Goal: Transaction & Acquisition: Purchase product/service

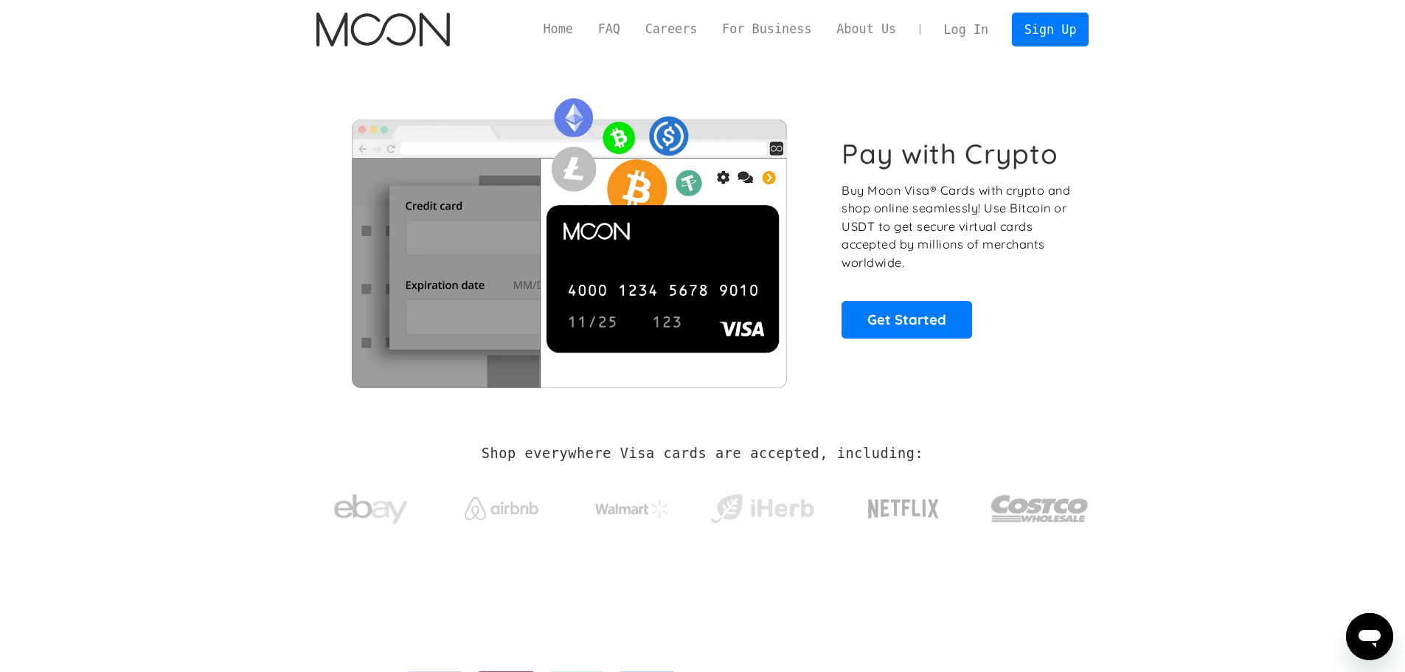
click at [965, 31] on link "Log In" at bounding box center [965, 29] width 69 height 32
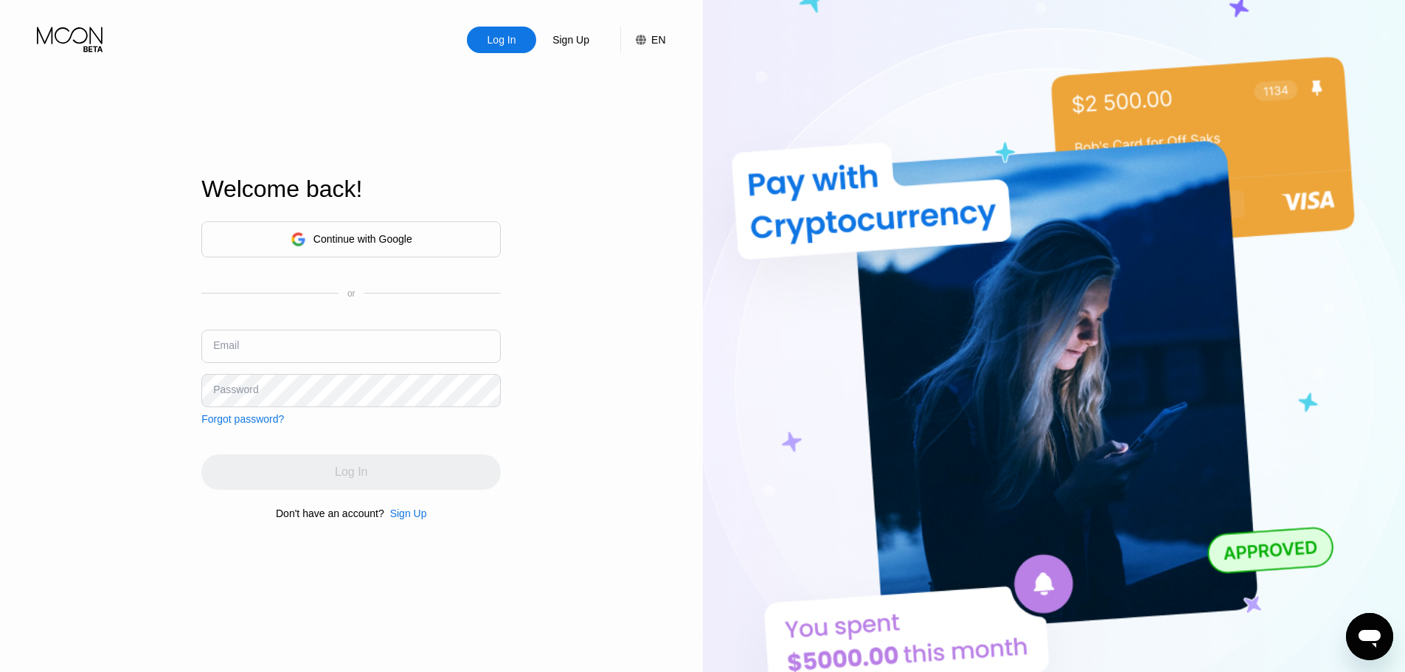
click at [336, 212] on div "Welcome back!" at bounding box center [350, 197] width 299 height 45
click at [331, 233] on div "Continue with Google" at bounding box center [362, 239] width 99 height 12
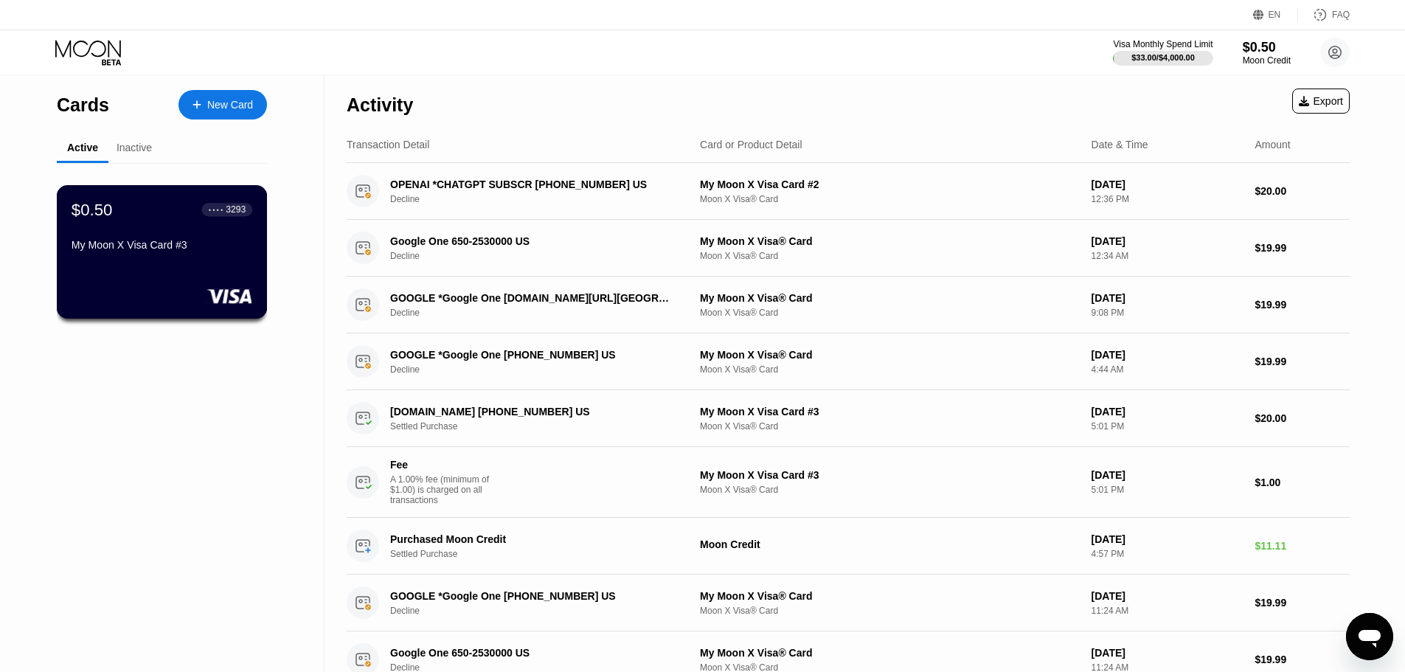
click at [168, 250] on div "My Moon X Visa Card #3" at bounding box center [162, 245] width 181 height 12
click at [136, 148] on div "Inactive" at bounding box center [134, 148] width 35 height 12
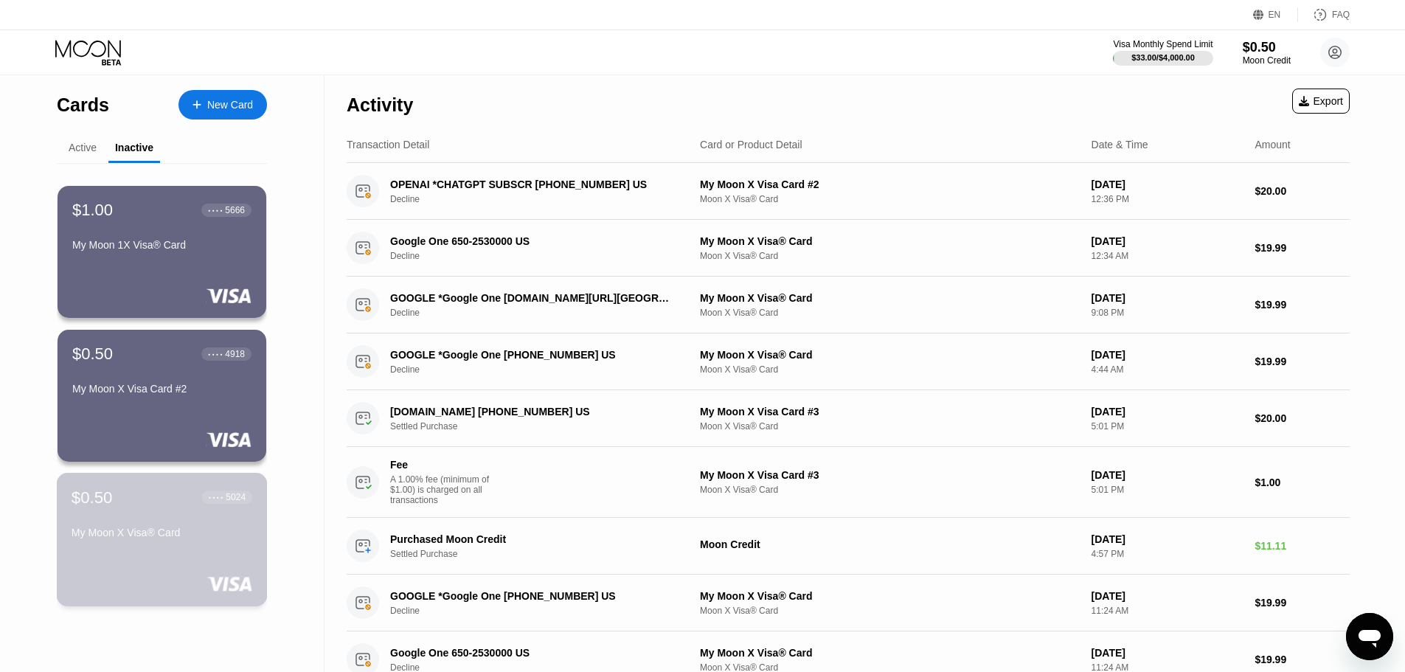
click at [226, 538] on div "My Moon X Visa® Card" at bounding box center [162, 532] width 181 height 12
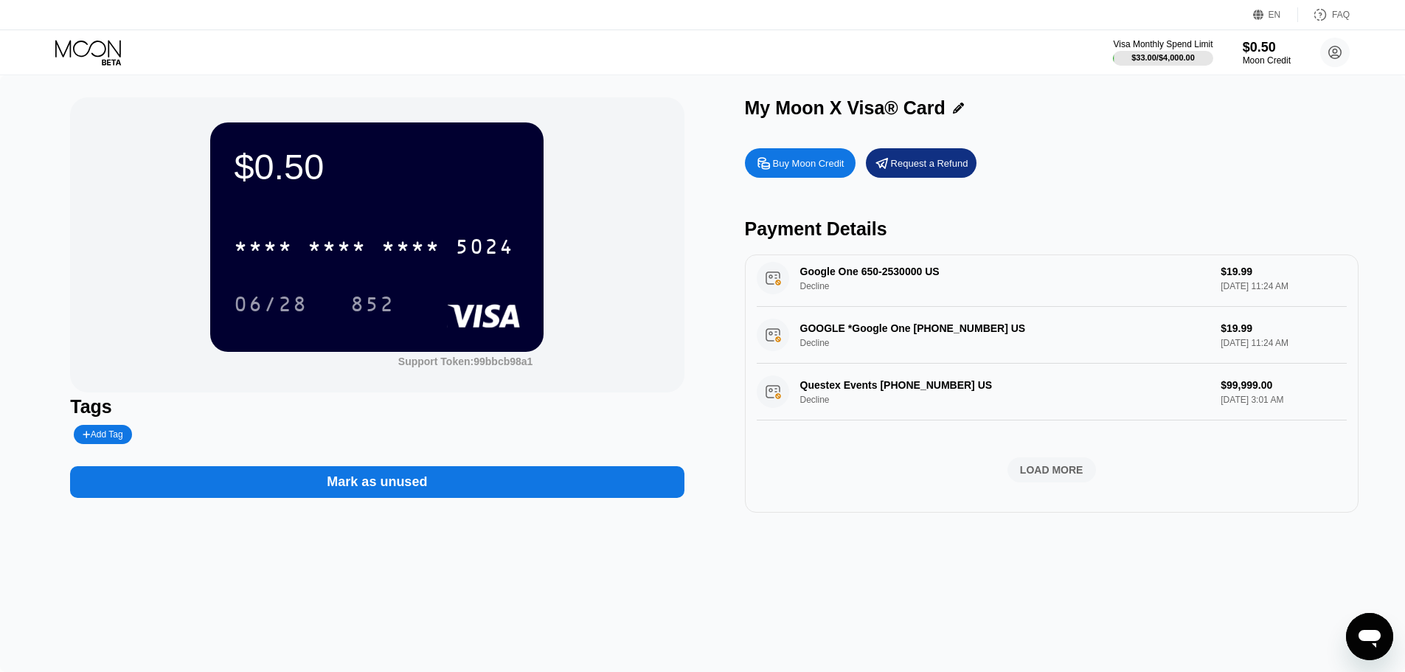
click at [144, 42] on div at bounding box center [100, 53] width 91 height 26
click at [97, 46] on icon at bounding box center [89, 53] width 69 height 26
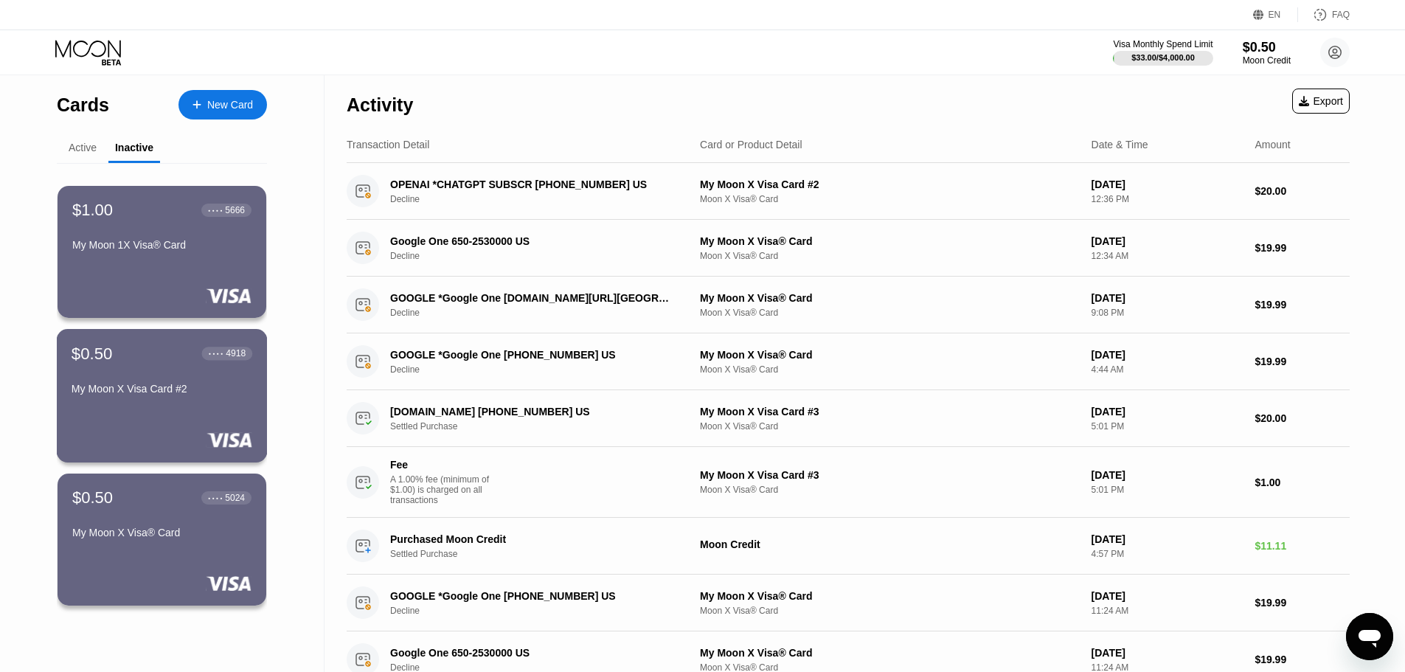
click at [192, 361] on div "$0.50 ● ● ● ● 4918" at bounding box center [162, 353] width 181 height 19
drag, startPoint x: 168, startPoint y: 341, endPoint x: 743, endPoint y: 74, distance: 633.7
click at [742, 74] on div "EN Language Select an item Save FAQ Visa Monthly Spend Limit $33.00 / $4,000.00…" at bounding box center [702, 37] width 1405 height 75
click at [88, 144] on div "Active" at bounding box center [83, 148] width 28 height 12
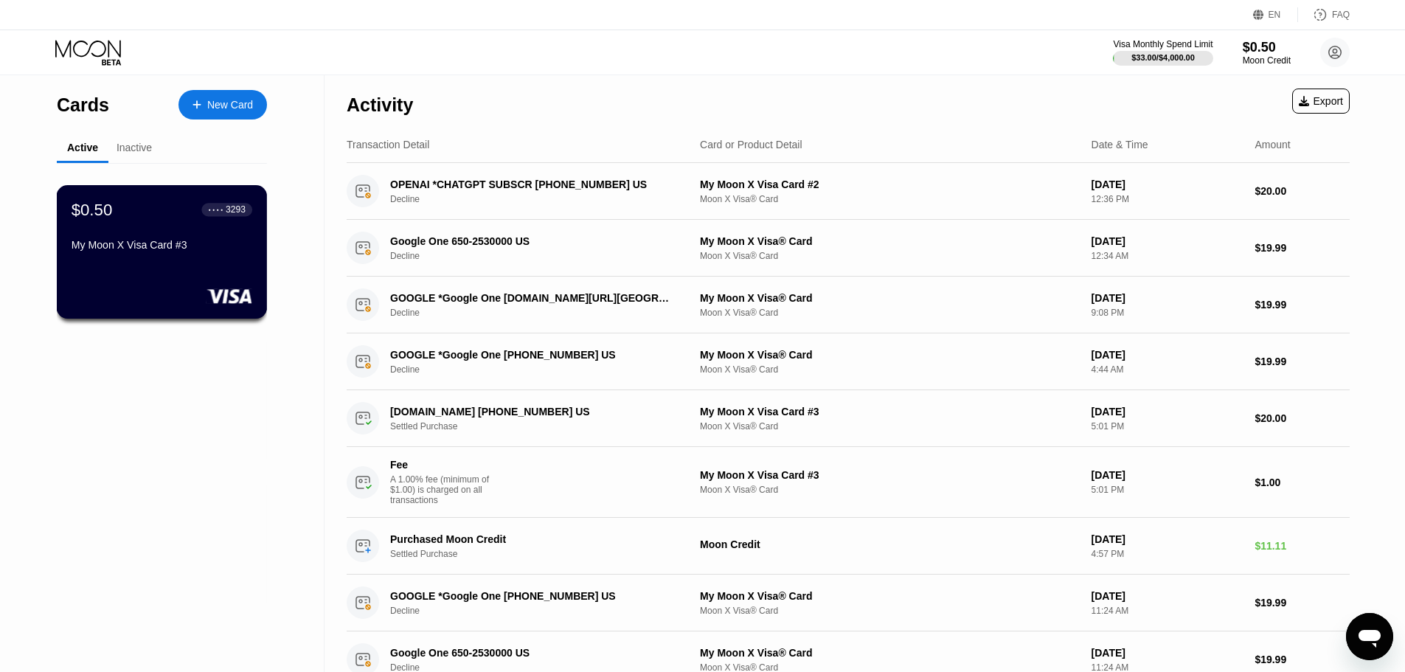
click at [201, 247] on div "My Moon X Visa Card #3" at bounding box center [162, 245] width 181 height 12
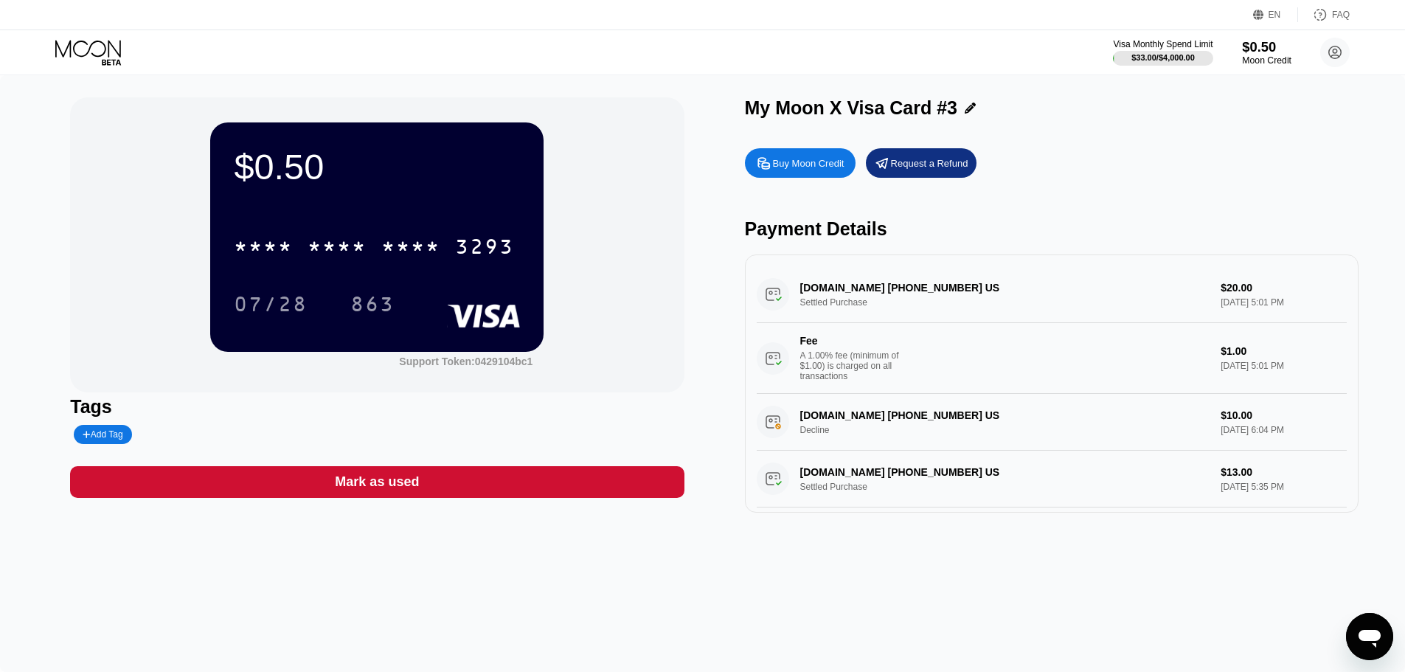
click at [1259, 55] on div "$0.50" at bounding box center [1266, 46] width 49 height 15
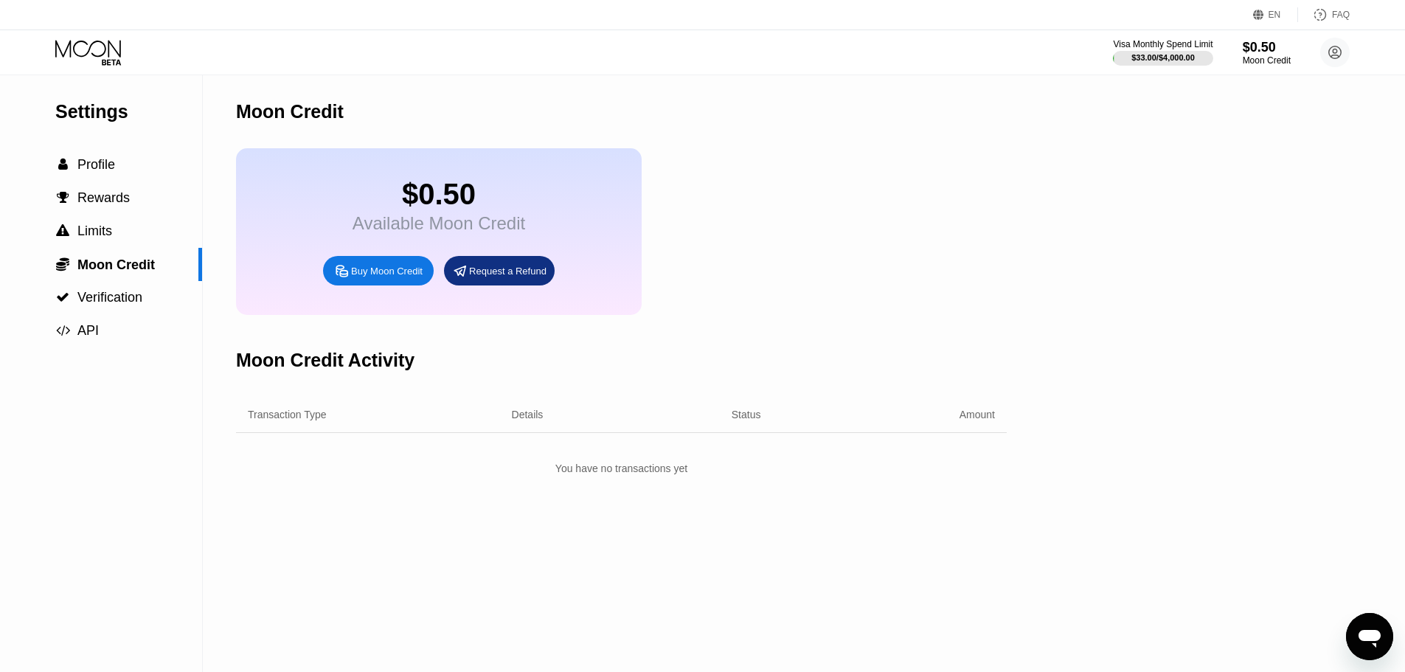
click at [394, 277] on div "Buy Moon Credit" at bounding box center [387, 271] width 72 height 13
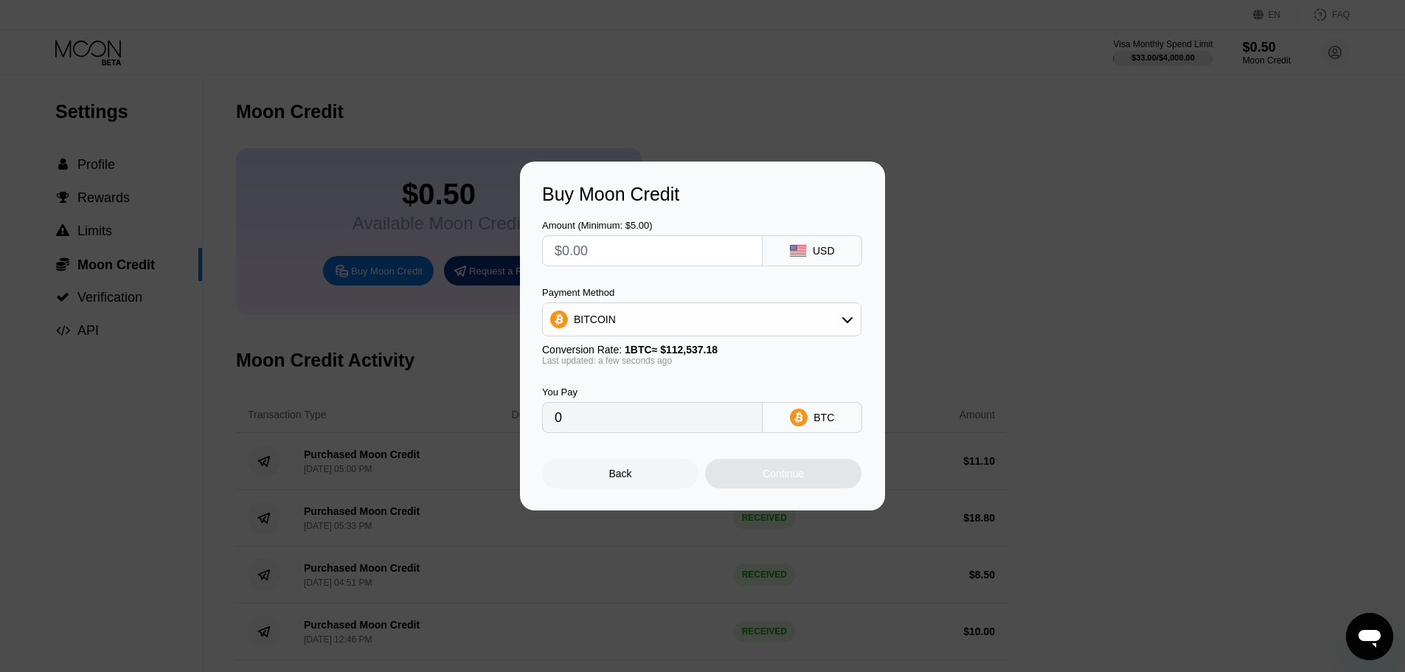
click at [642, 248] on input "text" at bounding box center [652, 250] width 195 height 29
type input "$4"
type input "0.00003555"
type input "$45"
type input "0.00039987"
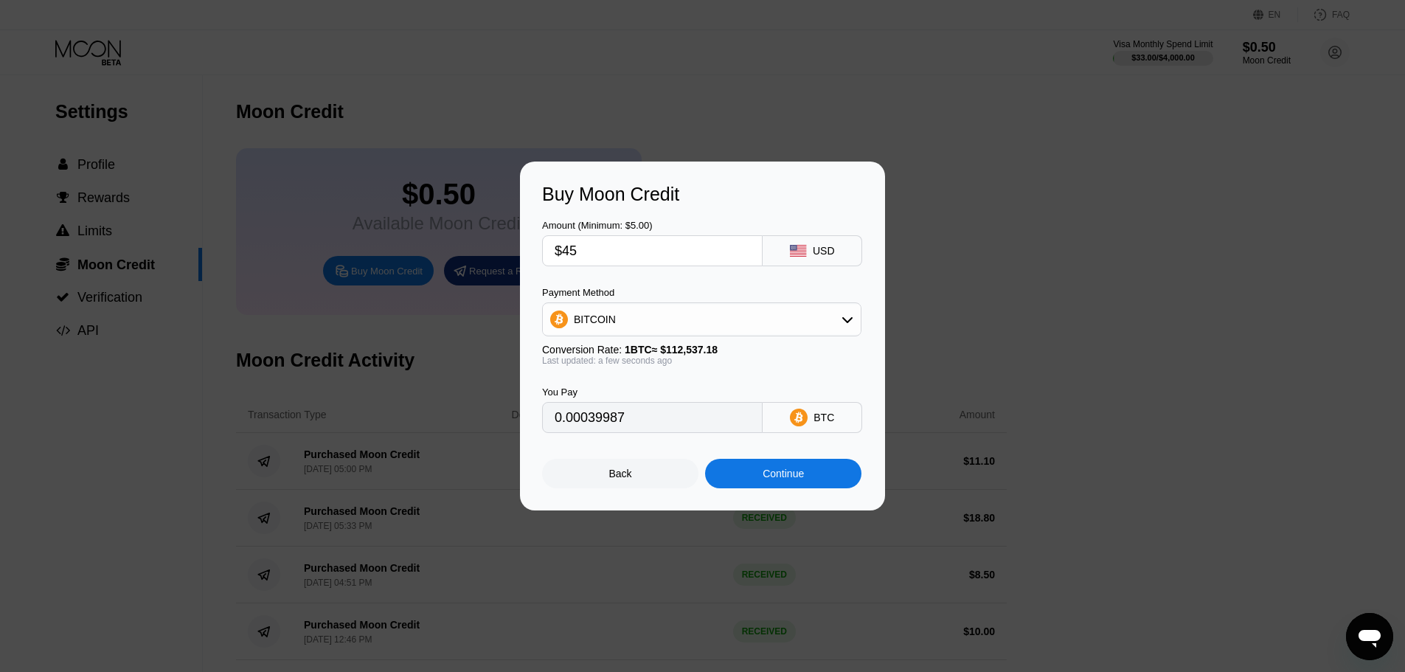
type input "$4"
type input "0.00003555"
type input "$46"
type input "0.00040876"
type input "$4"
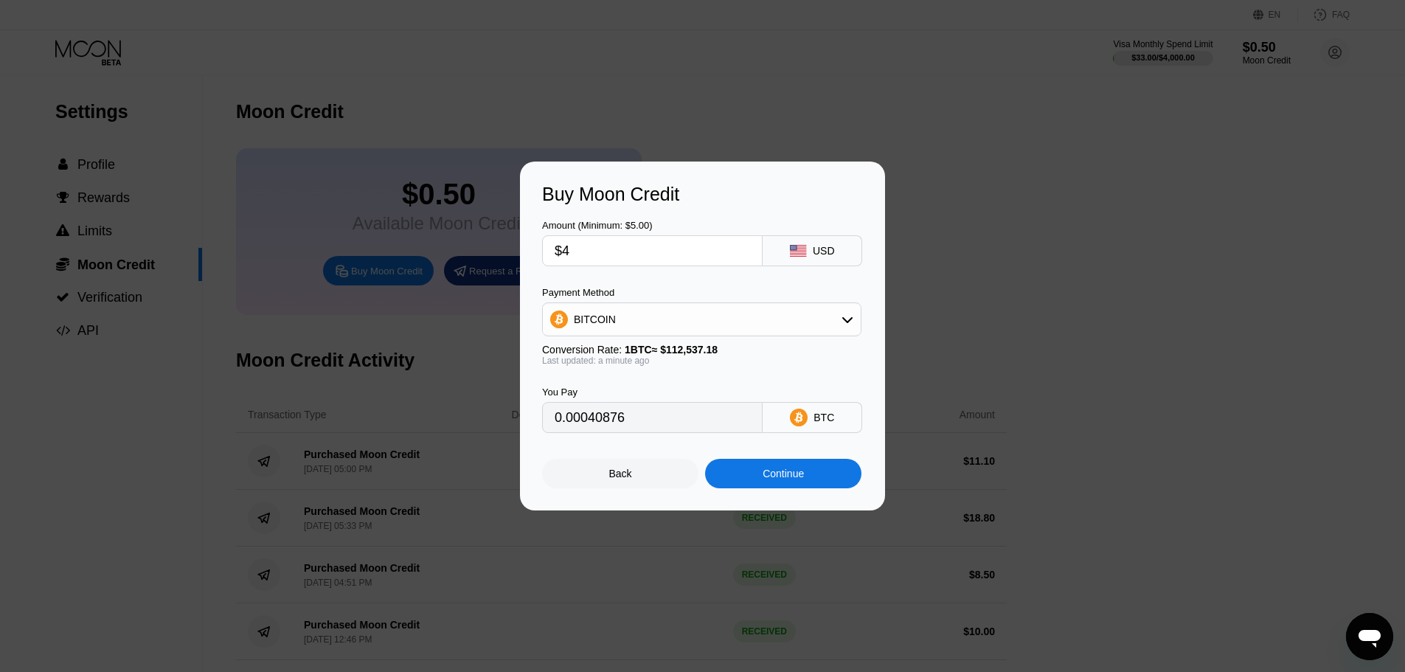
type input "0.00003555"
type input "$45"
type input "0.00039987"
type input "$452"
type input "0.00401646"
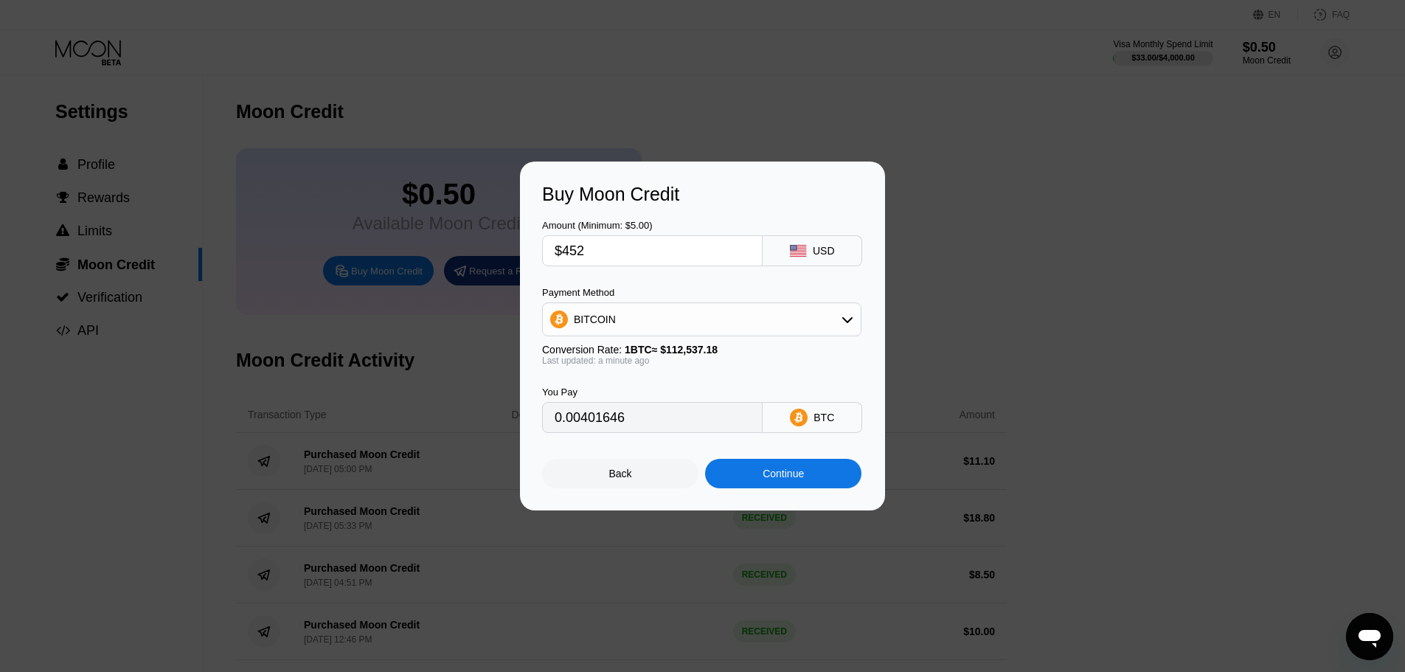
type input "$45"
type input "0.00039987"
type input "$45.1"
type input "0.00040076"
type input "$45."
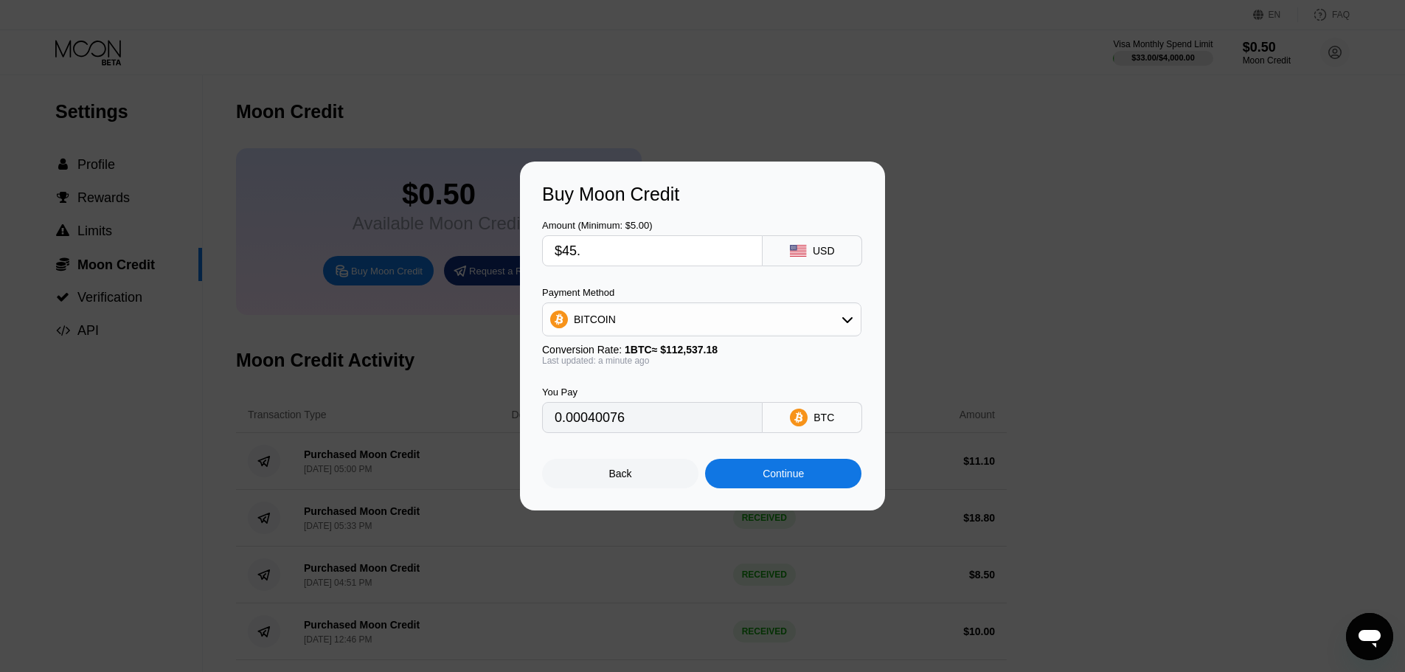
type input "0.00039987"
type input "$45.2"
type input "0.00040165"
type input "$45."
type input "0.00039987"
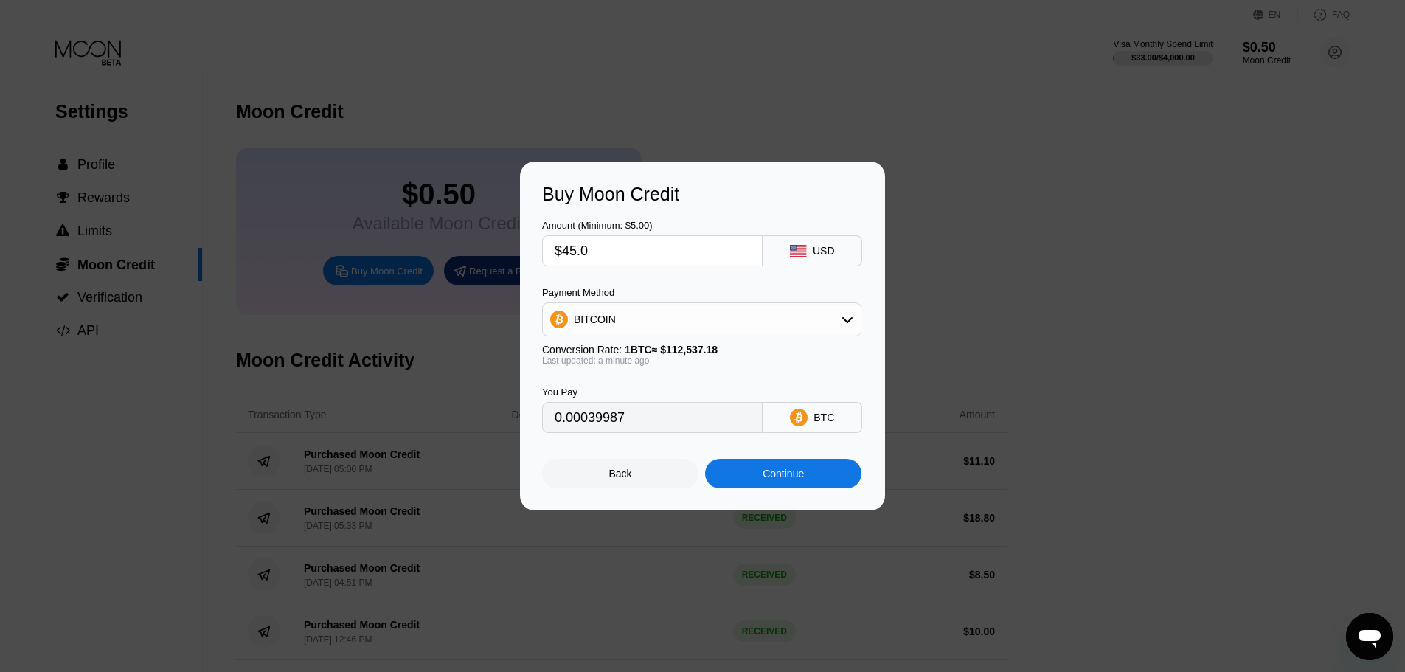
type input "$45.01"
type input "0.00039996"
type input "$45.0"
type input "0.00039987"
type input "$45.02"
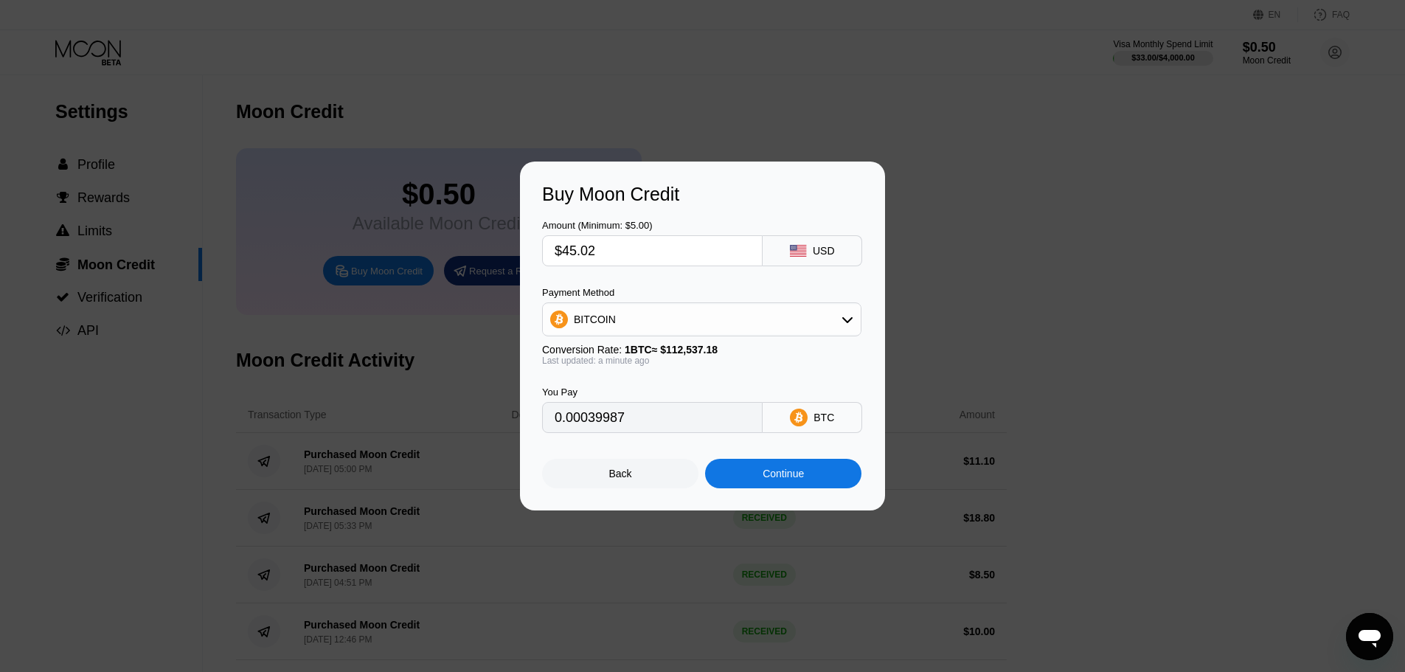
type input "0.00040005"
type input "$45.0"
type input "0.00039987"
type input "$45.01"
type input "0.00039996"
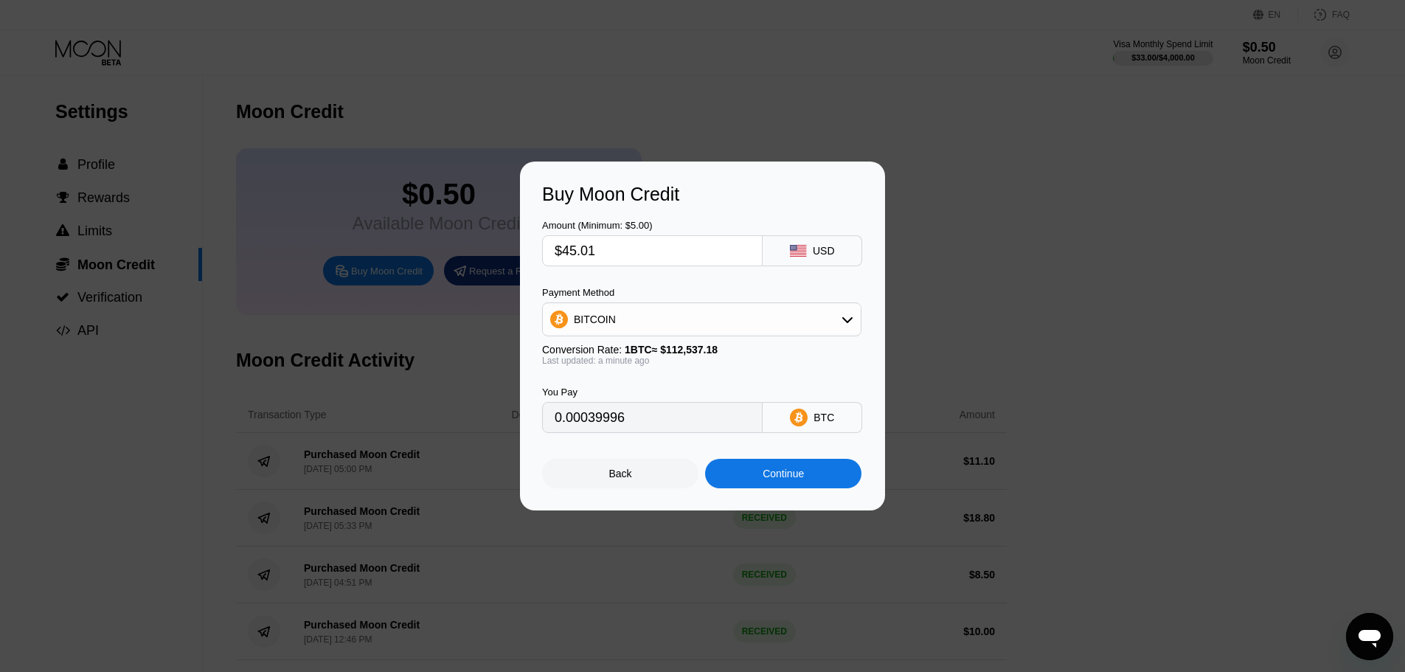
type input "$45.019"
type input "0.00040004"
type input "$45.01"
type input "0.00039996"
type input "$45.013"
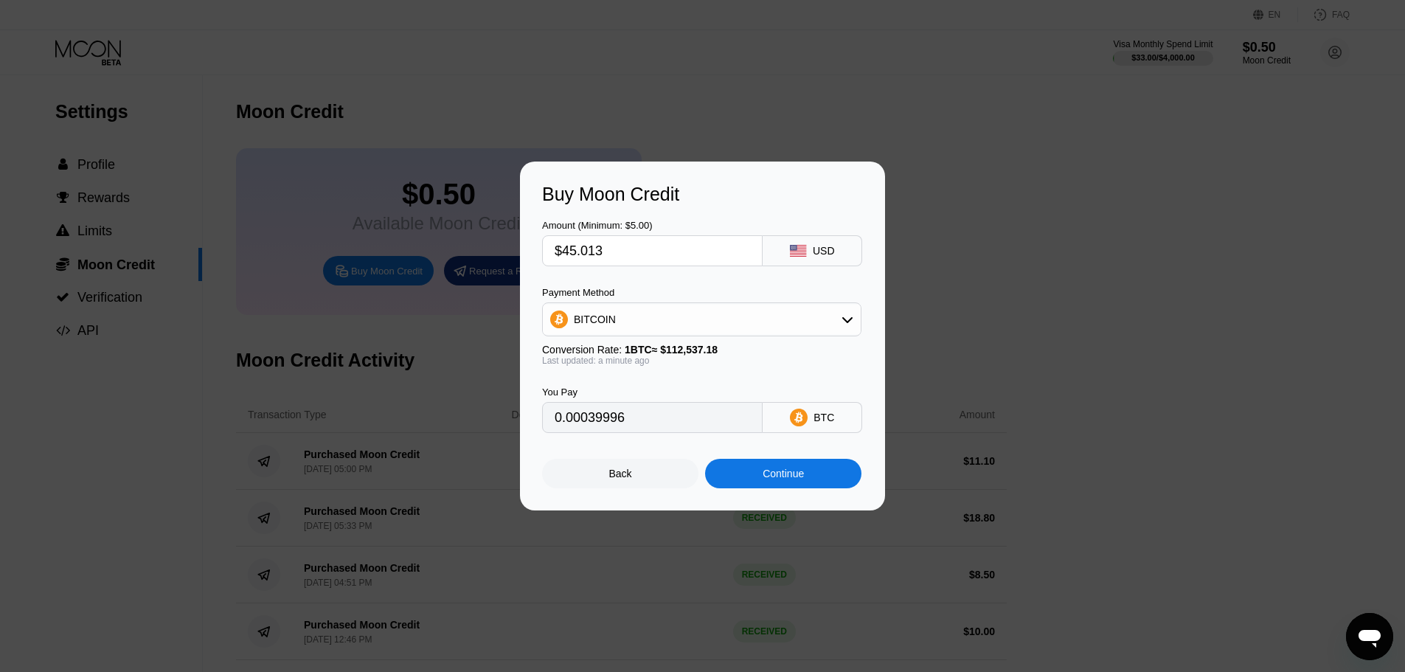
type input "0.00039999"
type input "$45.01"
type input "0.00039996"
type input "$45.014"
type input "0.00040000"
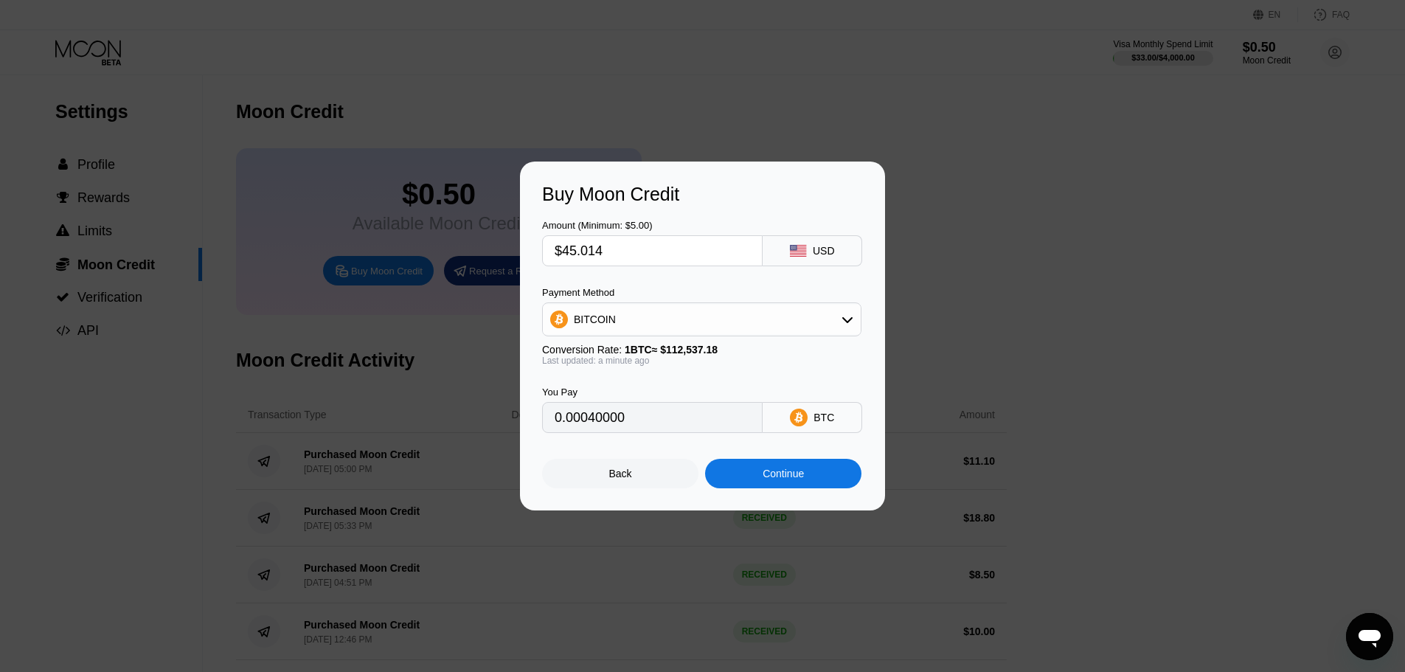
type input "$45.01"
type input "0.00039996"
type input "$45.0"
type input "0.00039987"
type input "$45"
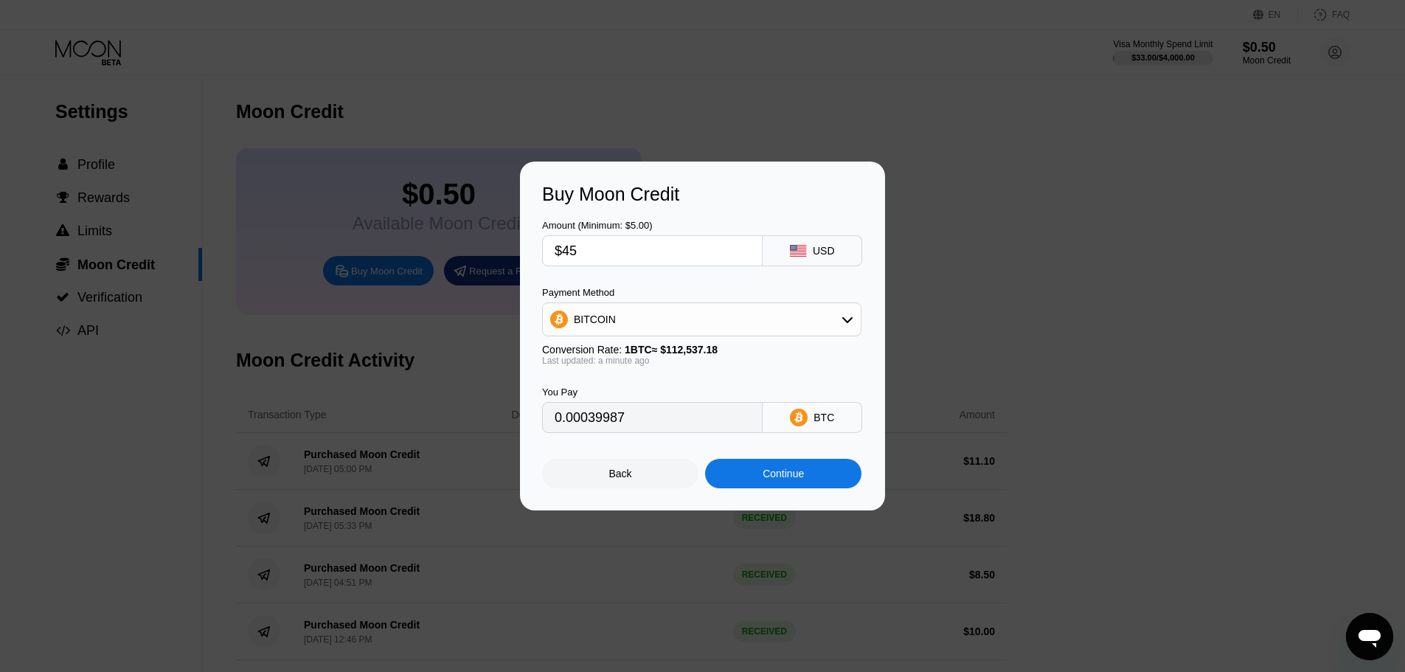
drag, startPoint x: 633, startPoint y: 427, endPoint x: 502, endPoint y: 415, distance: 131.1
click at [513, 422] on div "Buy Moon Credit Amount (Minimum: $5.00) $45 USD Payment Method BITCOIN Conversi…" at bounding box center [702, 335] width 1405 height 349
click at [790, 479] on div "Continue" at bounding box center [782, 474] width 41 height 12
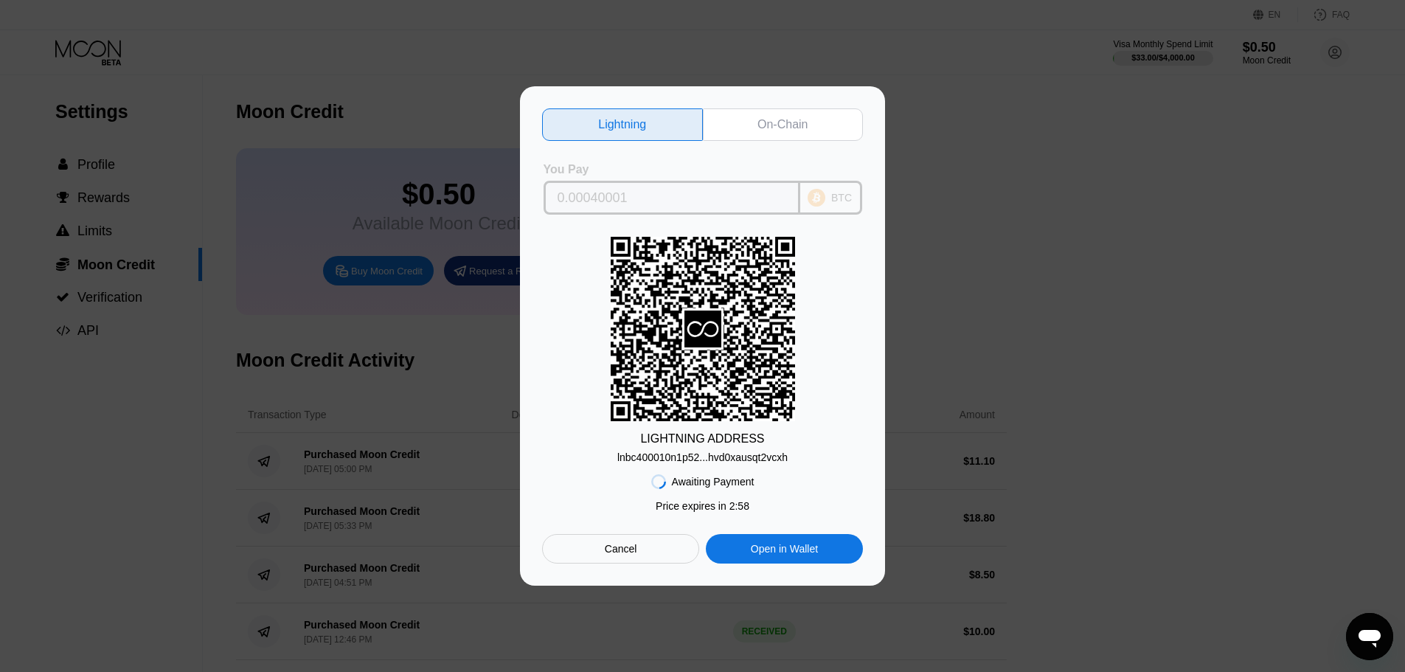
drag, startPoint x: 633, startPoint y: 196, endPoint x: 521, endPoint y: 200, distance: 112.1
click at [521, 200] on div "Lightning On-Chain You Pay 0.00040001 BTC LIGHTNING ADDRESS lnbc400010n1p52...h…" at bounding box center [702, 335] width 365 height 499
click at [645, 555] on div "Cancel" at bounding box center [620, 548] width 157 height 29
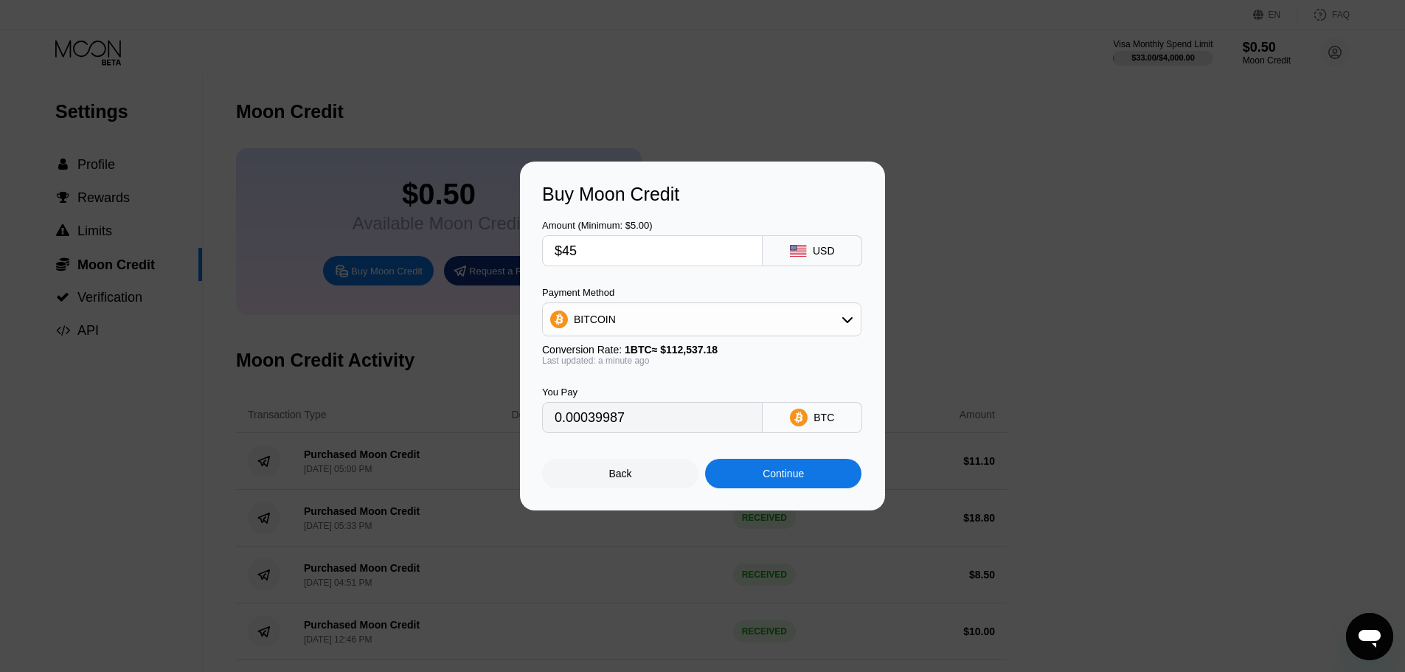
click at [608, 242] on input "$45" at bounding box center [652, 250] width 195 height 29
type input "$4"
type input "0.00003555"
type input "$43"
type input "0.00038210"
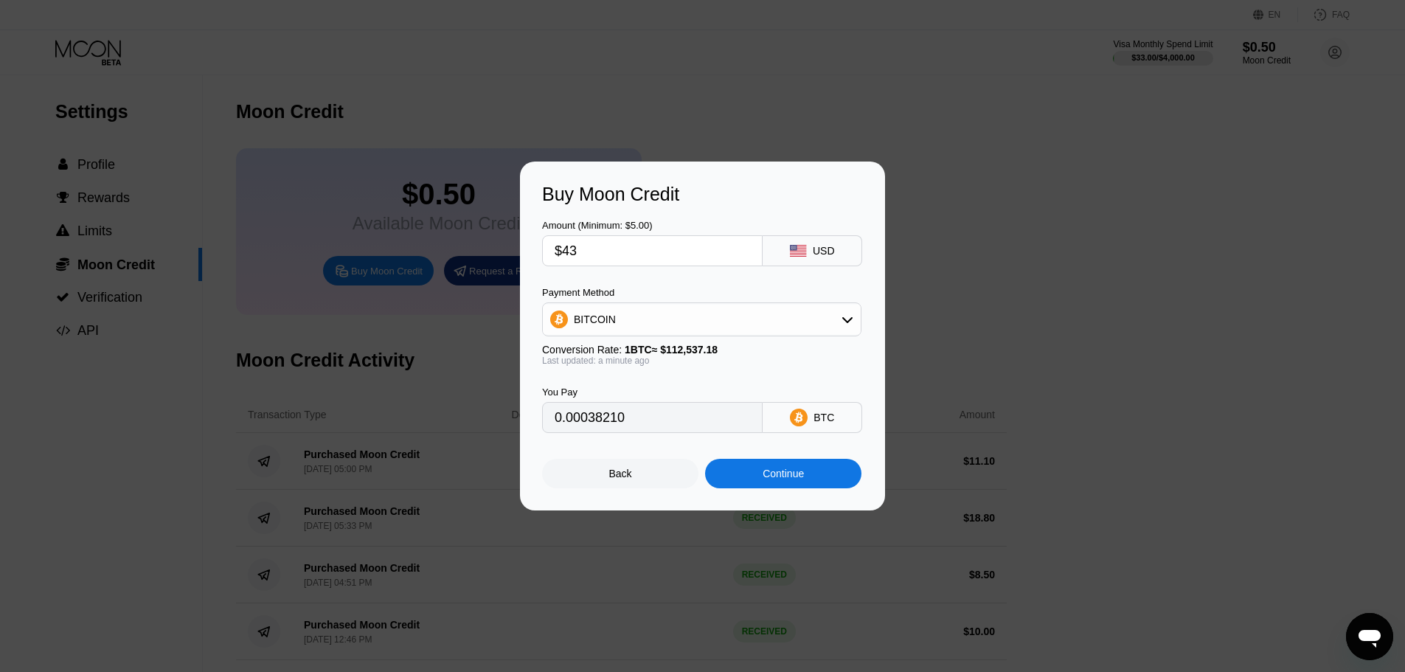
type input "$4"
type input "0.00003555"
type input "$44"
type input "0.00039099"
type input "$44"
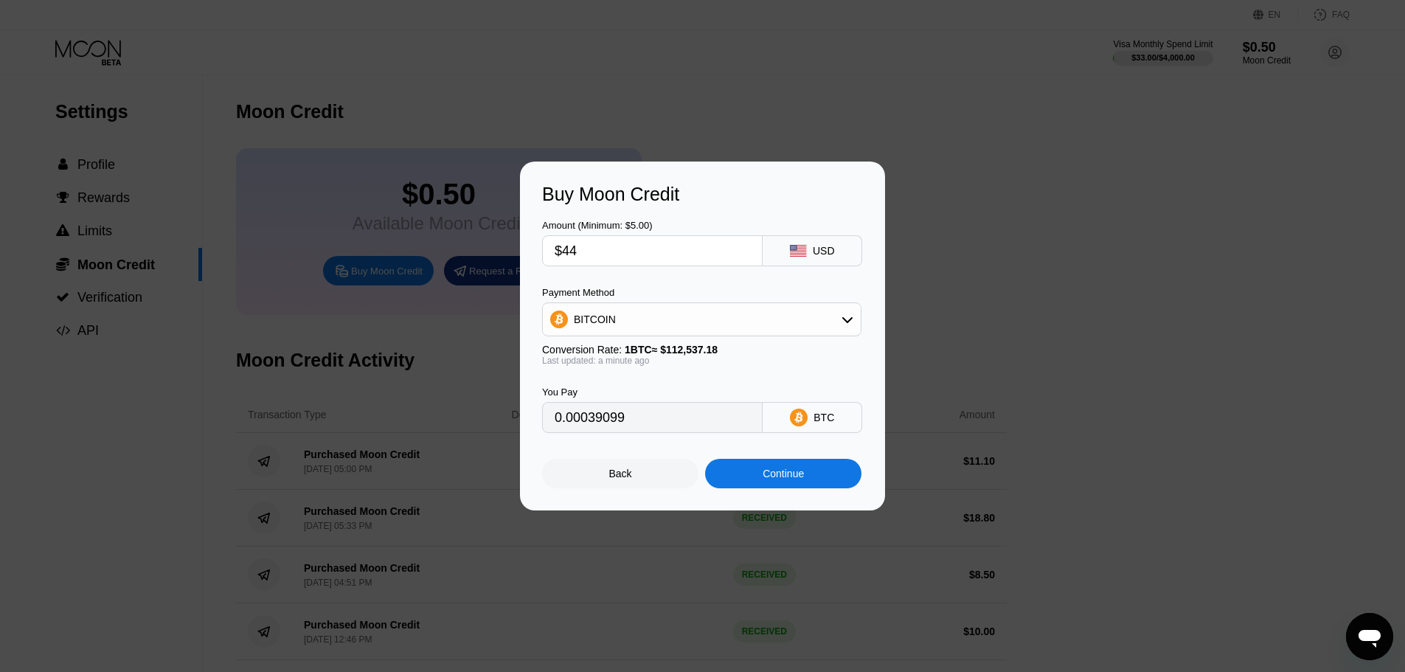
click at [813, 472] on div "Continue" at bounding box center [783, 473] width 156 height 29
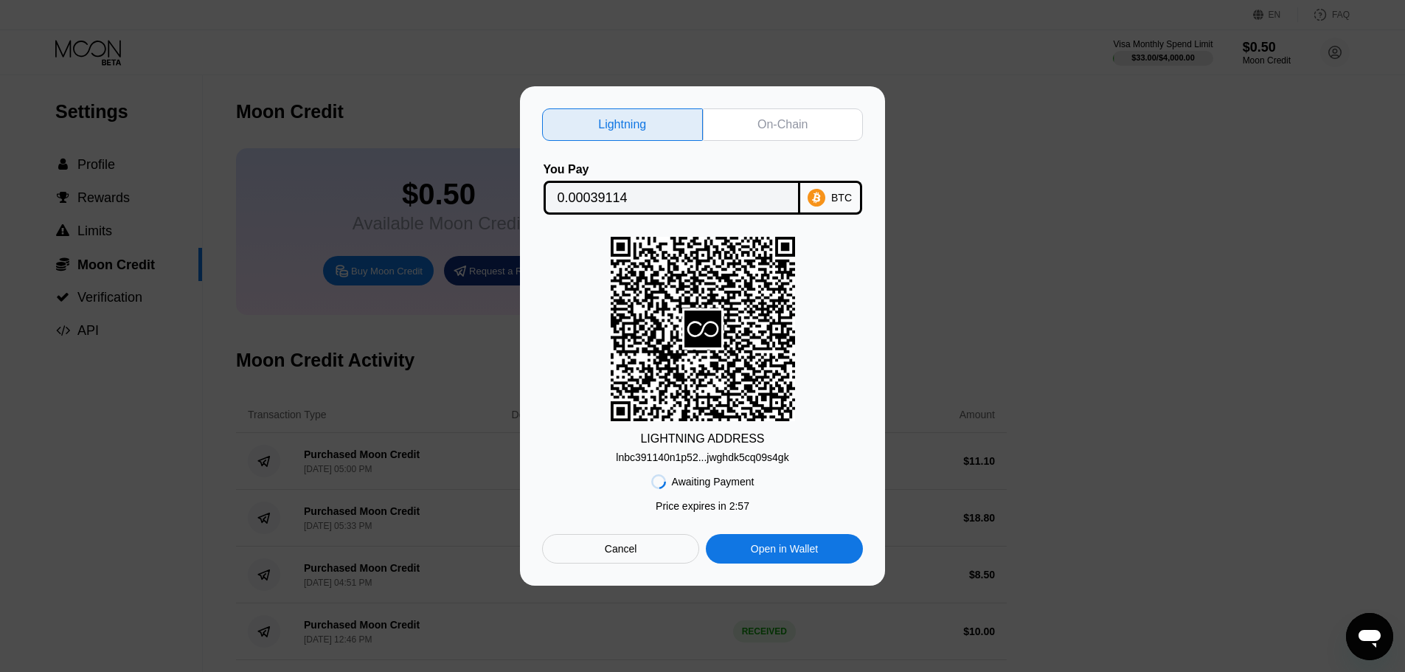
click at [623, 555] on div "Cancel" at bounding box center [621, 548] width 32 height 13
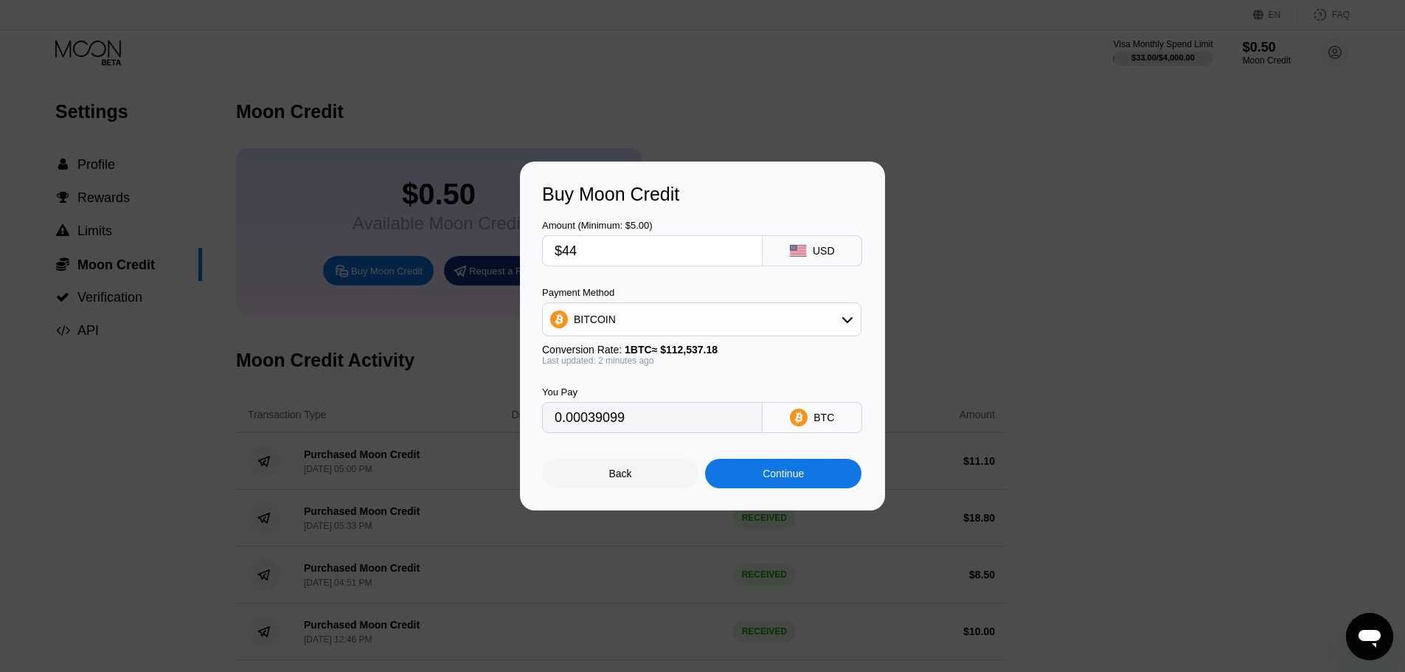
click at [592, 260] on input "$44" at bounding box center [652, 250] width 195 height 29
type input "$444"
type input "0.00394537"
type input "$44"
type input "0.00039099"
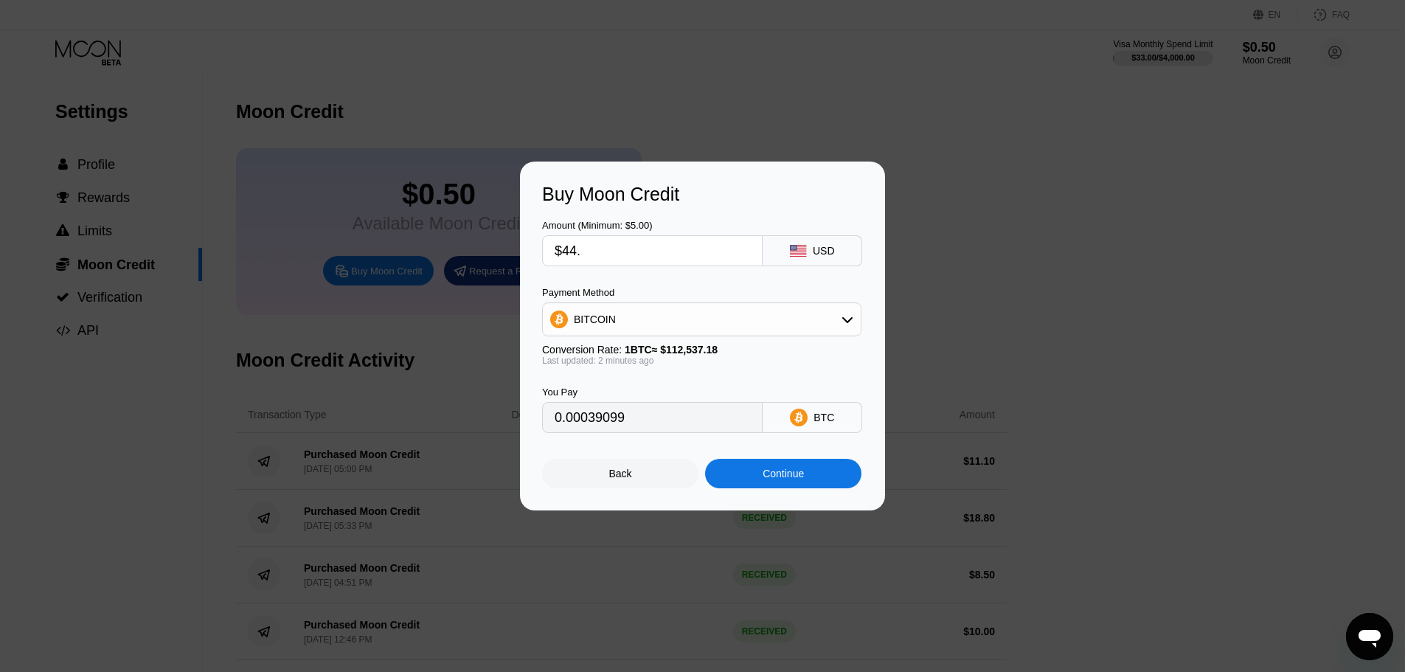
type input "$44.4"
type input "0.00039454"
type input "$44."
type input "0.00039099"
type input "$44.5"
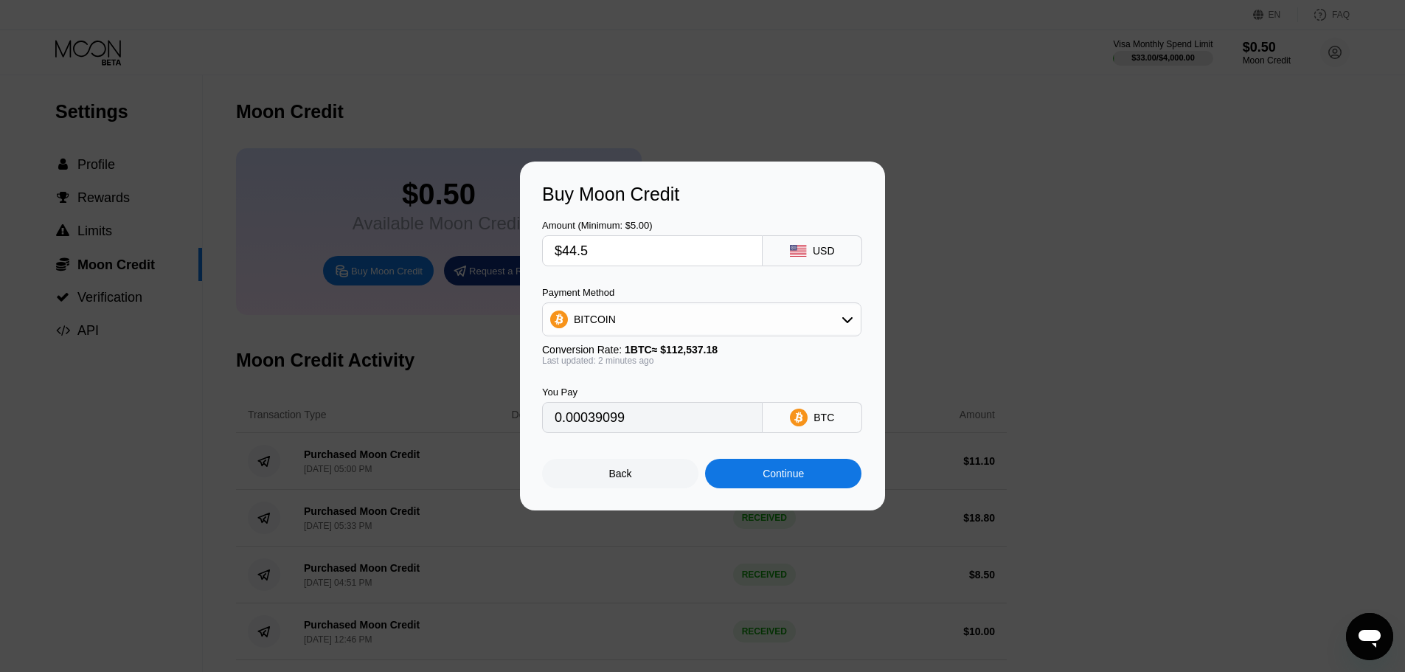
type input "0.00039543"
type input "$44.5"
click at [754, 488] on div "Continue" at bounding box center [783, 473] width 156 height 29
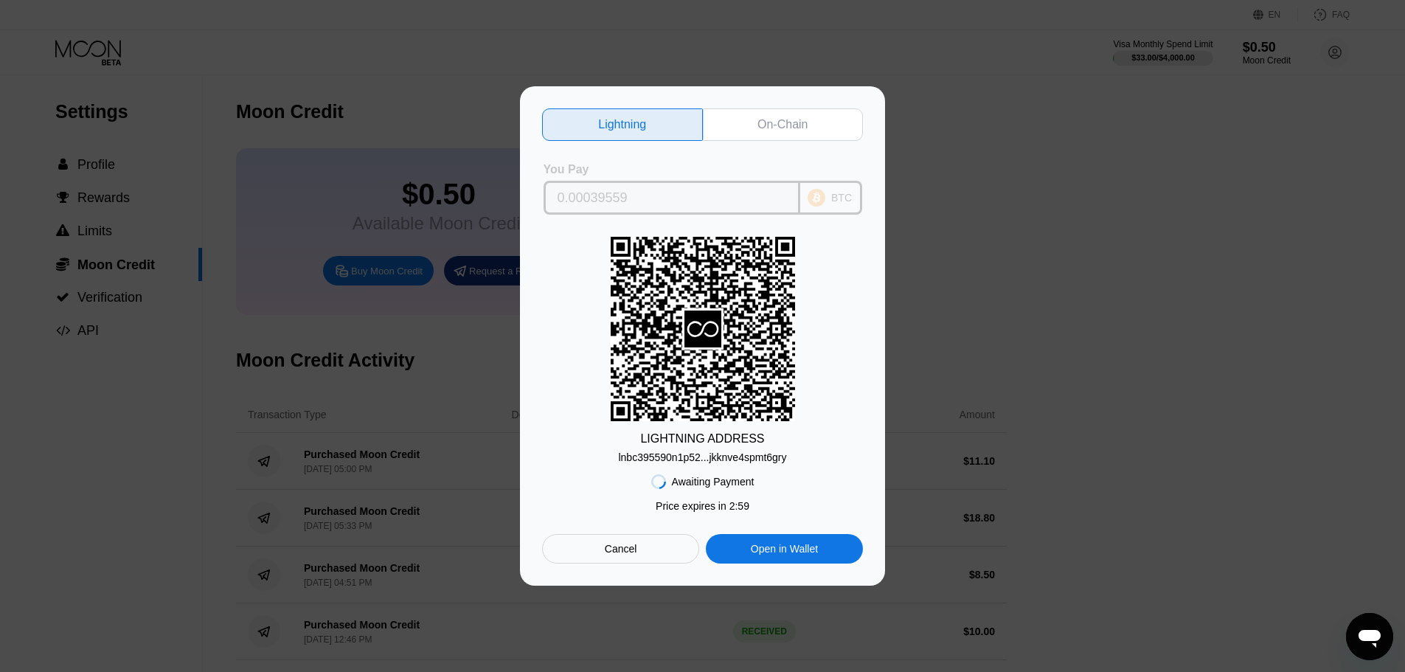
drag, startPoint x: 664, startPoint y: 187, endPoint x: 512, endPoint y: 191, distance: 151.9
click at [512, 191] on div "Lightning On-Chain You Pay 0.00039559 BTC LIGHTNING ADDRESS lnbc395590n1p52...j…" at bounding box center [702, 335] width 1405 height 499
drag, startPoint x: 601, startPoint y: 190, endPoint x: 466, endPoint y: 191, distance: 135.0
click at [466, 191] on div "Lightning On-Chain You Pay 0.00039559 BTC LIGHTNING ADDRESS lnbc395590n1p52...j…" at bounding box center [702, 335] width 1405 height 499
click at [743, 131] on div "On-Chain" at bounding box center [783, 124] width 161 height 32
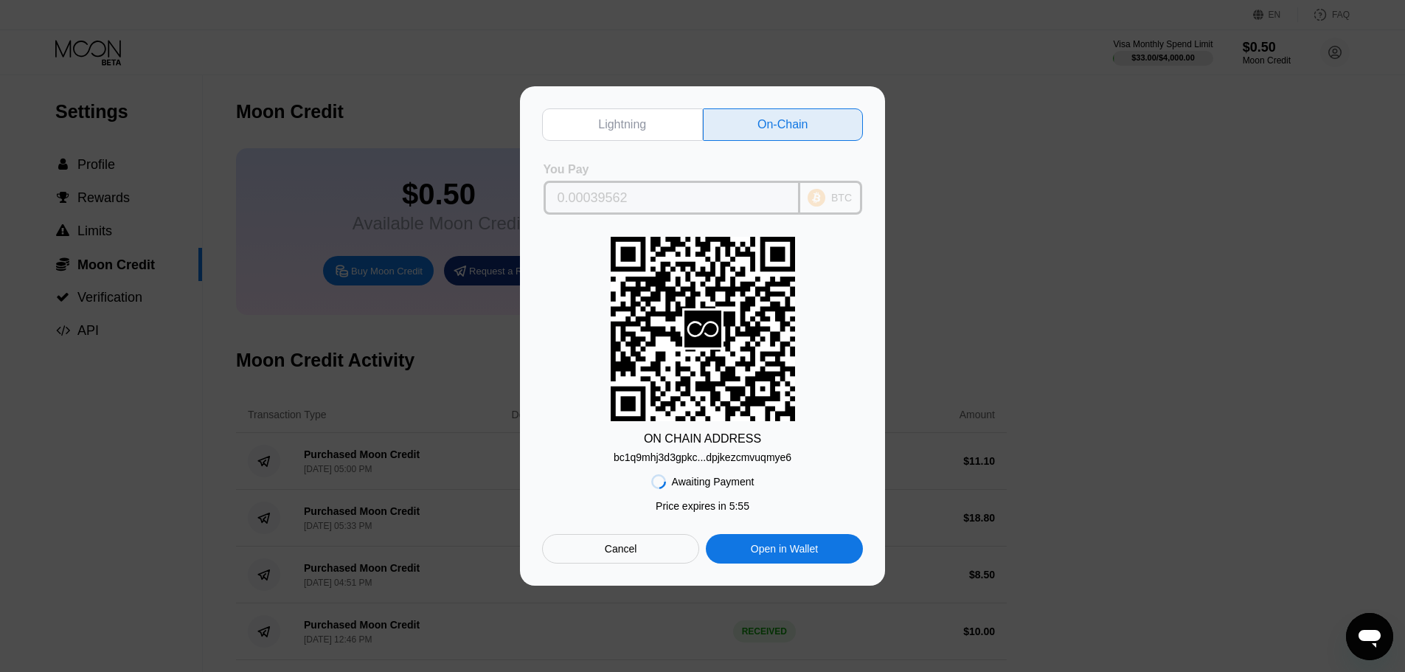
drag, startPoint x: 642, startPoint y: 202, endPoint x: 529, endPoint y: 198, distance: 112.2
click at [529, 198] on div "Lightning On-Chain You Pay 0.00039562 BTC ON CHAIN ADDRESS bc1q9mhj3d3gpkc...dp…" at bounding box center [702, 335] width 365 height 499
click at [630, 125] on div "Lightning" at bounding box center [622, 124] width 48 height 15
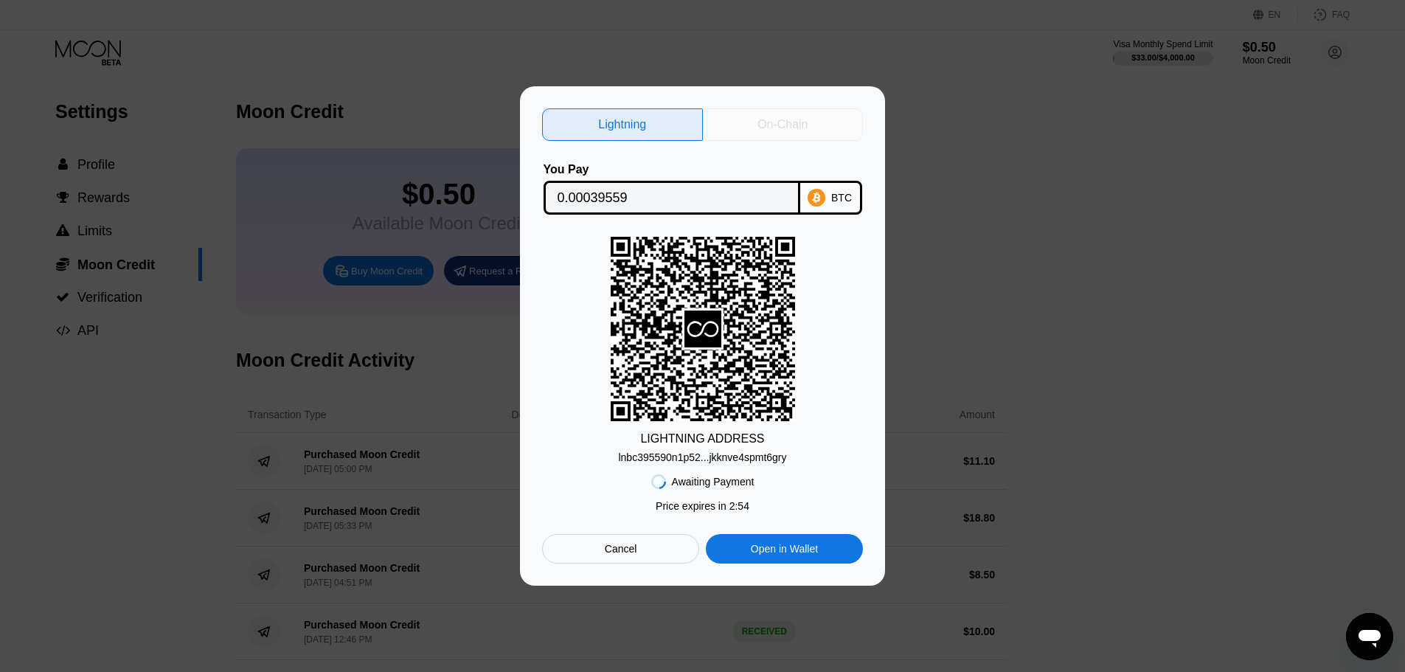
click at [765, 122] on div "On-Chain" at bounding box center [782, 124] width 50 height 15
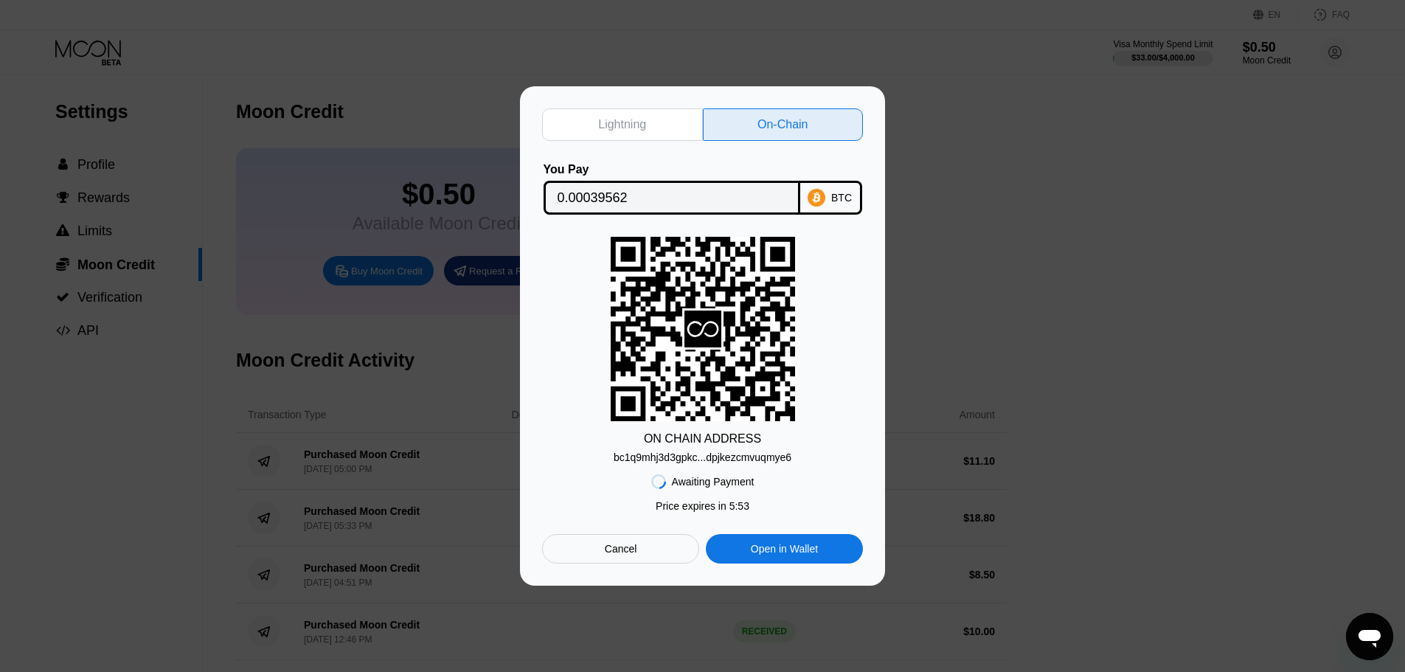
click at [635, 119] on div "Lightning" at bounding box center [622, 124] width 48 height 15
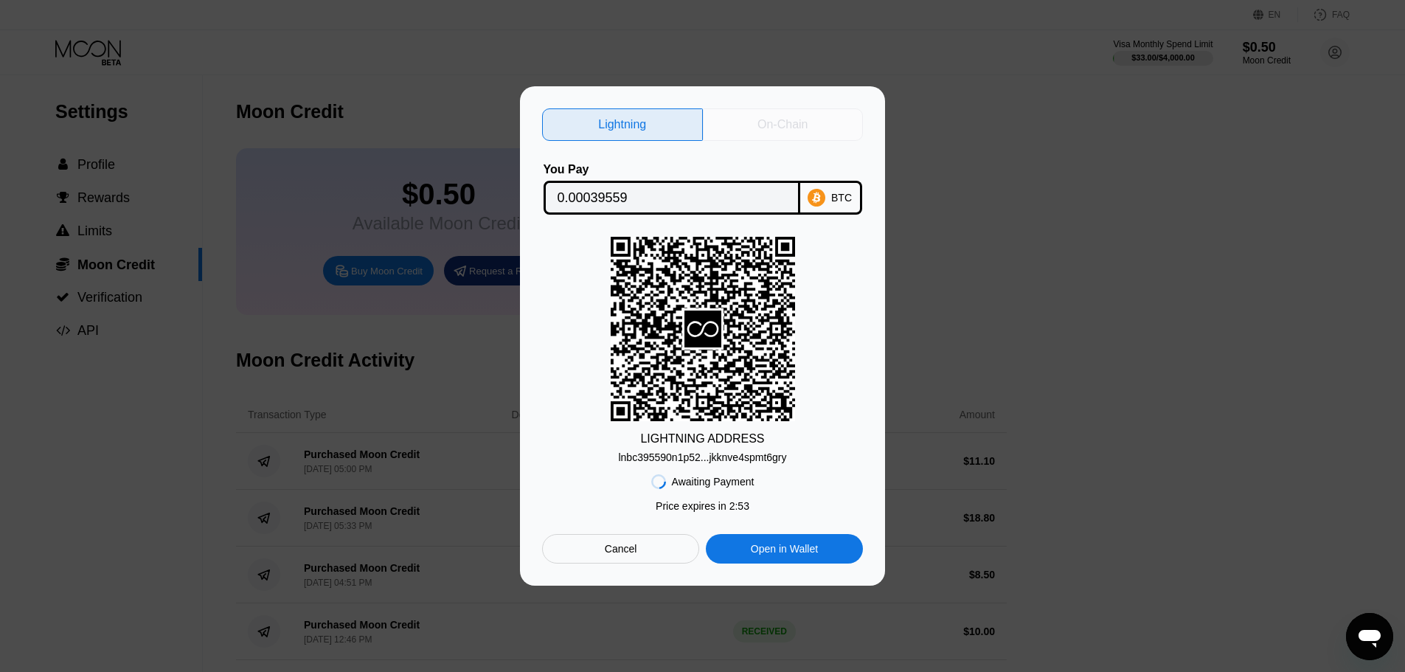
click at [759, 120] on div "On-Chain" at bounding box center [782, 124] width 50 height 15
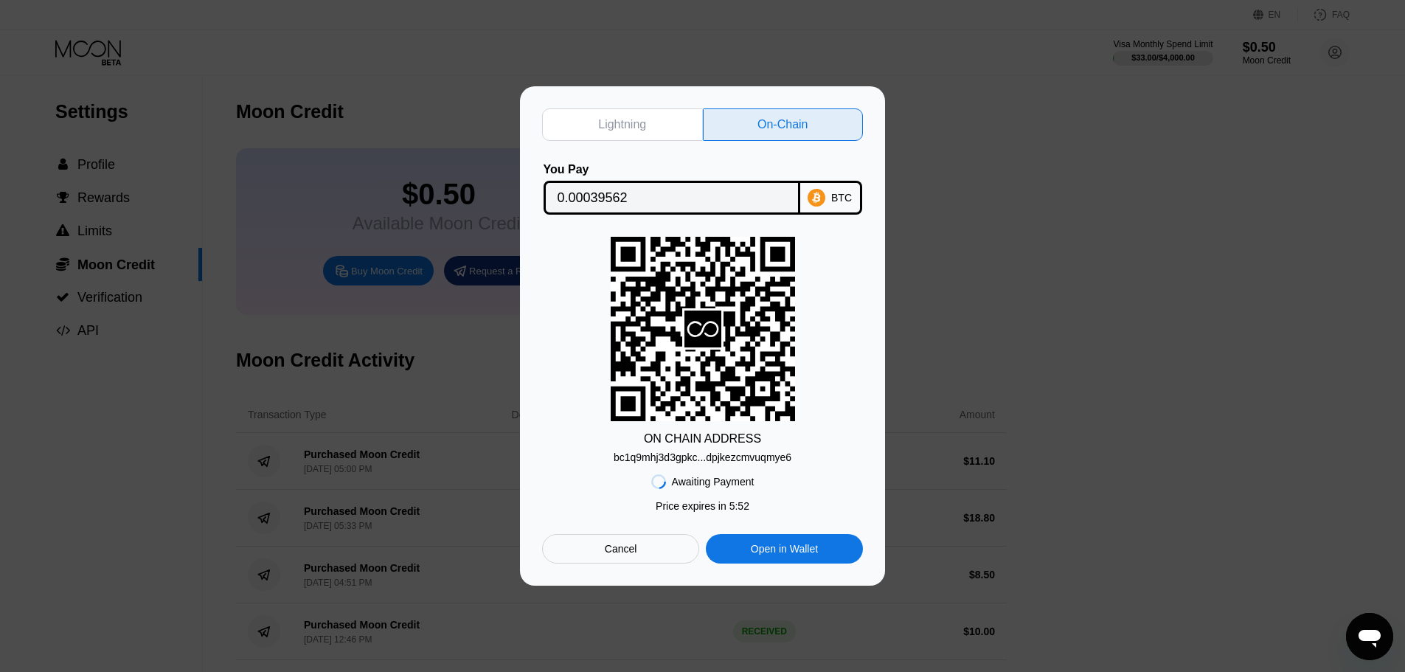
click at [642, 119] on div "Lightning" at bounding box center [622, 124] width 48 height 15
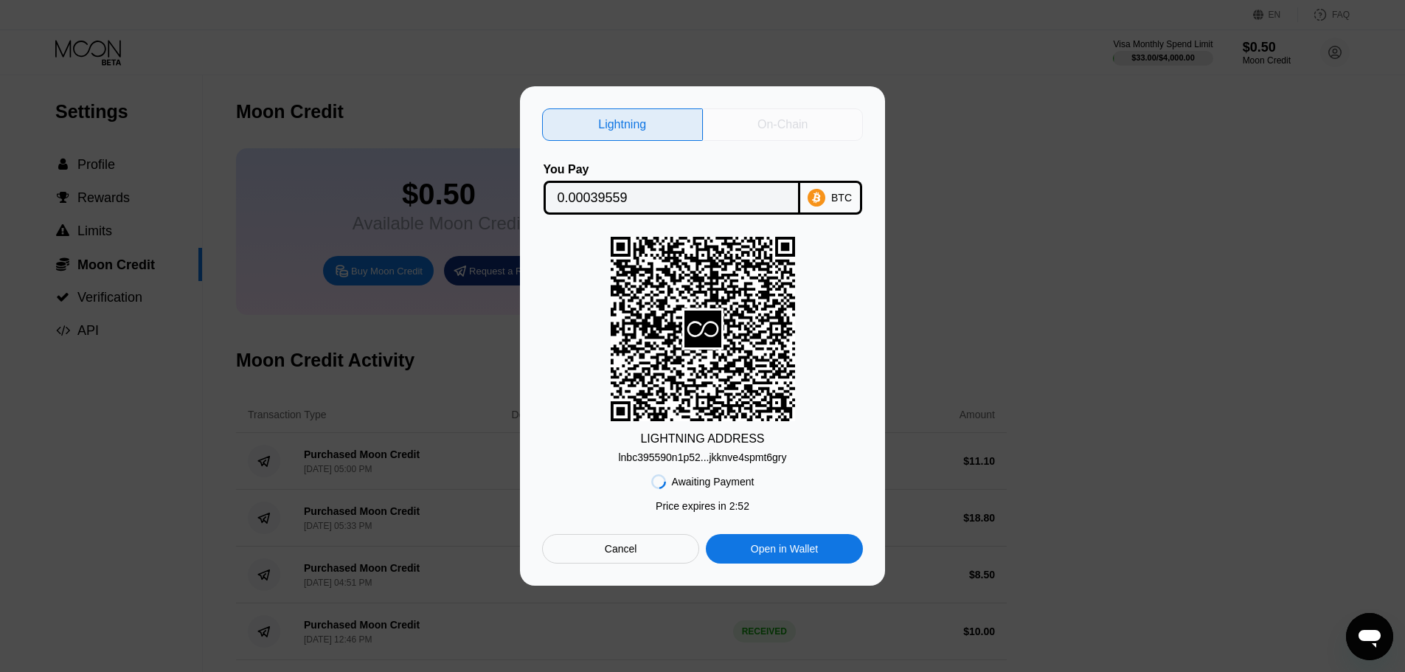
click at [776, 117] on div "On-Chain" at bounding box center [782, 124] width 50 height 15
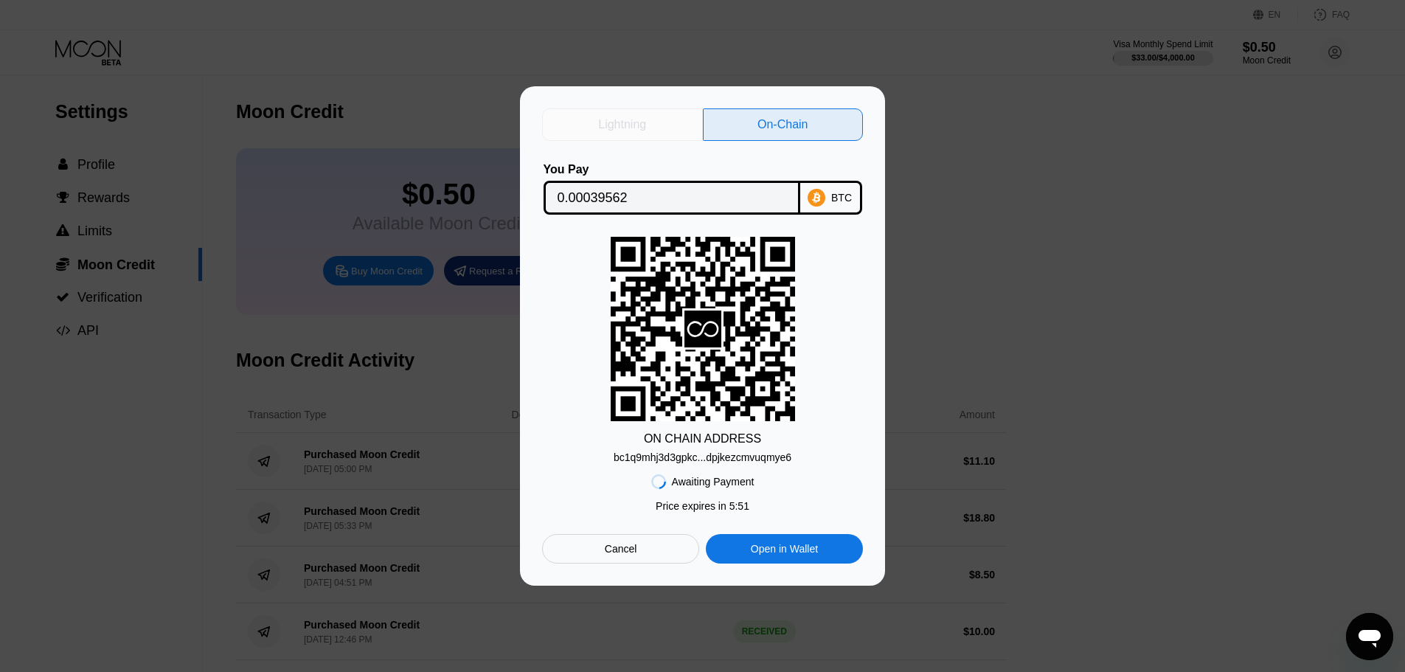
click at [633, 117] on div "Lightning" at bounding box center [622, 124] width 48 height 15
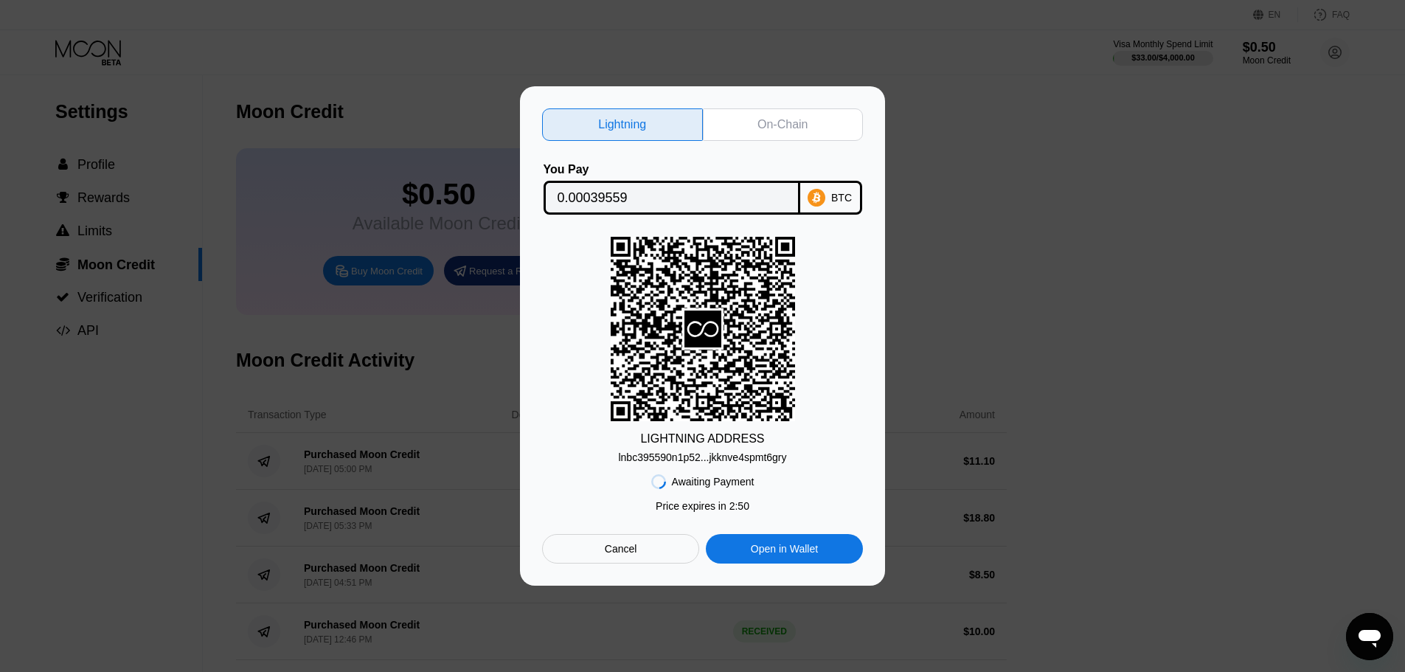
click at [763, 119] on div "On-Chain" at bounding box center [782, 124] width 50 height 15
type input "0.00039562"
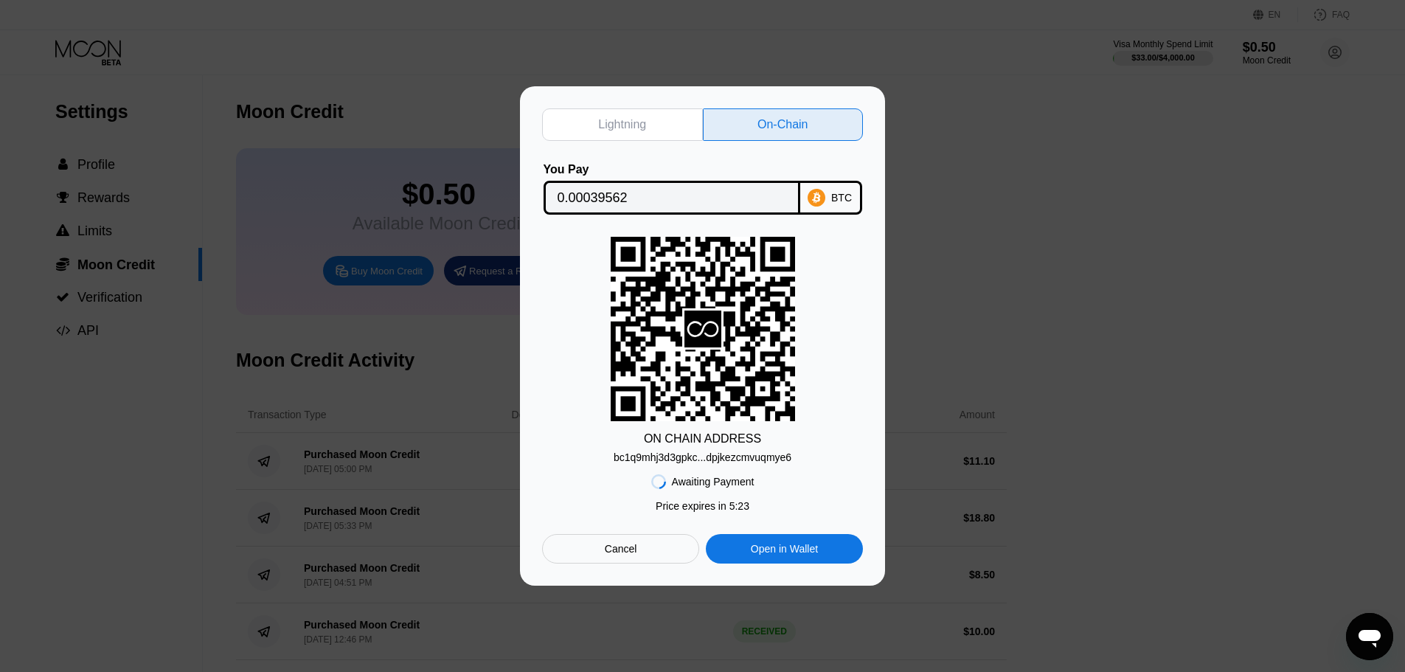
click at [649, 555] on div "Cancel" at bounding box center [620, 548] width 157 height 29
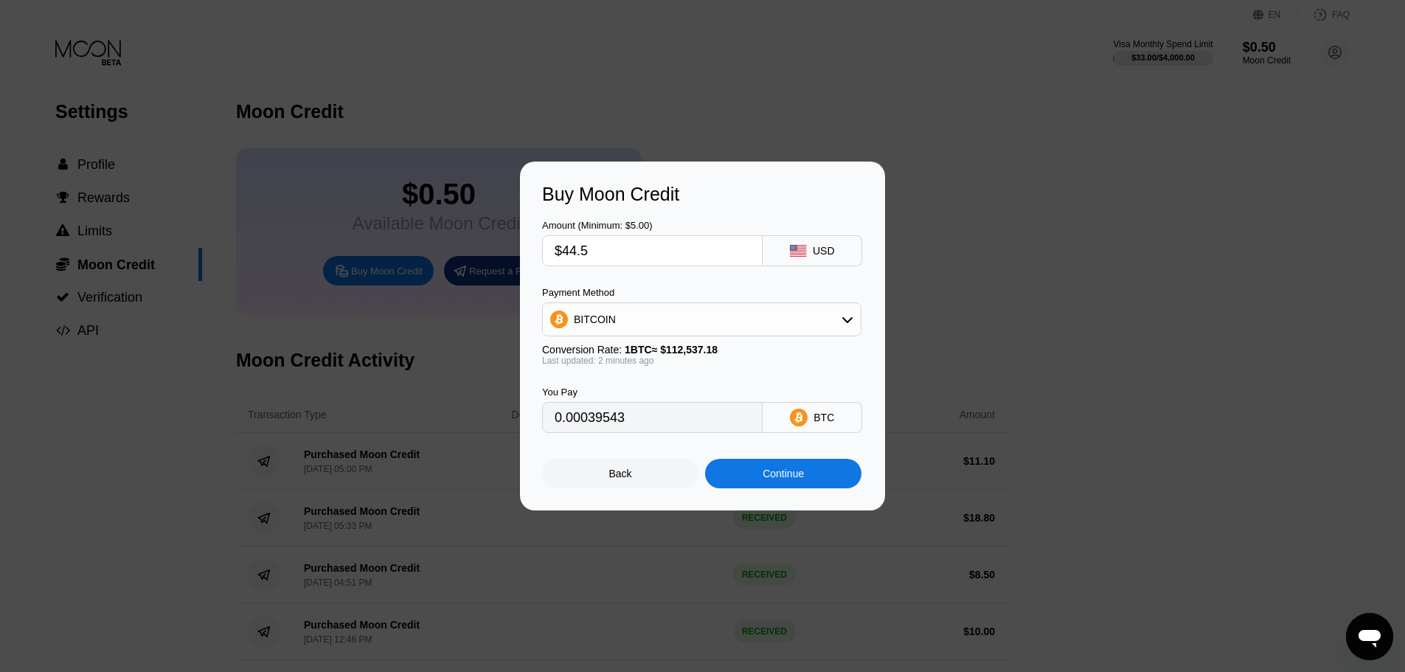
click at [599, 257] on input "$44.5" at bounding box center [652, 250] width 195 height 29
type input "$44."
type input "0.00039099"
type input "$44.3"
type input "0.00039365"
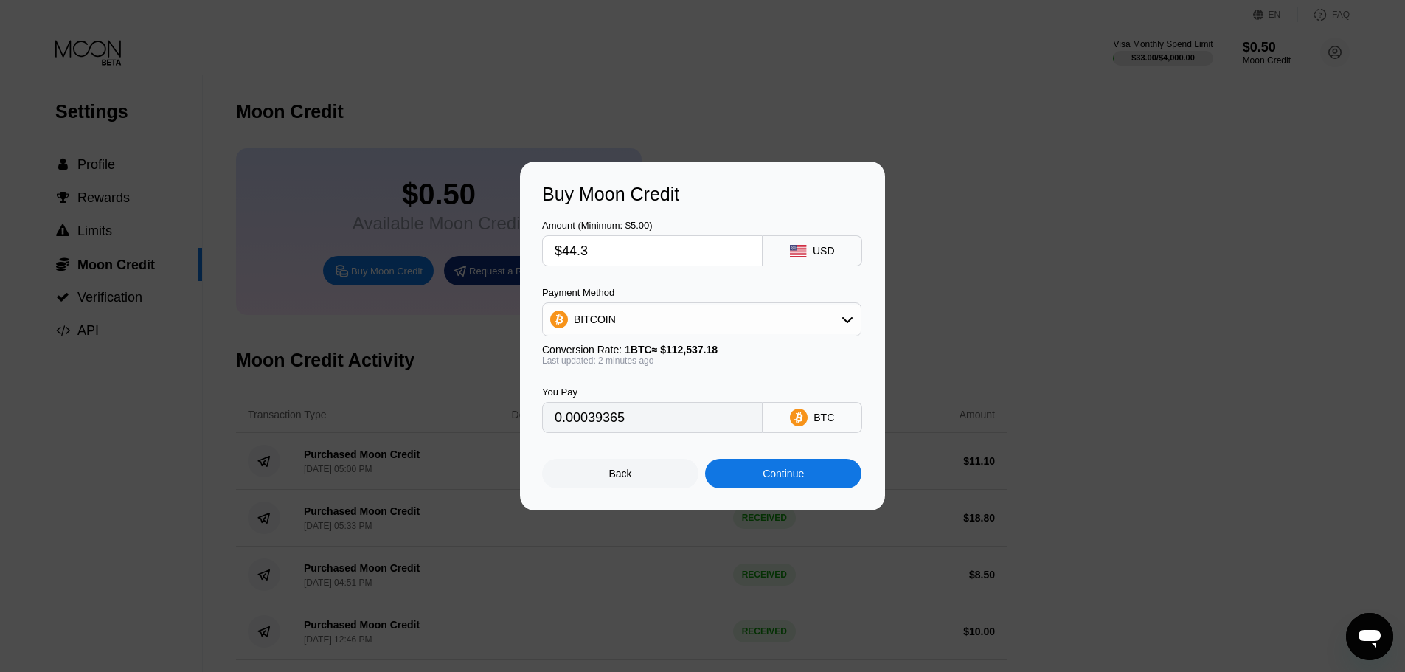
type input "$44."
type input "0.00039099"
type input "$44.4"
type input "0.00039454"
type input "$44.4"
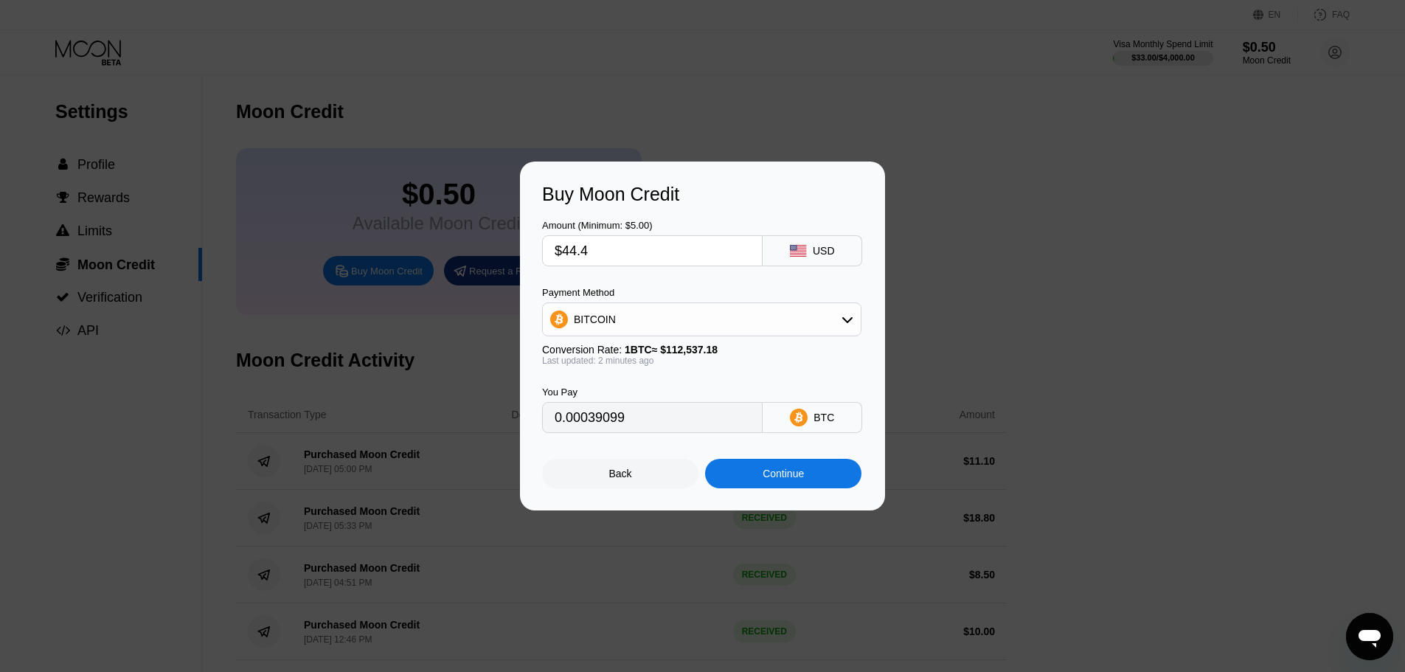
type input "0.00039454"
type input "$44."
type input "0.00039099"
type input "$44.5"
type input "0.00039543"
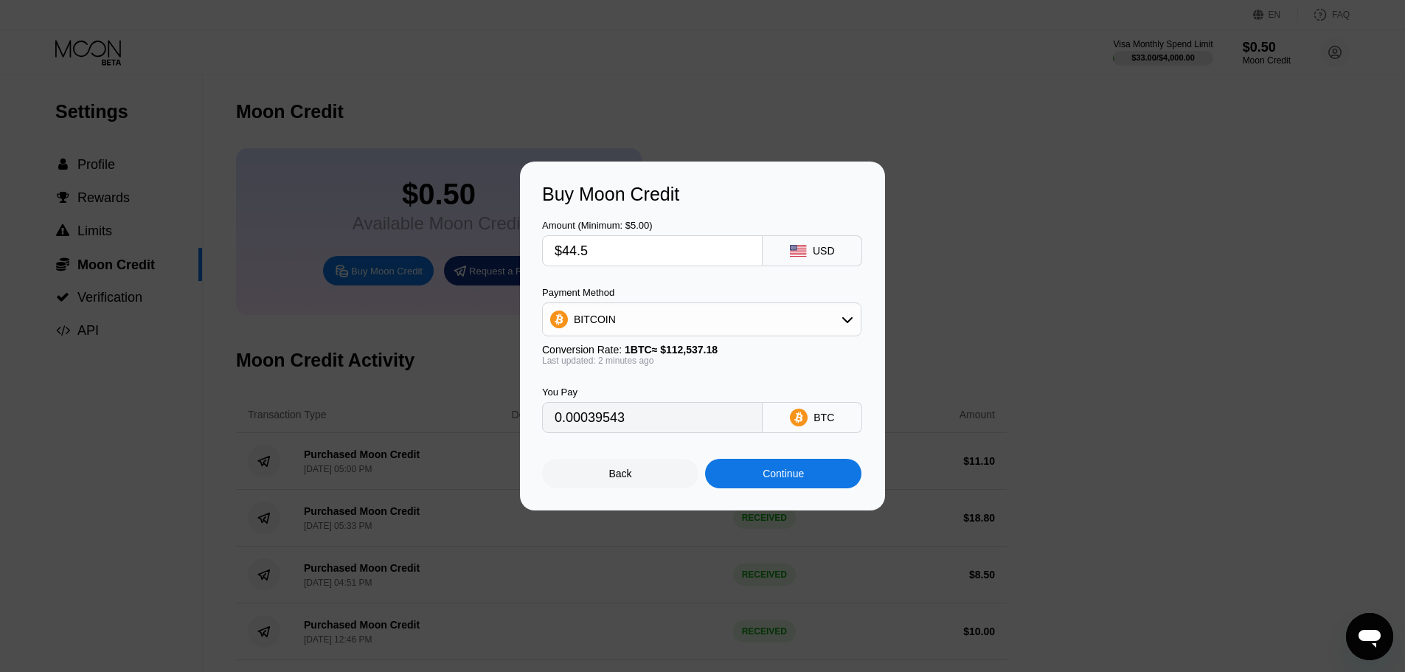
click at [739, 470] on div "Continue" at bounding box center [783, 473] width 156 height 29
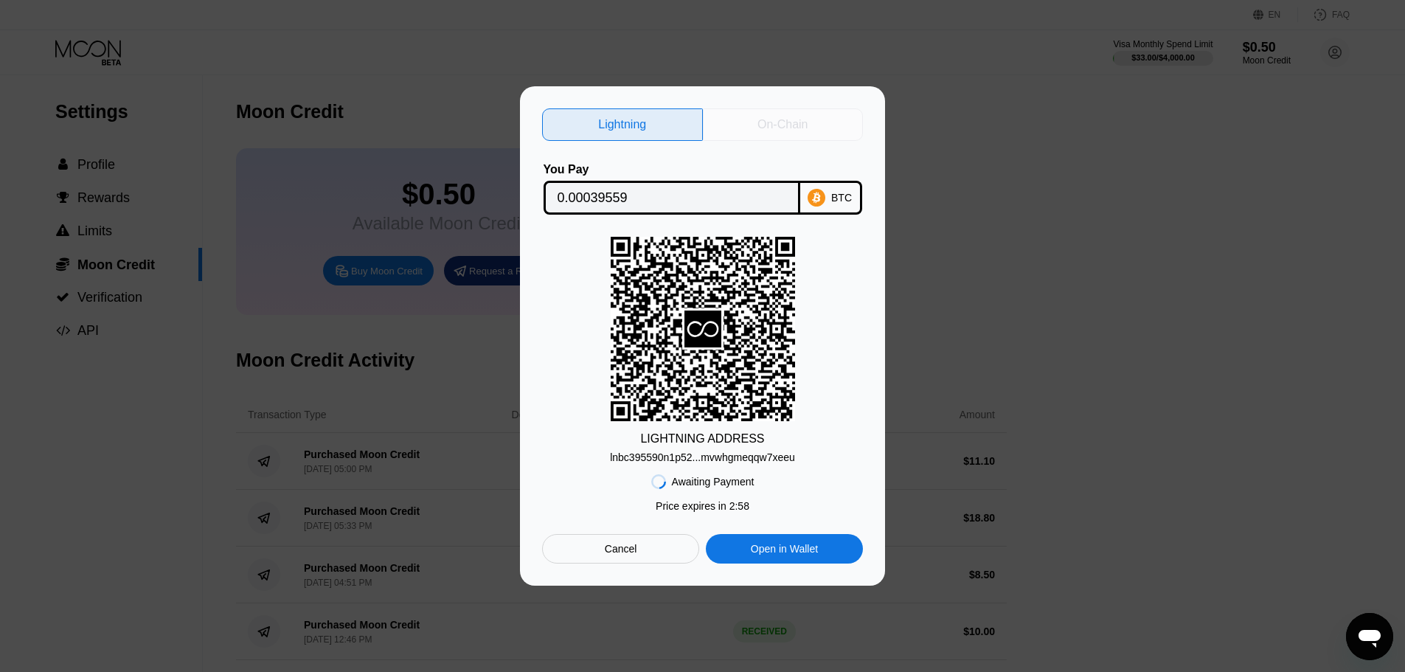
click at [772, 128] on div "On-Chain" at bounding box center [782, 124] width 50 height 15
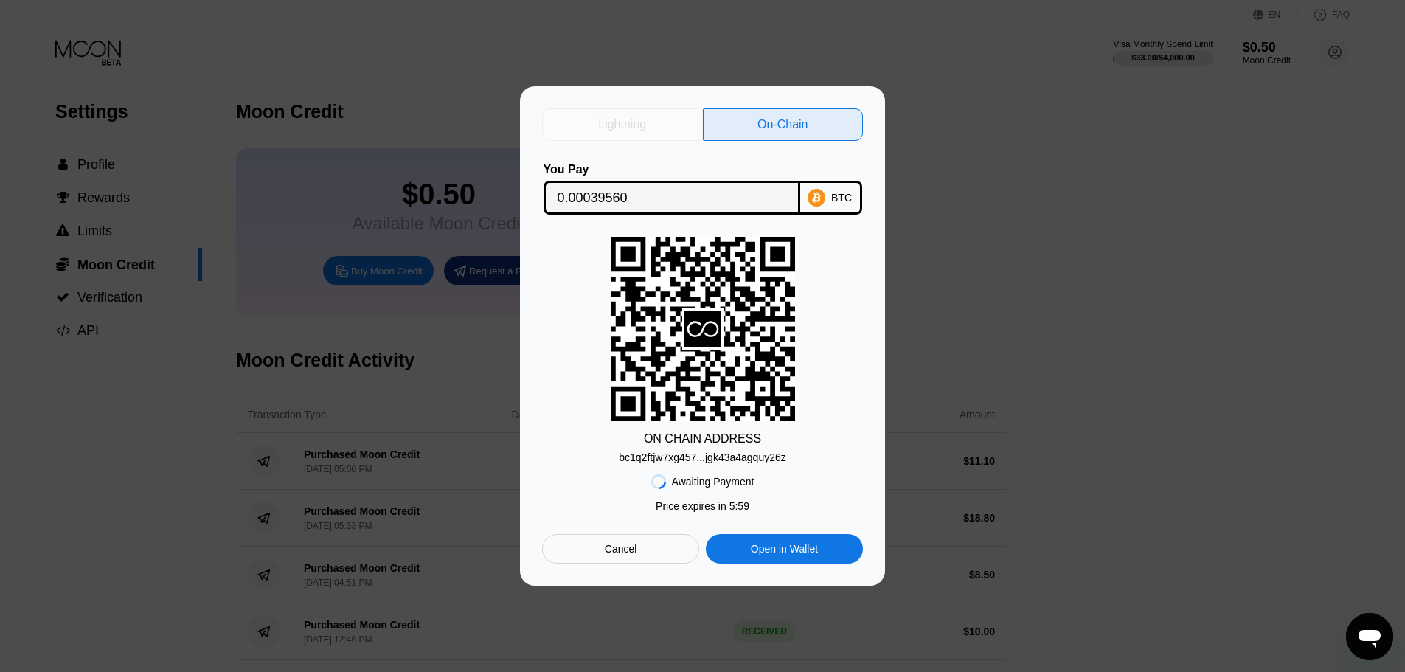
click at [656, 121] on div "Lightning" at bounding box center [622, 124] width 161 height 32
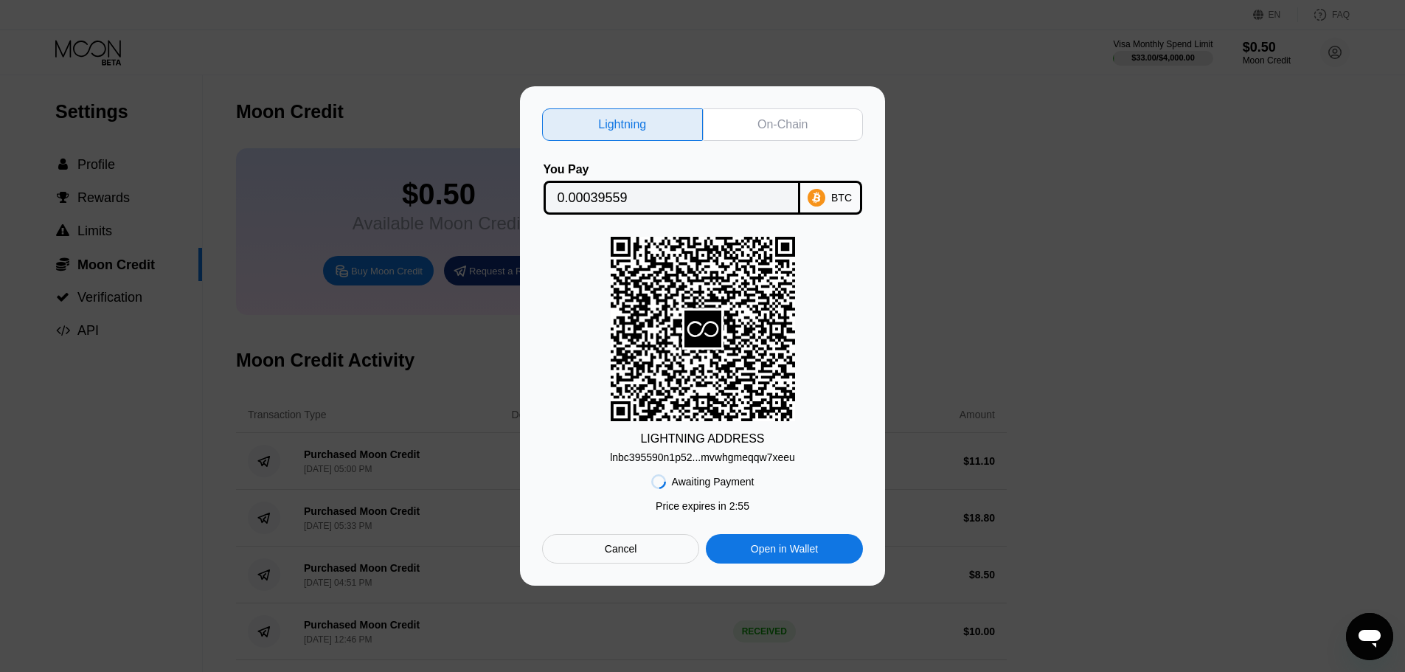
click at [772, 117] on div "On-Chain" at bounding box center [782, 124] width 50 height 15
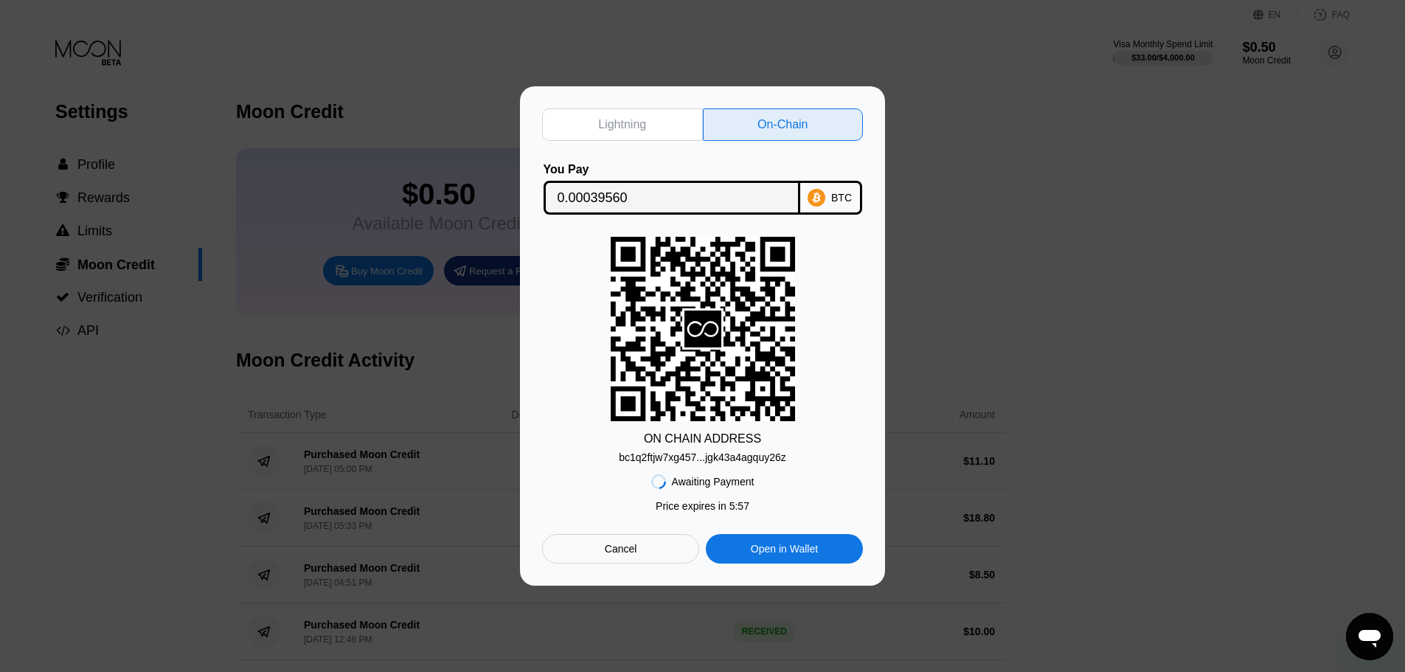
click at [654, 119] on div "Lightning" at bounding box center [622, 124] width 161 height 32
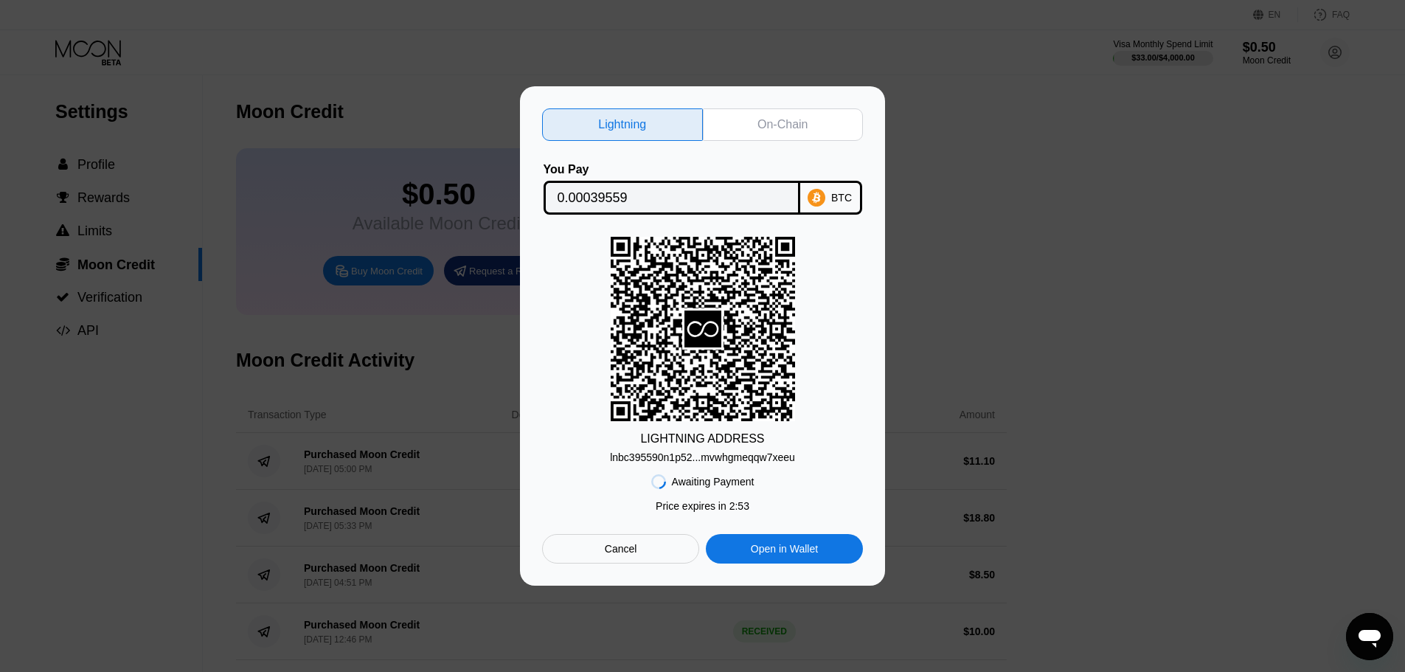
click at [723, 462] on div "lnbc395590n1p52...mvwhgmeqqw7xeeu" at bounding box center [702, 457] width 185 height 12
click at [771, 120] on div "On-Chain" at bounding box center [782, 124] width 50 height 15
type input "0.00039560"
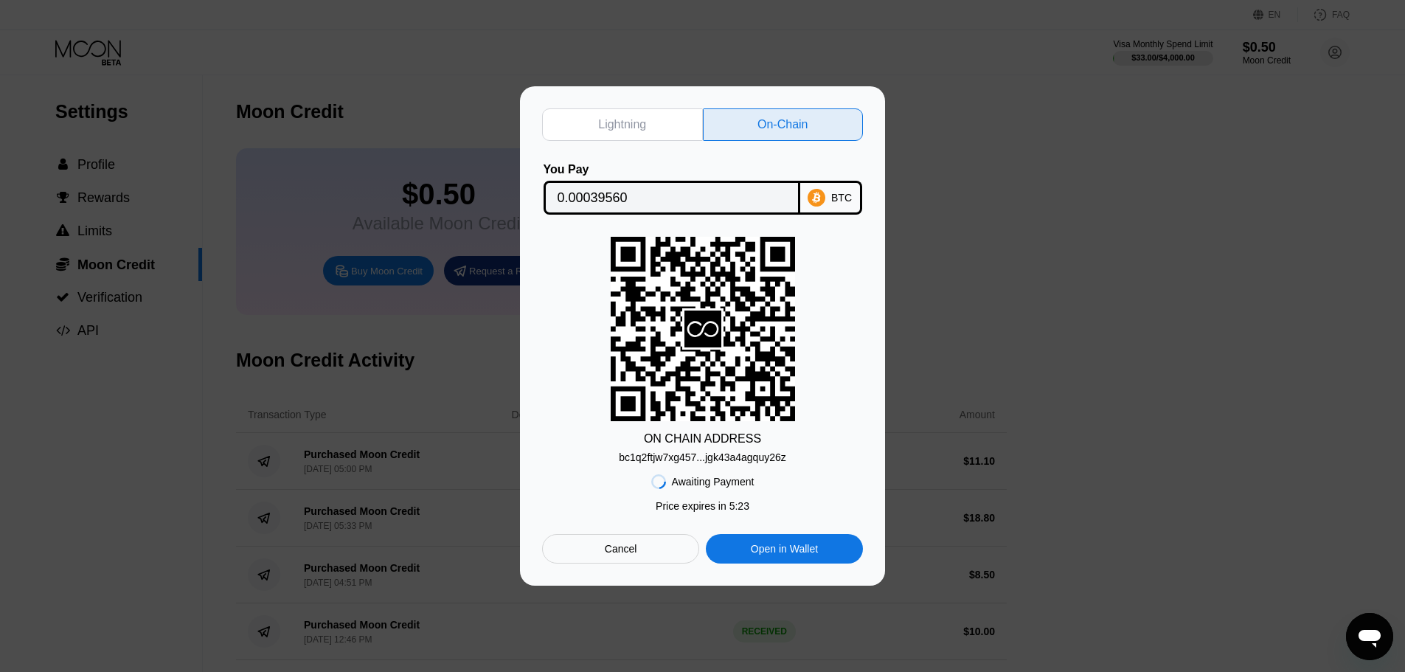
click at [738, 458] on div "bc1q2ftjw7xg457...jgk43a4agquy26z" at bounding box center [702, 457] width 167 height 12
drag, startPoint x: 653, startPoint y: 193, endPoint x: 593, endPoint y: 172, distance: 63.4
click at [521, 195] on div "Lightning On-Chain You Pay 0.00039560 BTC ON CHAIN ADDRESS bc1q2ftjw7xg457...jg…" at bounding box center [702, 335] width 365 height 499
click at [726, 463] on div "bc1q2ftjw7xg457...jgk43a4agquy26z" at bounding box center [702, 457] width 167 height 12
drag, startPoint x: 642, startPoint y: 199, endPoint x: 541, endPoint y: 195, distance: 101.1
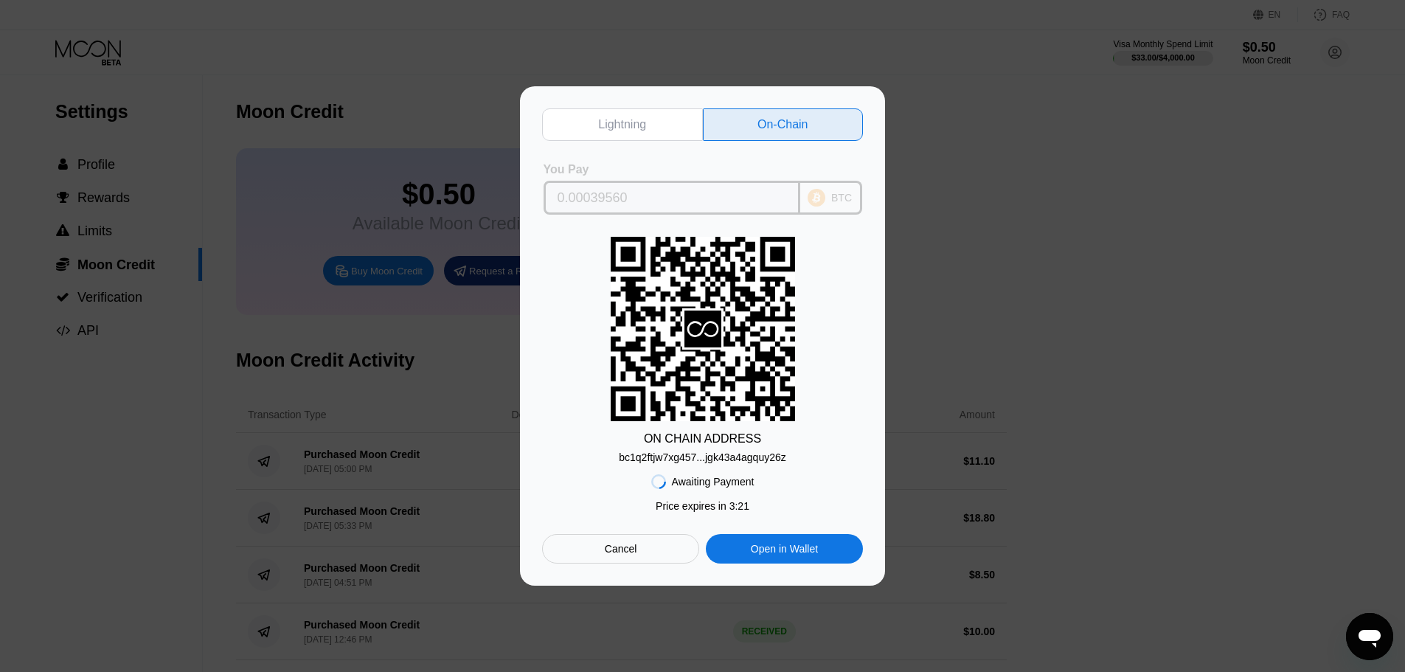
click at [542, 197] on div "You Pay 0.00039560 BTC" at bounding box center [702, 189] width 321 height 52
click at [630, 27] on div at bounding box center [708, 336] width 1416 height 672
click at [656, 555] on div "Cancel" at bounding box center [620, 548] width 157 height 29
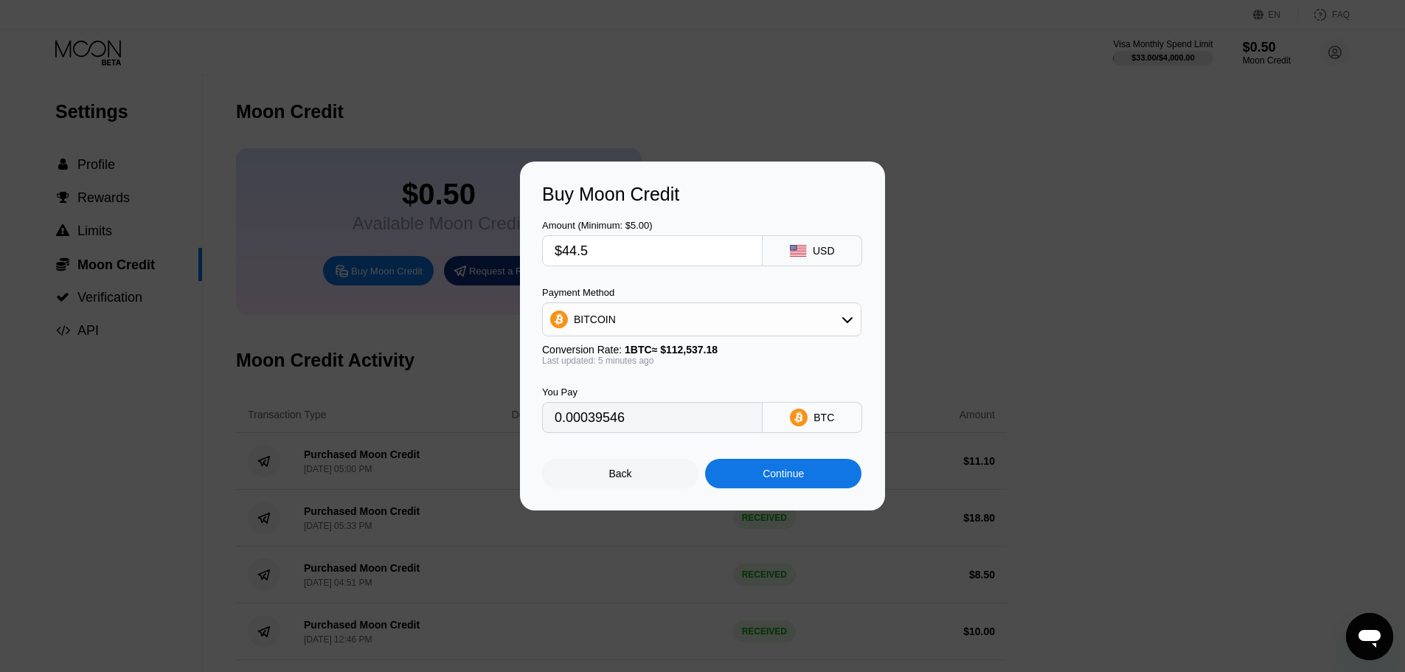
click at [720, 313] on div "BITCOIN" at bounding box center [702, 319] width 318 height 29
click at [651, 384] on div "USDT on TRON" at bounding box center [701, 392] width 310 height 29
type input "44.95"
click at [599, 249] on input "$44.5" at bounding box center [652, 250] width 195 height 29
type input "$44."
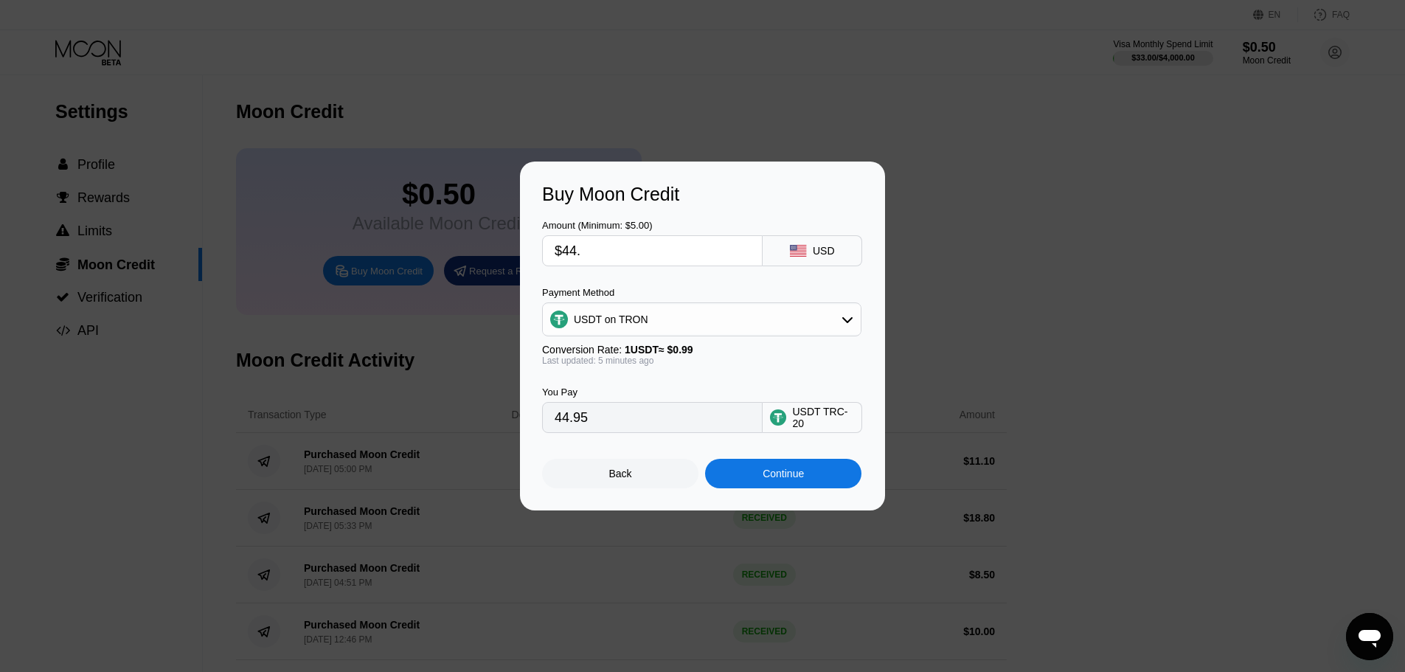
type input "44.44"
type input "$4"
type input "4.04"
type input "0.00"
type input "$4"
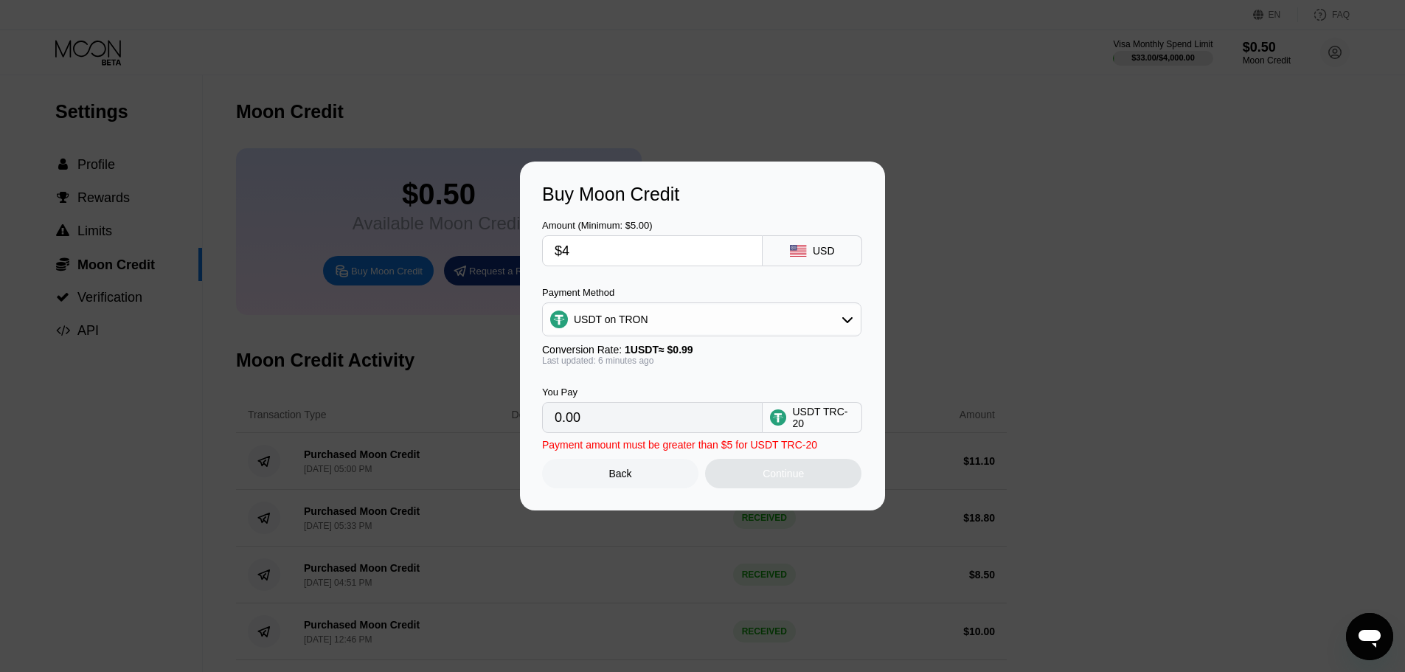
type input "4.04"
type input "$44"
type input "44.44"
type input "$4"
type input "4.04"
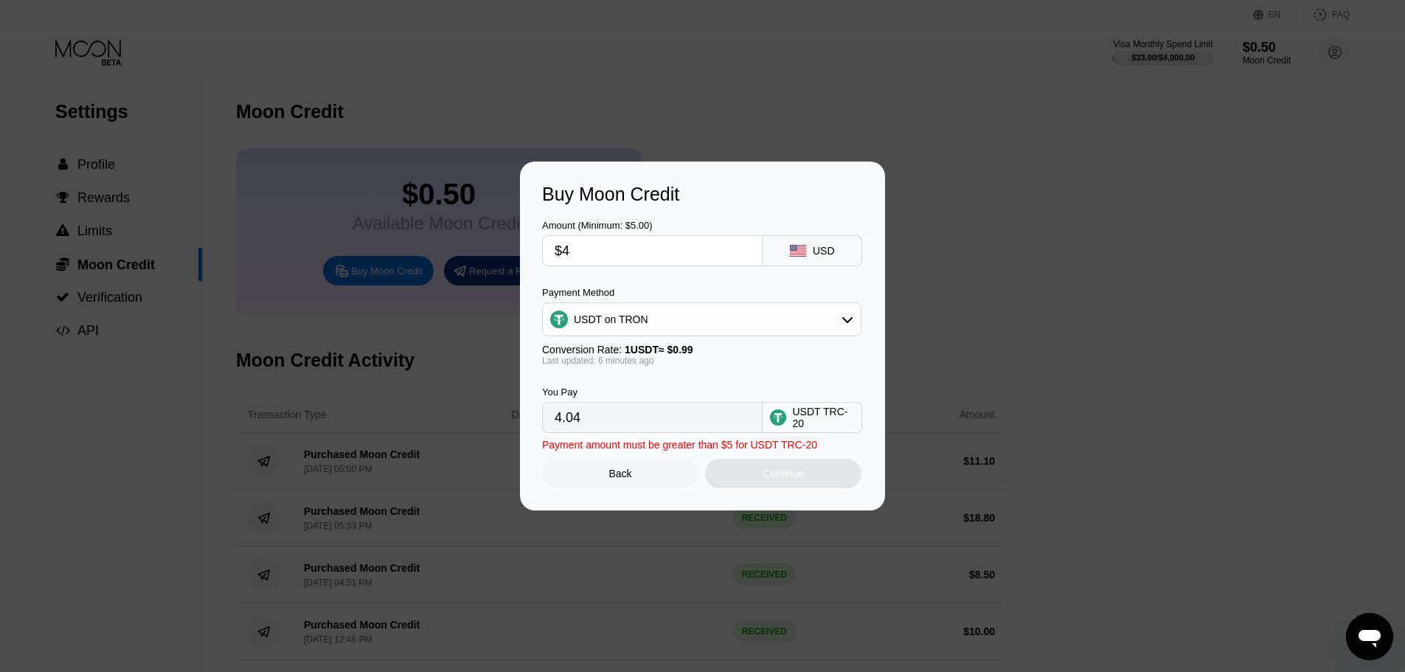
type input "$43"
type input "43.43"
type input "$432"
type input "436.36"
type input "$43"
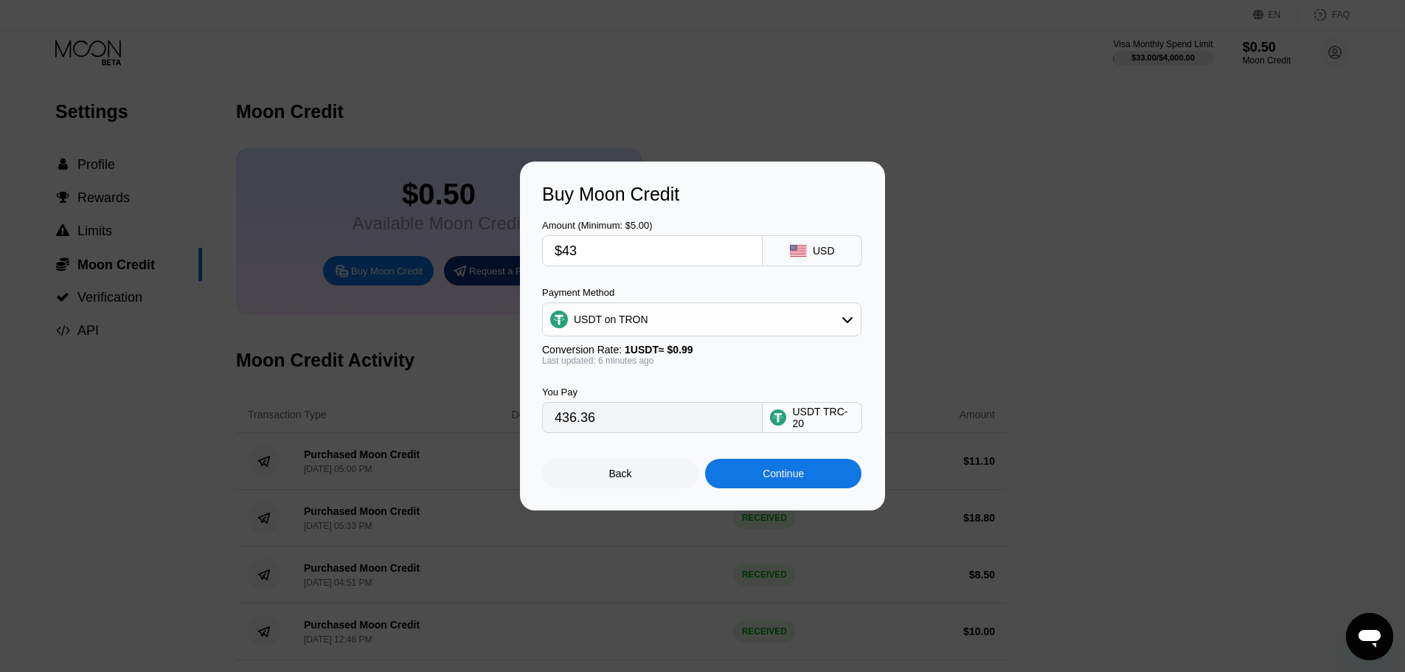
type input "43.43"
type input "$43.2"
type input "43.64"
type input "$43."
type input "43.43"
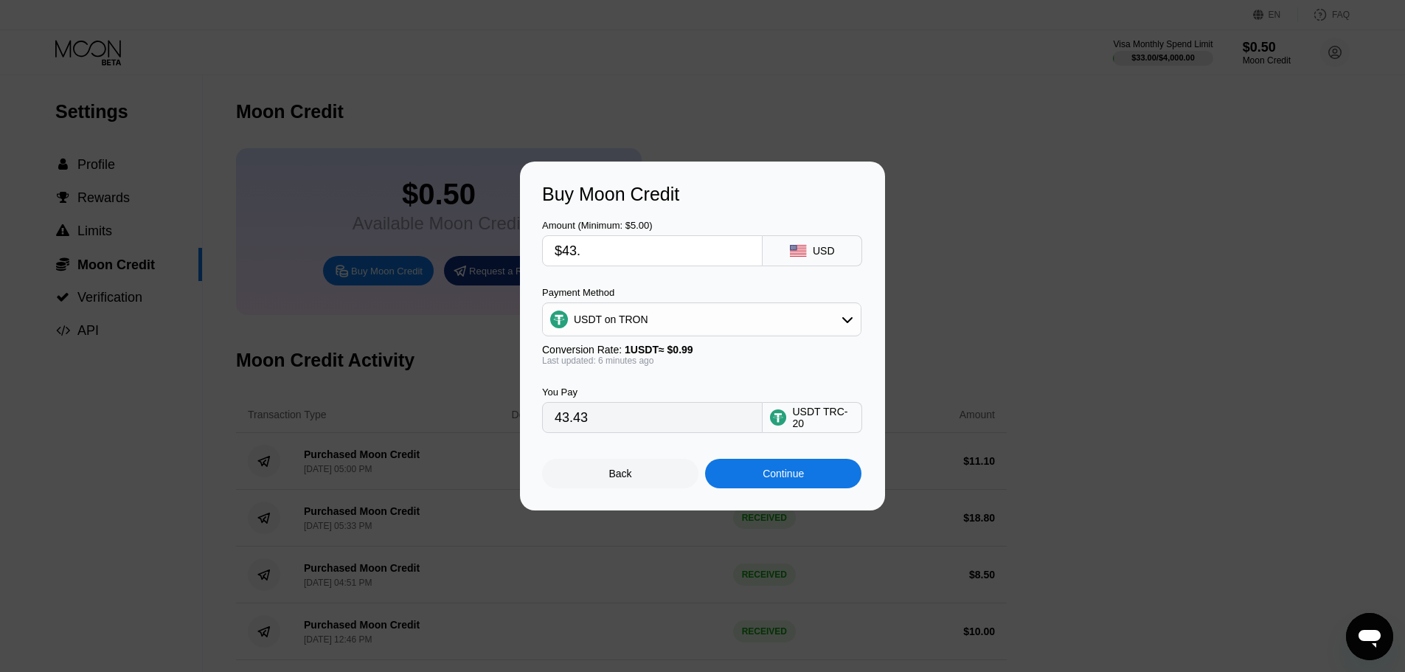
type input "$43.3"
type input "43.74"
type input "$43."
type input "43.43"
type input "$43.4"
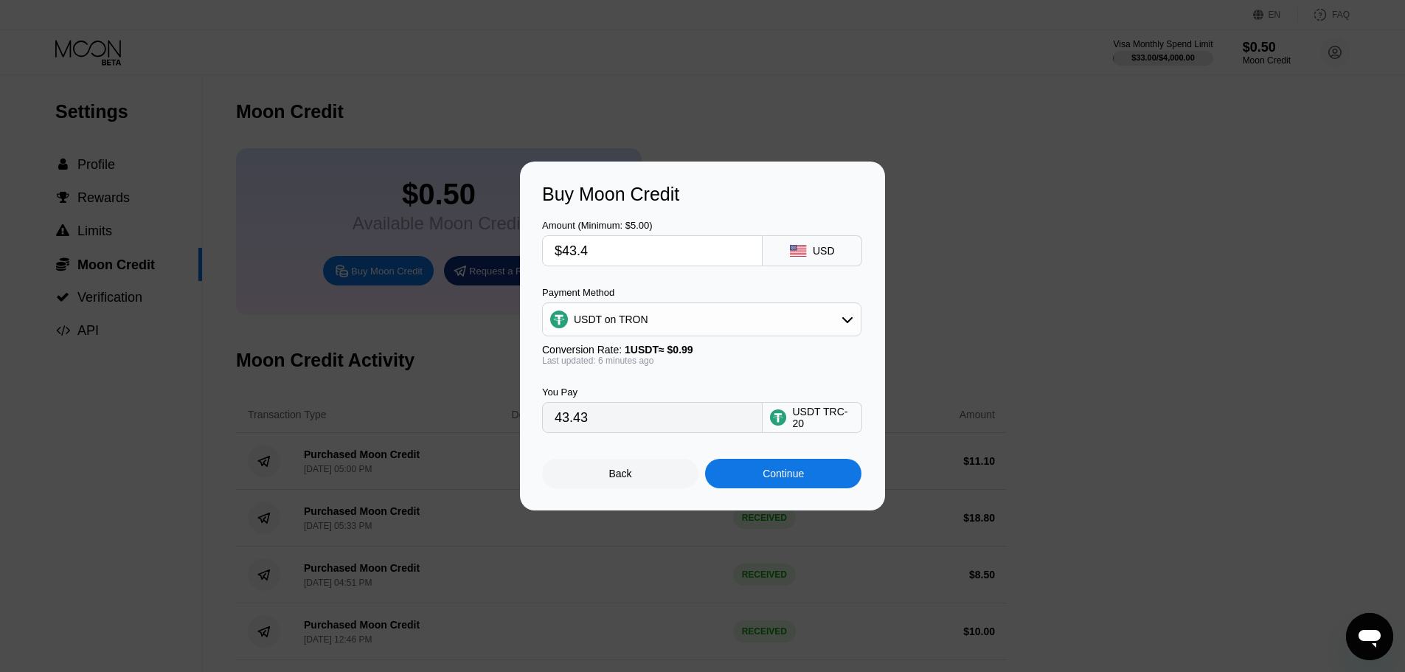
type input "43.84"
type input "$43."
type input "43.43"
type input "$43.5"
type input "43.94"
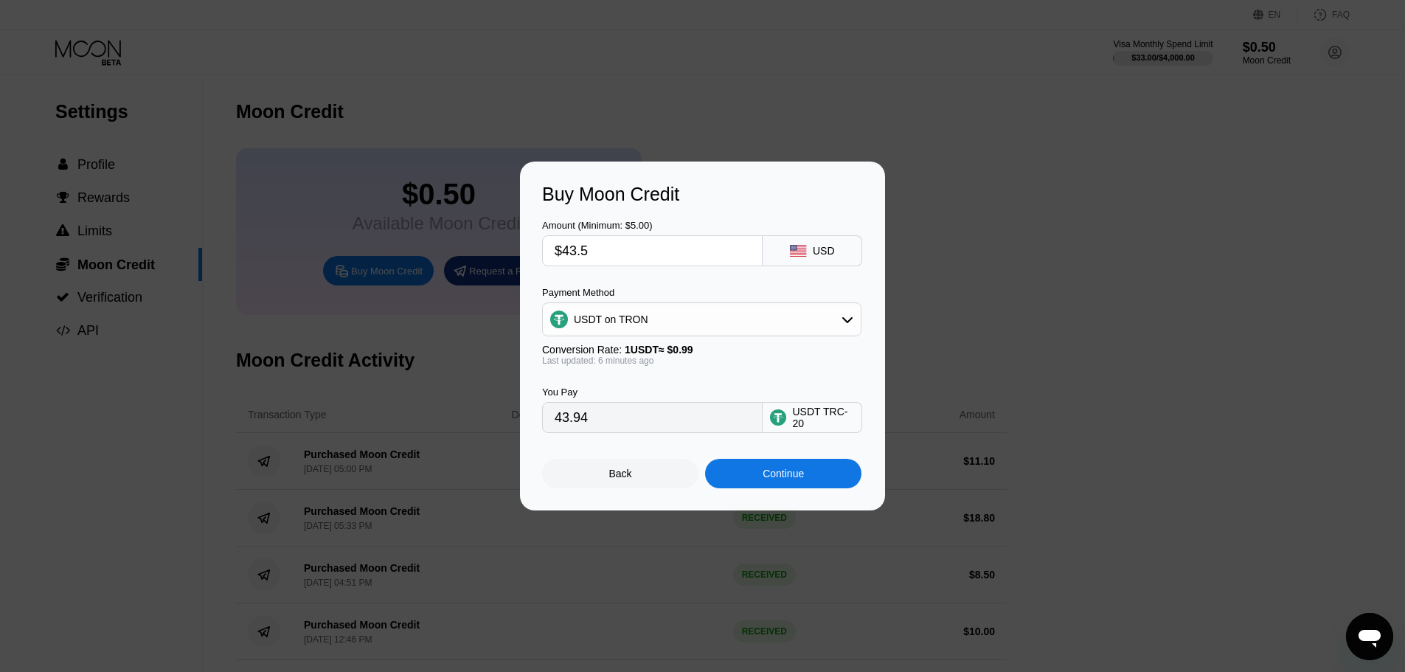
type input "$43."
type input "43.43"
type input "$43.3"
type input "43.74"
type input "$43.4"
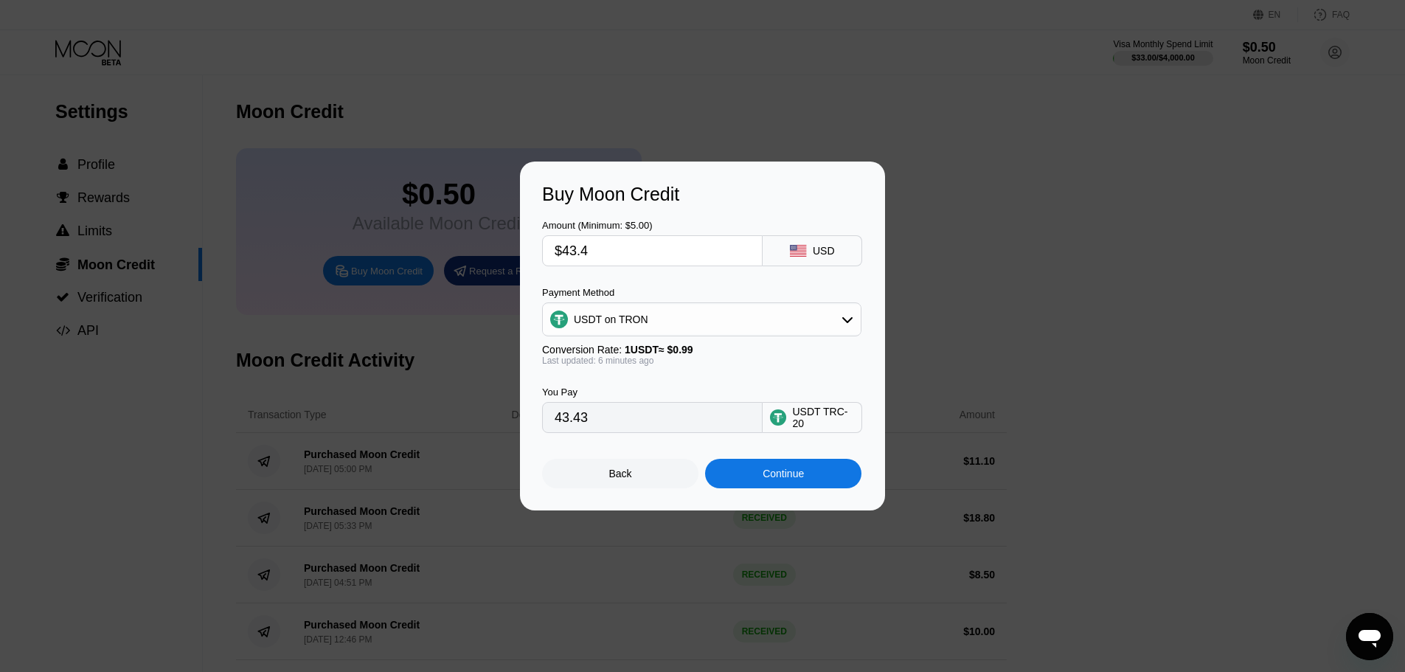
type input "43.84"
type input "$43.4"
click at [745, 488] on div "Continue" at bounding box center [783, 473] width 156 height 29
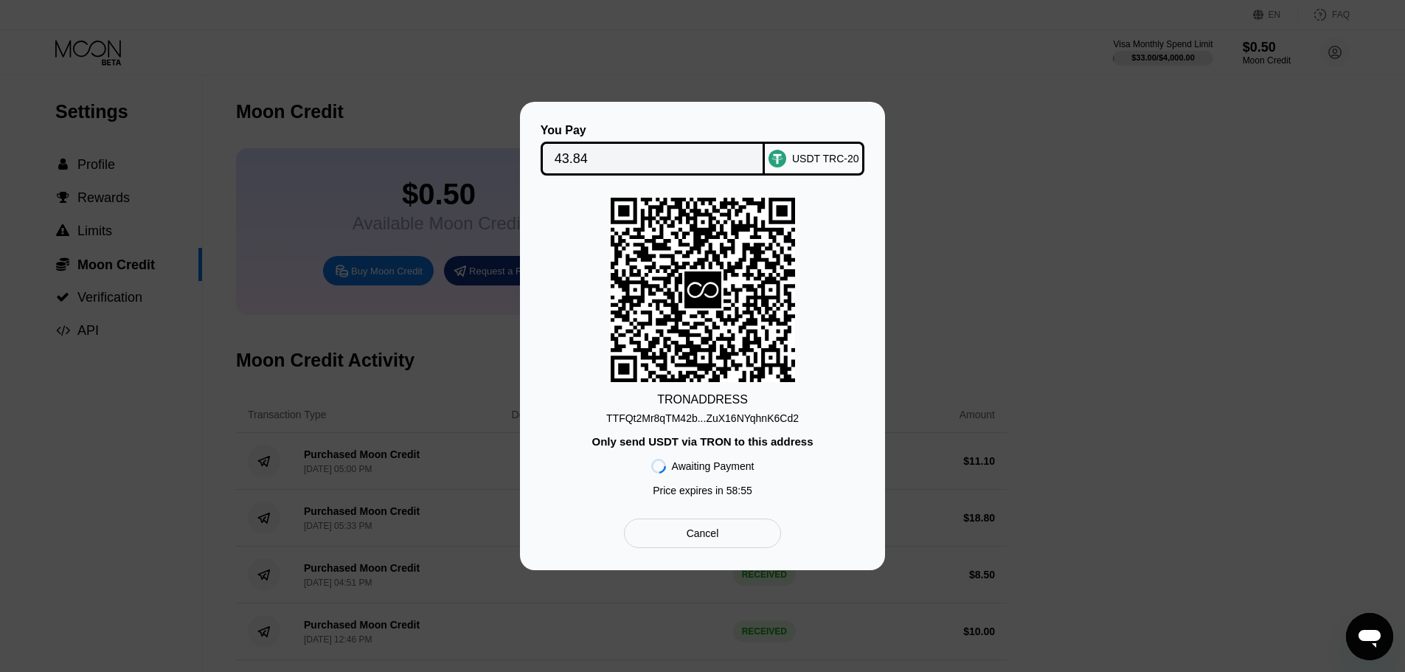
click at [725, 534] on div "Cancel" at bounding box center [702, 532] width 157 height 29
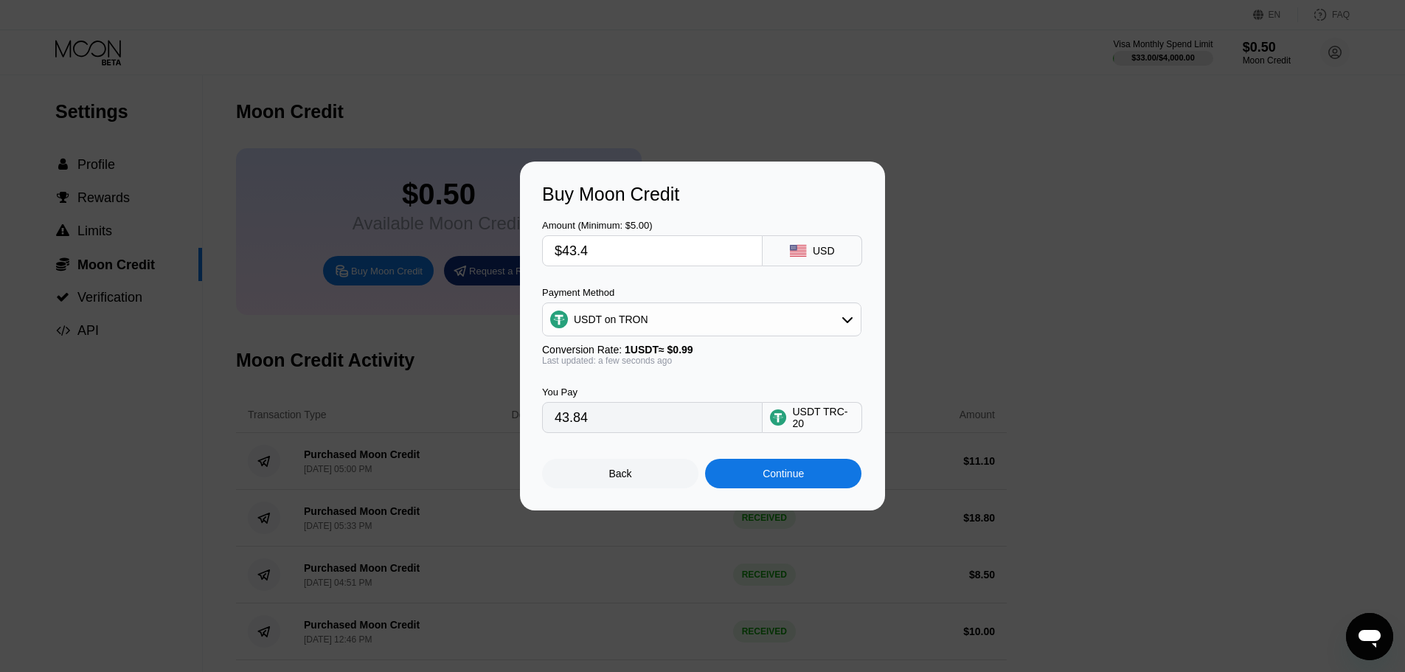
click at [598, 420] on input "43.84" at bounding box center [652, 417] width 195 height 29
click at [608, 256] on input "$43.4" at bounding box center [652, 250] width 195 height 29
type input "$43."
type input "43.43"
type input "$43.4"
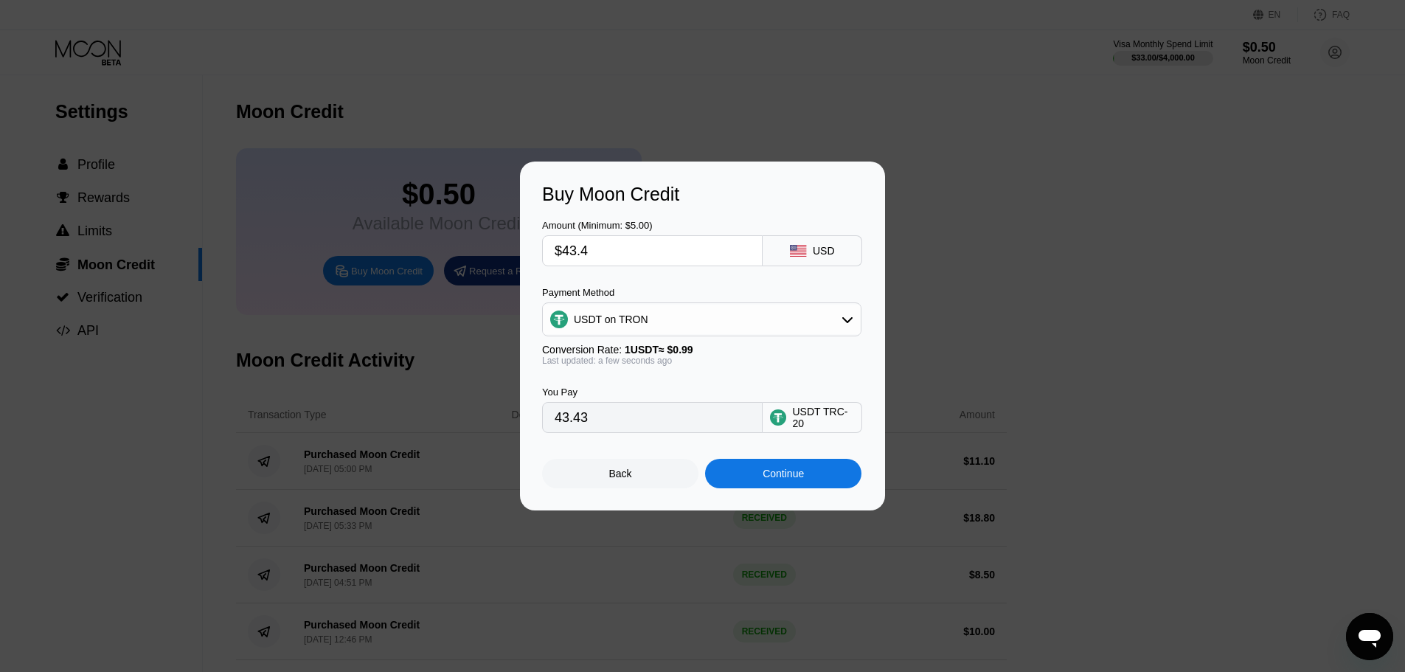
type input "43.84"
type input "$43."
type input "43.43"
type input "$43.5"
type input "43.94"
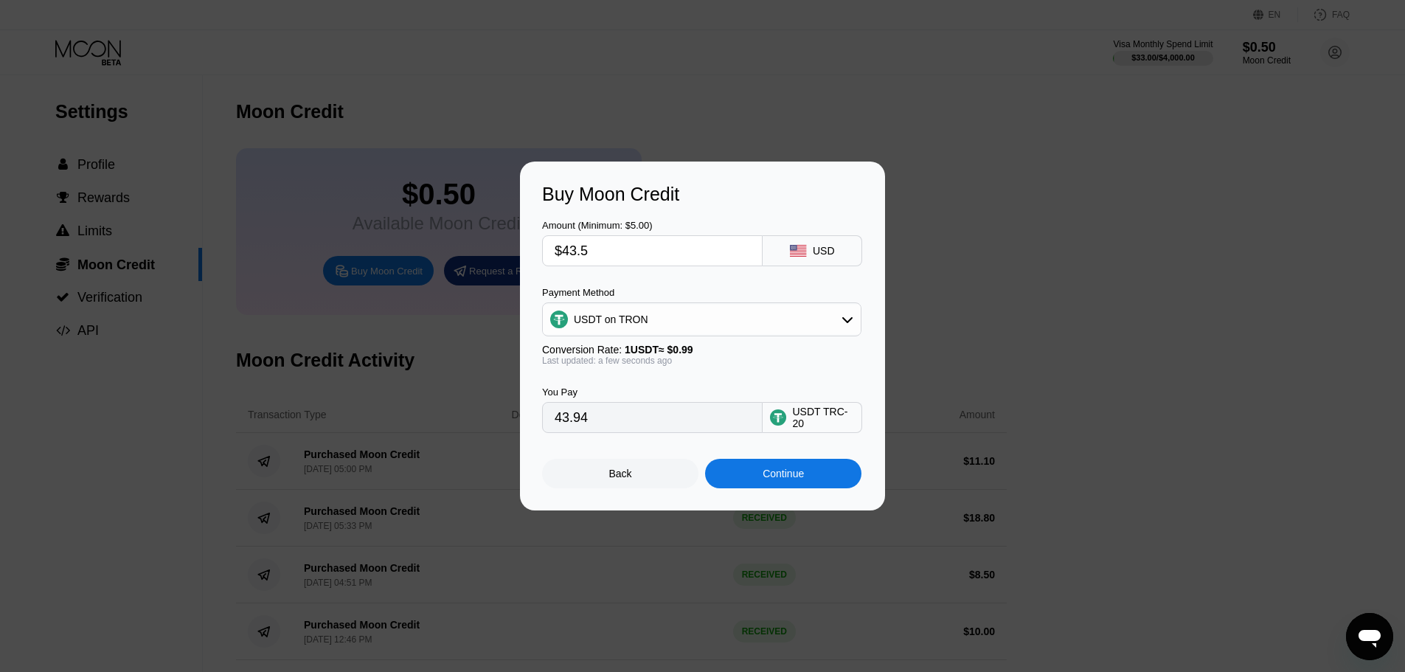
type input "$43."
type input "43.43"
type input "$43.6"
type input "44.04"
type input "$43."
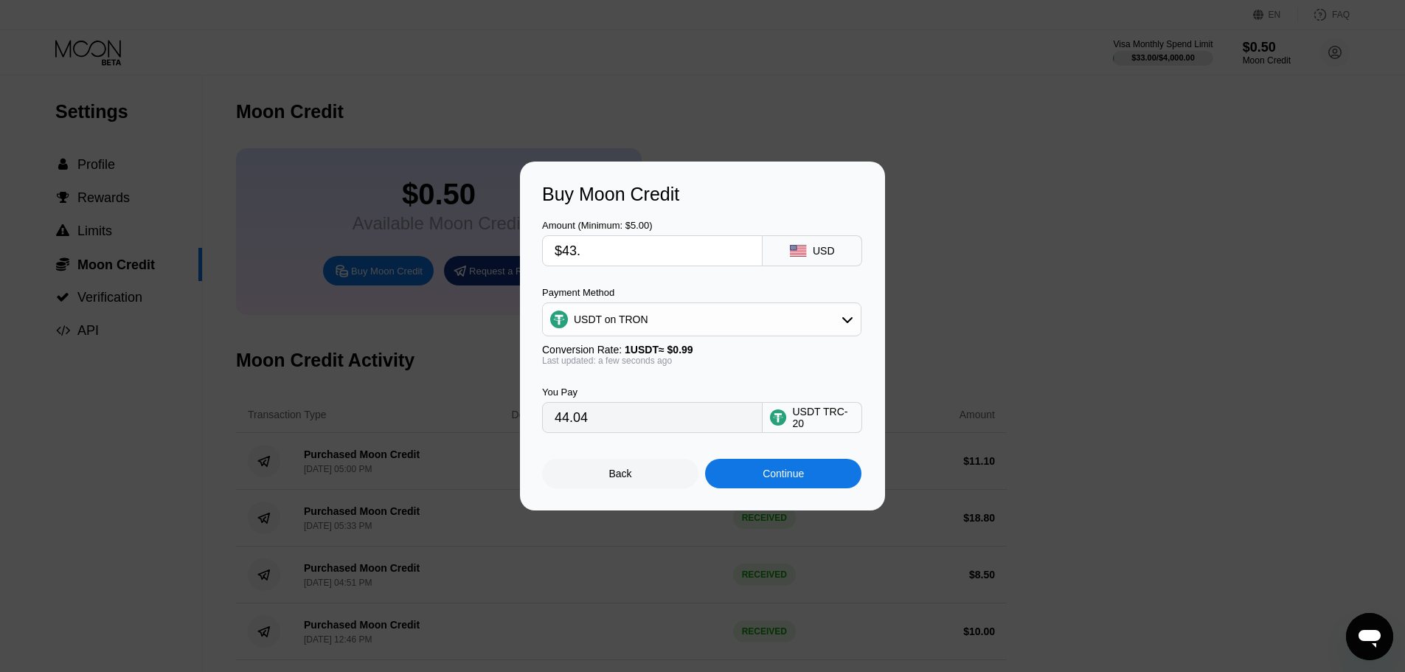
type input "43.43"
type input "$43.4"
type input "43.84"
type input "$43.5"
type input "43.94"
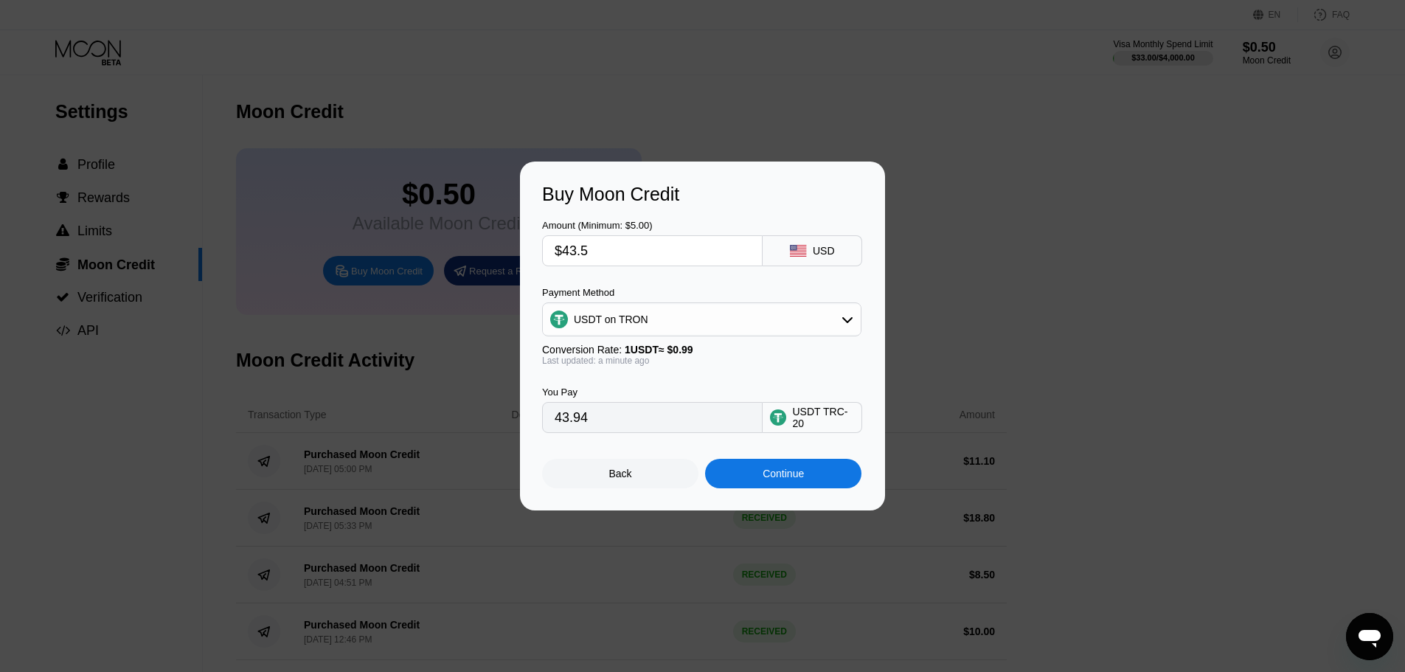
type input "$43.5"
click at [769, 475] on div "Continue" at bounding box center [782, 474] width 41 height 12
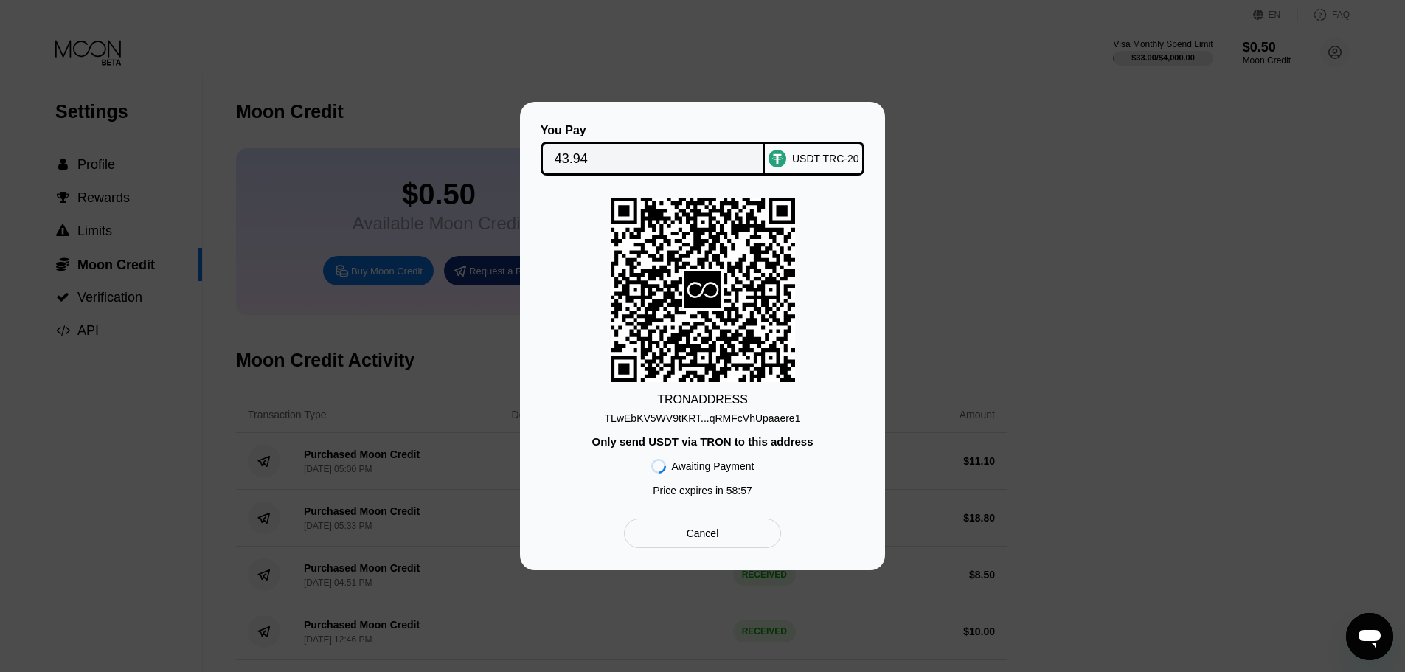
click at [732, 421] on div "TLwEbKV5WV9tKRT...qRMFcVhUpaaere1" at bounding box center [703, 418] width 196 height 12
click at [696, 533] on div "Cancel" at bounding box center [702, 532] width 157 height 29
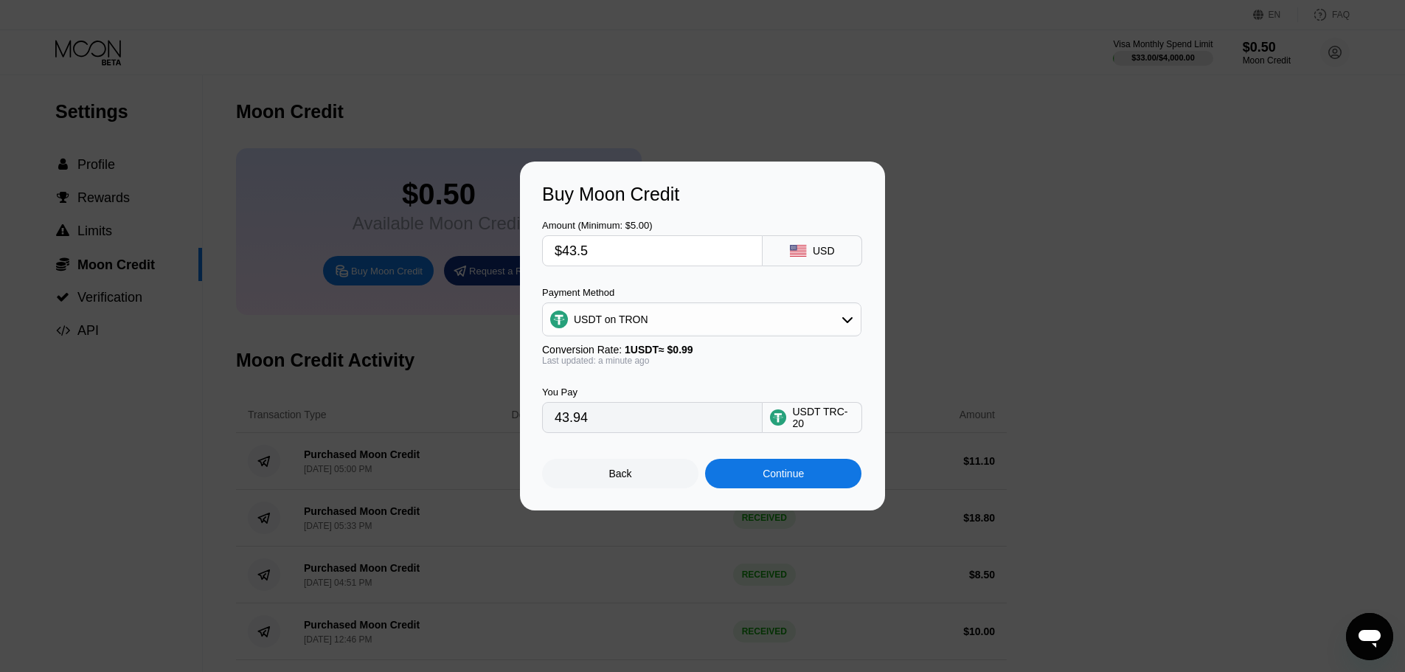
click at [608, 255] on input "$43.5" at bounding box center [652, 250] width 195 height 29
type input "$43."
type input "43.43"
type input "$4"
type input "4.04"
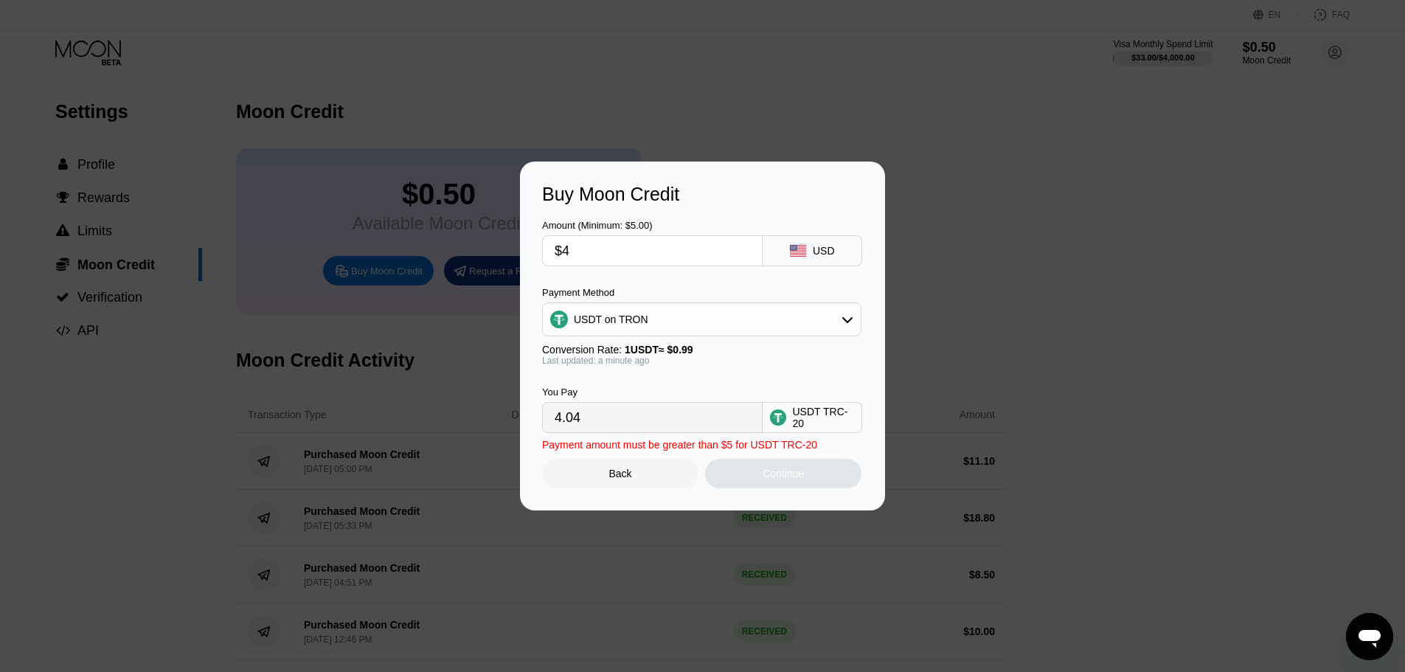
type input "$44"
type input "44.44"
type input "$44.1"
type input "44.55"
type input "$44."
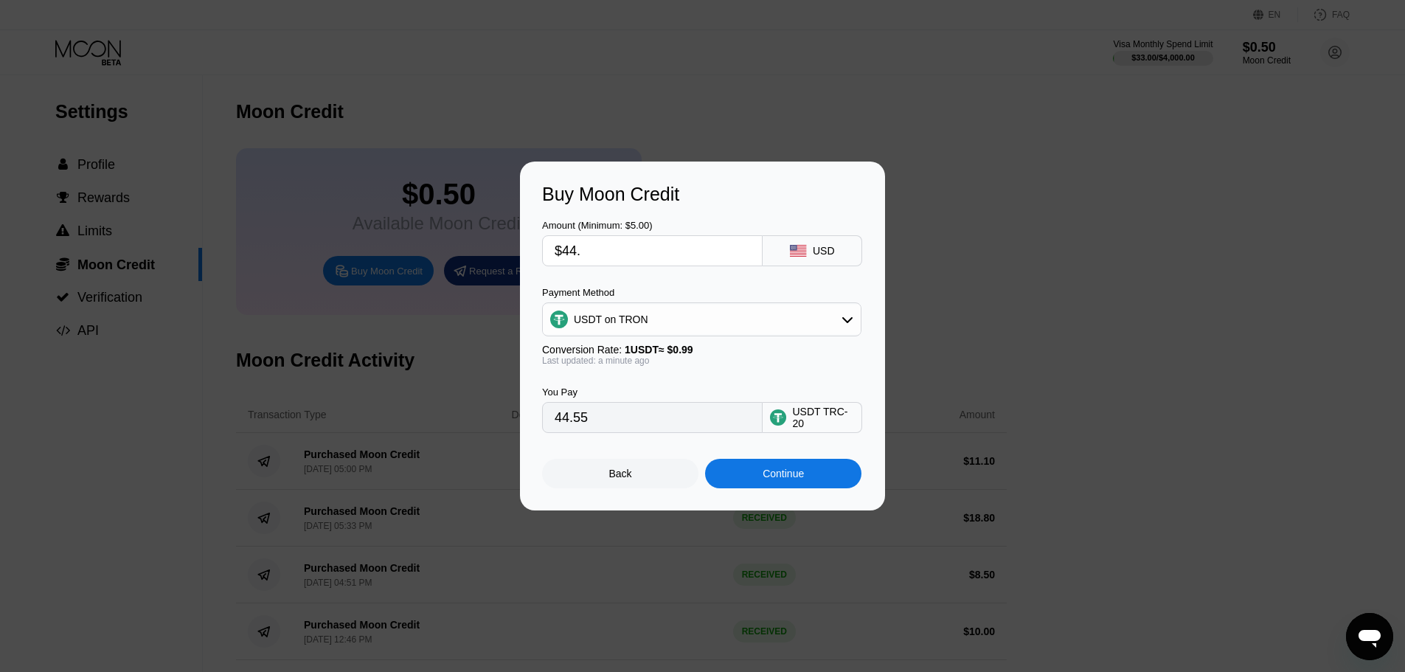
type input "44.44"
type input "$44"
click at [756, 479] on div "Continue" at bounding box center [783, 473] width 156 height 29
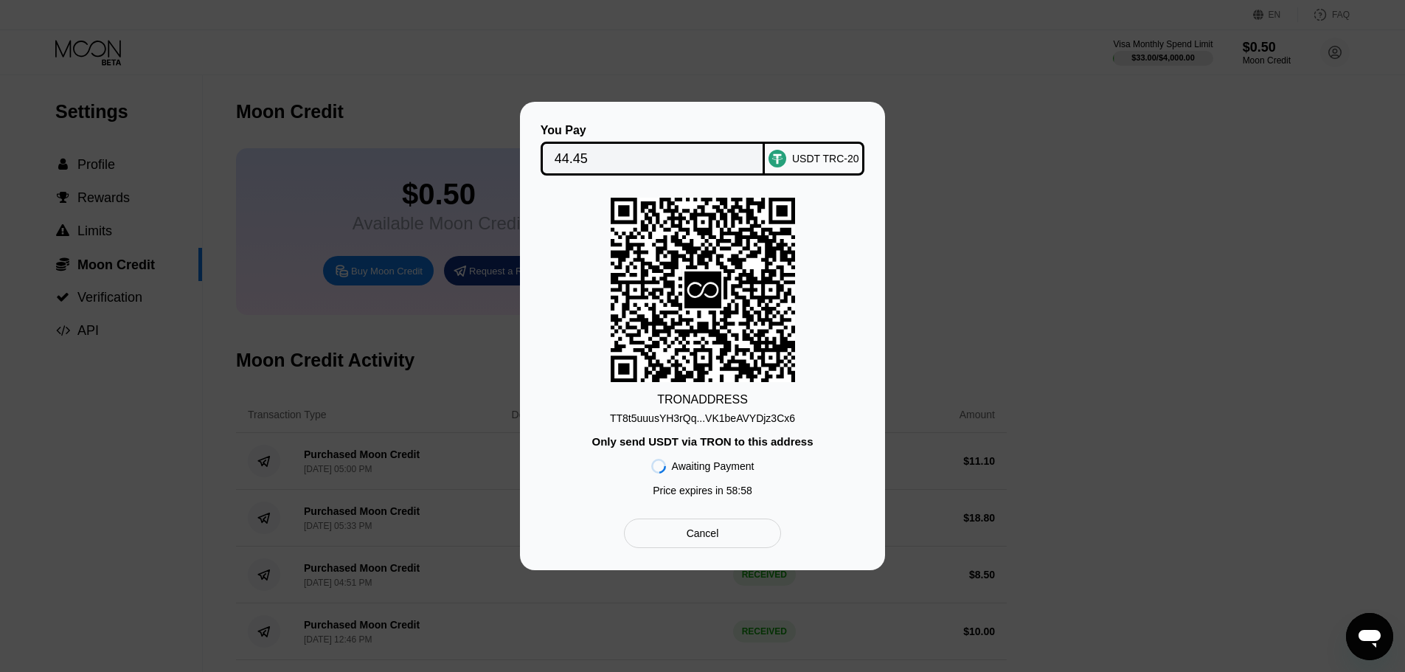
click at [732, 414] on div "TT8t5uuusYH3rQq...VK1beAVYDjz3Cx6" at bounding box center [702, 418] width 185 height 12
drag, startPoint x: 588, startPoint y: 156, endPoint x: 541, endPoint y: 153, distance: 47.3
click at [541, 153] on div "44.45" at bounding box center [653, 159] width 225 height 34
click at [701, 546] on div "Cancel" at bounding box center [702, 532] width 157 height 29
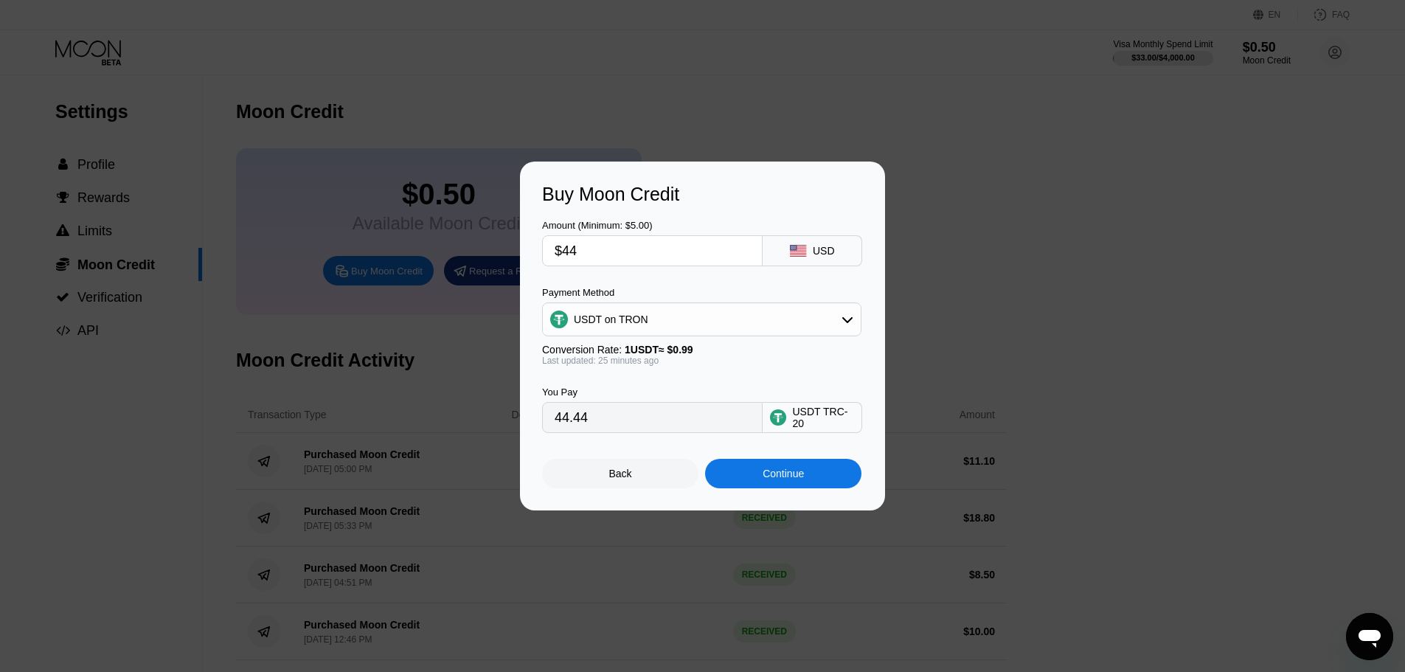
click at [592, 251] on input "$44" at bounding box center [652, 250] width 195 height 29
type input "$443"
type input "447.47"
type input "$44"
type input "44.44"
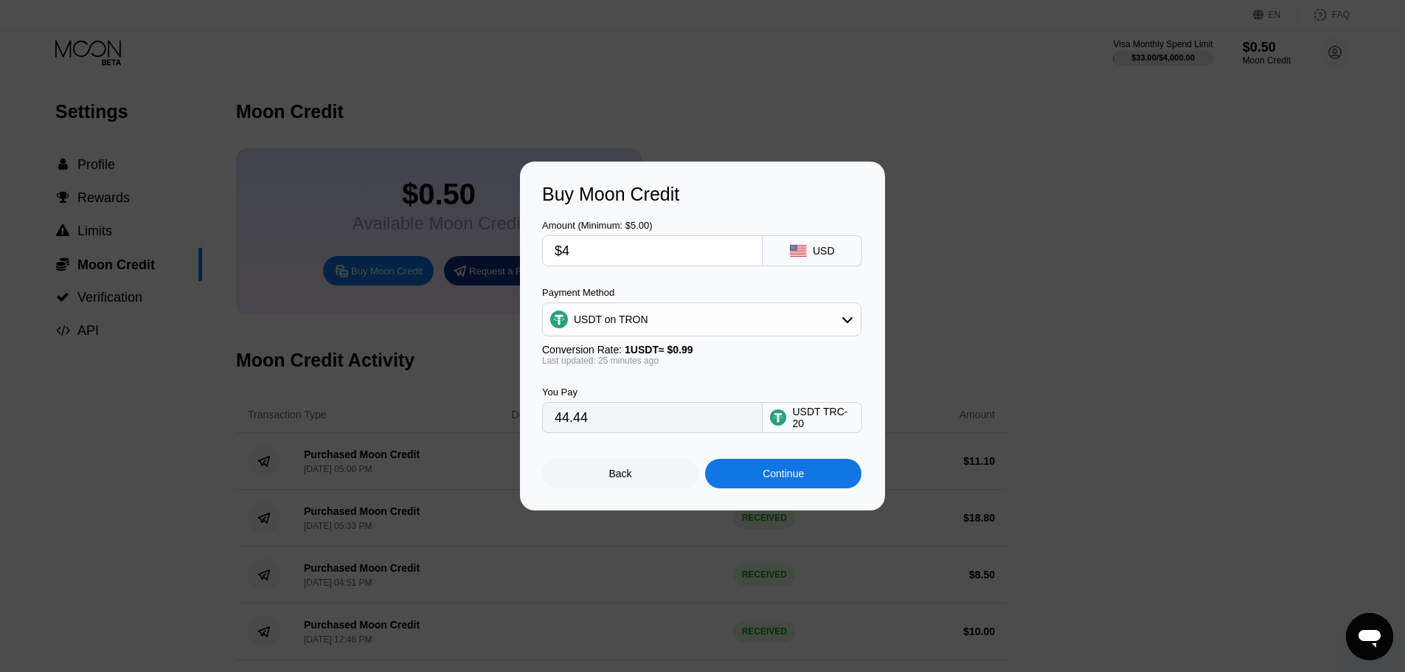
type input "$43"
type input "43.43"
type input "$43.9"
type input "44.34"
type input "$43.9"
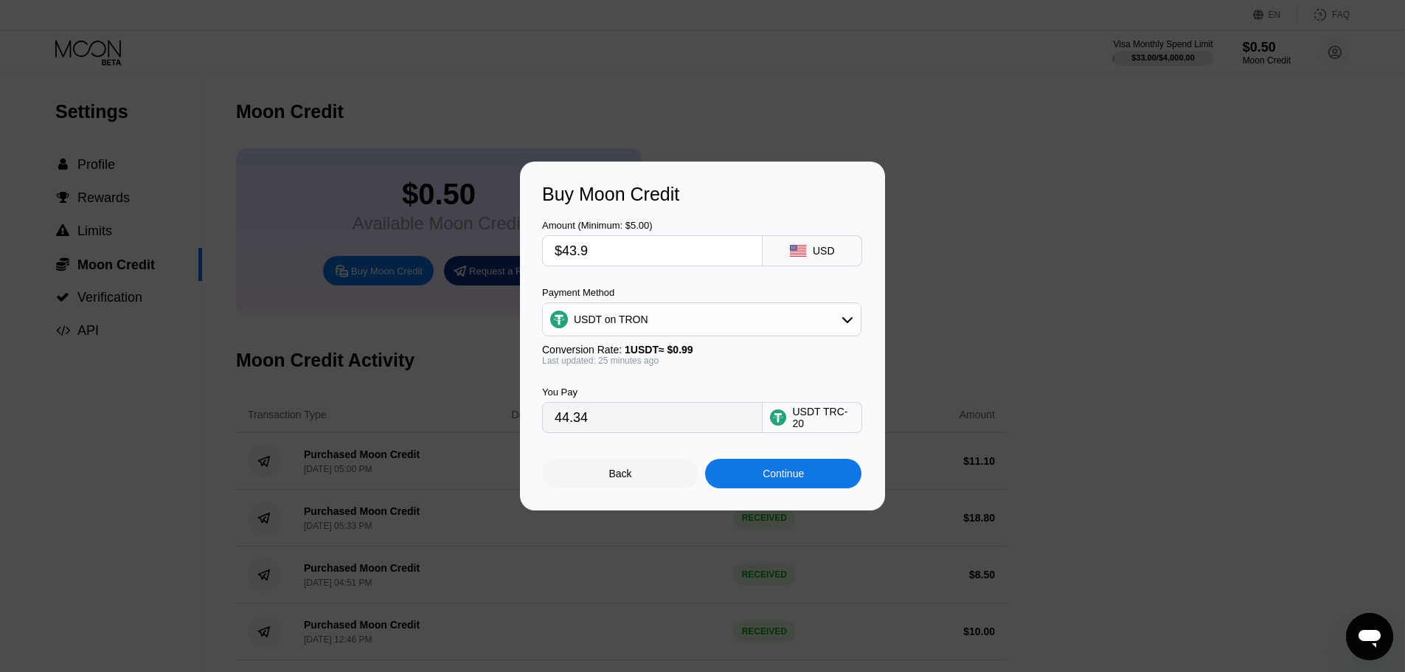
click at [769, 487] on div "Continue" at bounding box center [783, 473] width 156 height 29
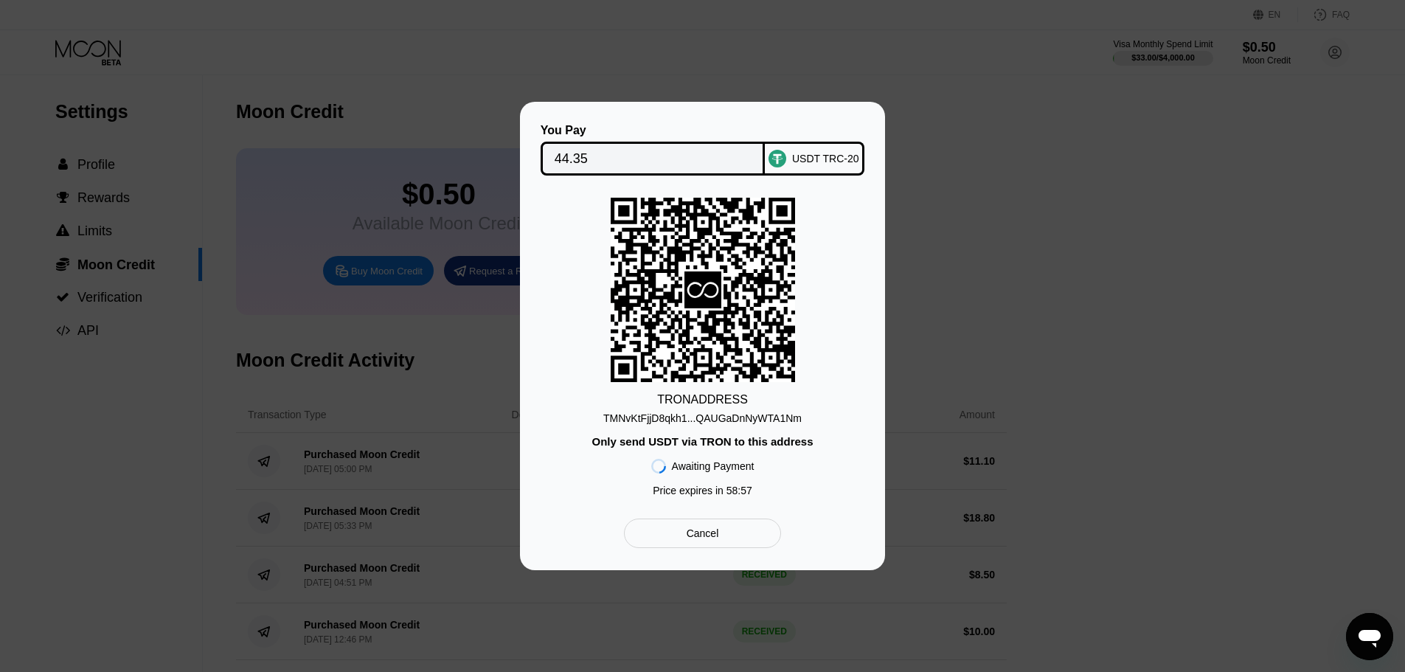
click at [696, 418] on div "TMNvKtFjjD8qkh1...QAUGaDnNyWTA1Nm" at bounding box center [702, 418] width 198 height 12
drag, startPoint x: 597, startPoint y: 161, endPoint x: 585, endPoint y: 145, distance: 19.0
click at [546, 160] on div "44.35" at bounding box center [653, 159] width 225 height 34
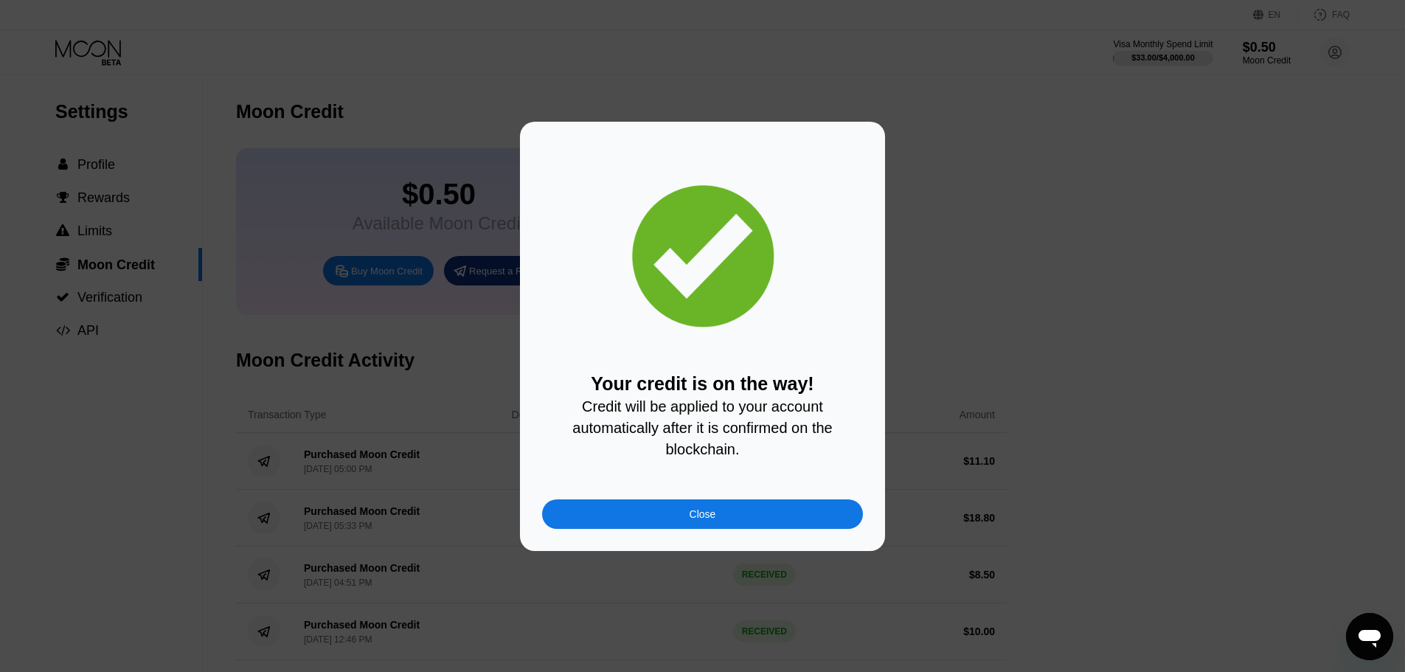
click at [812, 82] on div at bounding box center [708, 336] width 1416 height 672
click at [767, 524] on div "Close" at bounding box center [702, 513] width 321 height 29
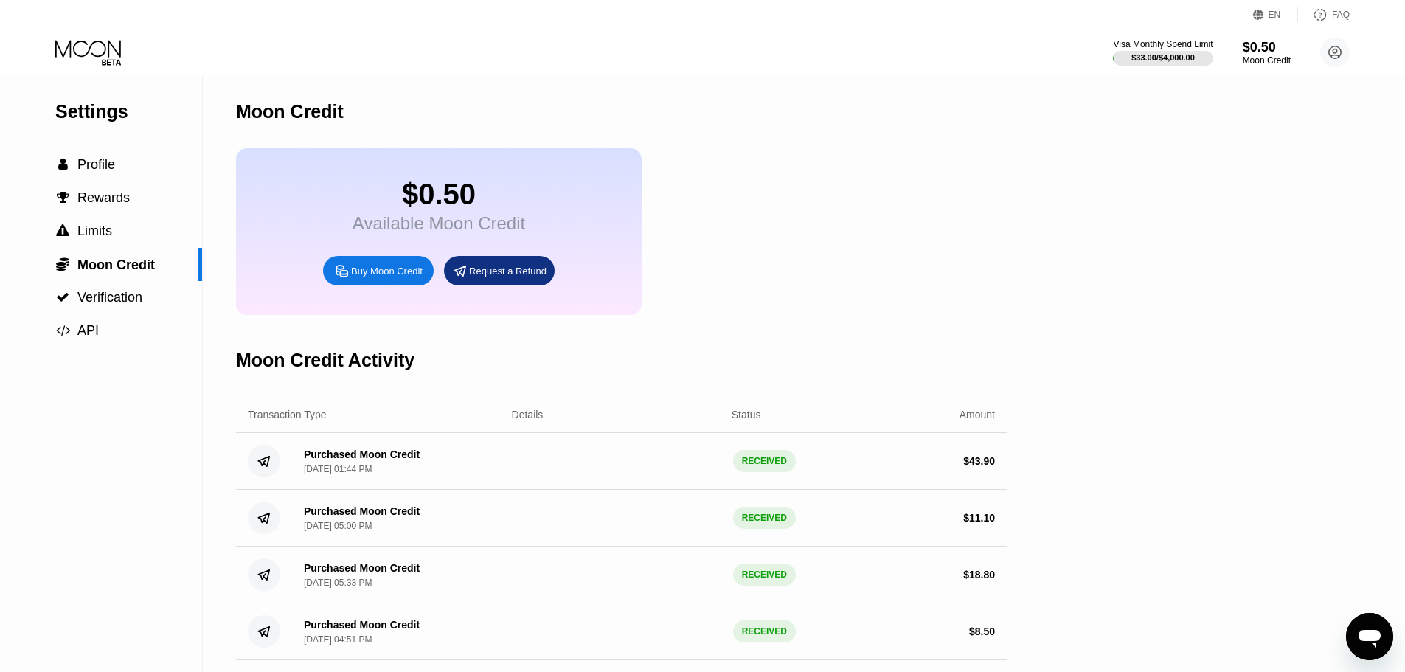
click at [99, 68] on div "Visa Monthly Spend Limit $33.00 / $4,000.00 $0.50 Moon Credit Romington_ stepch…" at bounding box center [702, 52] width 1405 height 44
click at [99, 58] on icon at bounding box center [89, 53] width 69 height 26
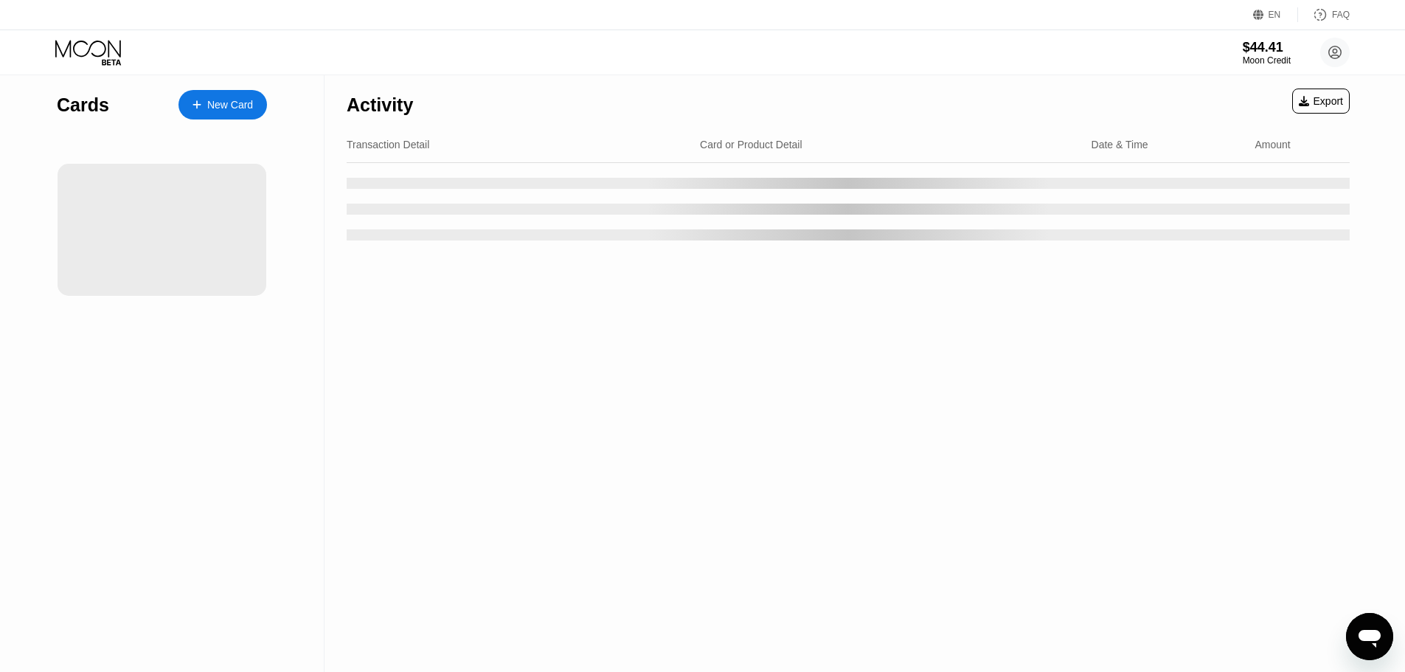
click at [612, 28] on div "EN Language Select an item Save FAQ" at bounding box center [702, 15] width 1405 height 30
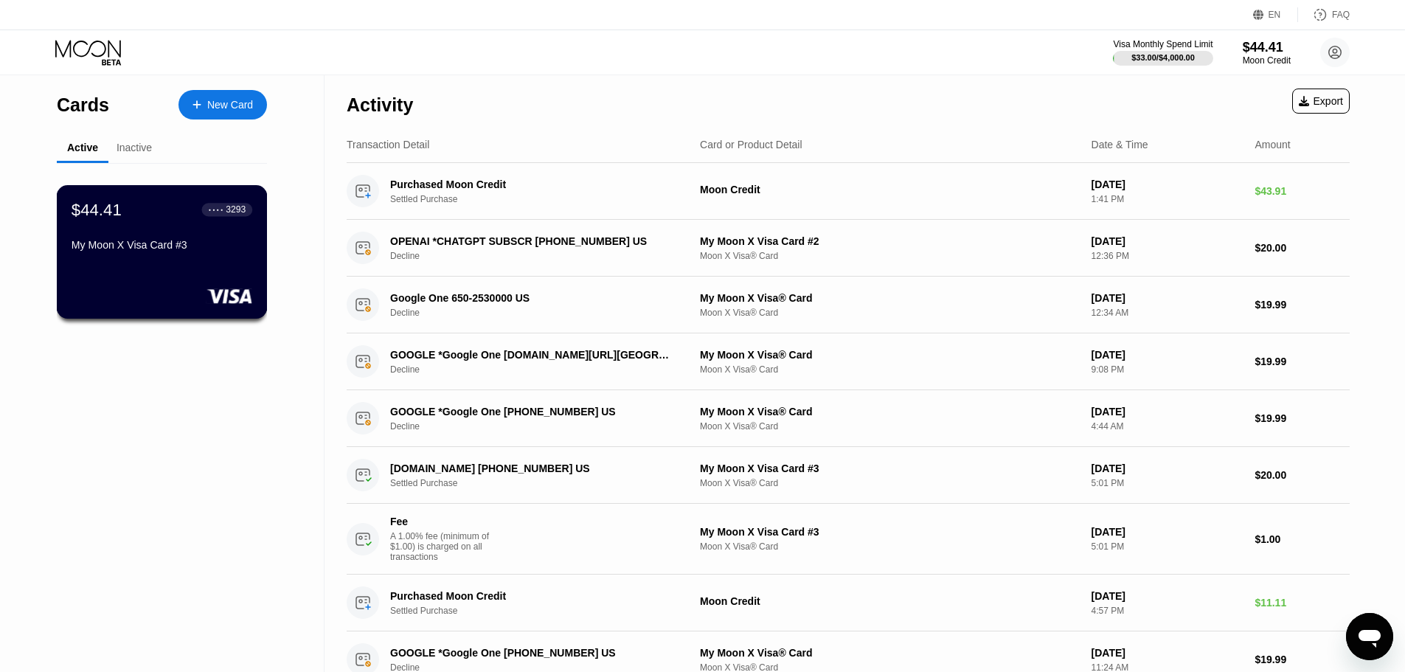
click at [170, 240] on div "$44.41 ● ● ● ● 3293 My Moon X Visa Card #3" at bounding box center [162, 228] width 181 height 57
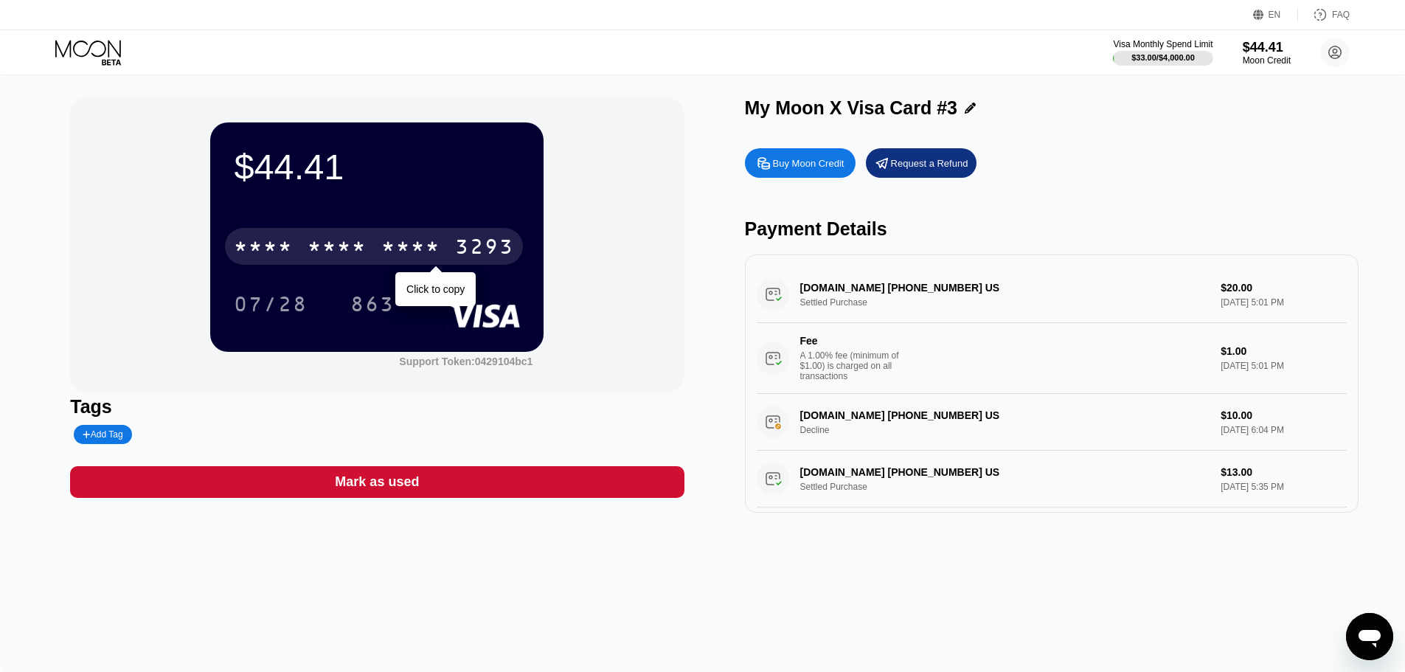
click at [321, 246] on div "* * * *" at bounding box center [336, 249] width 59 height 24
